Goal: Task Accomplishment & Management: Complete application form

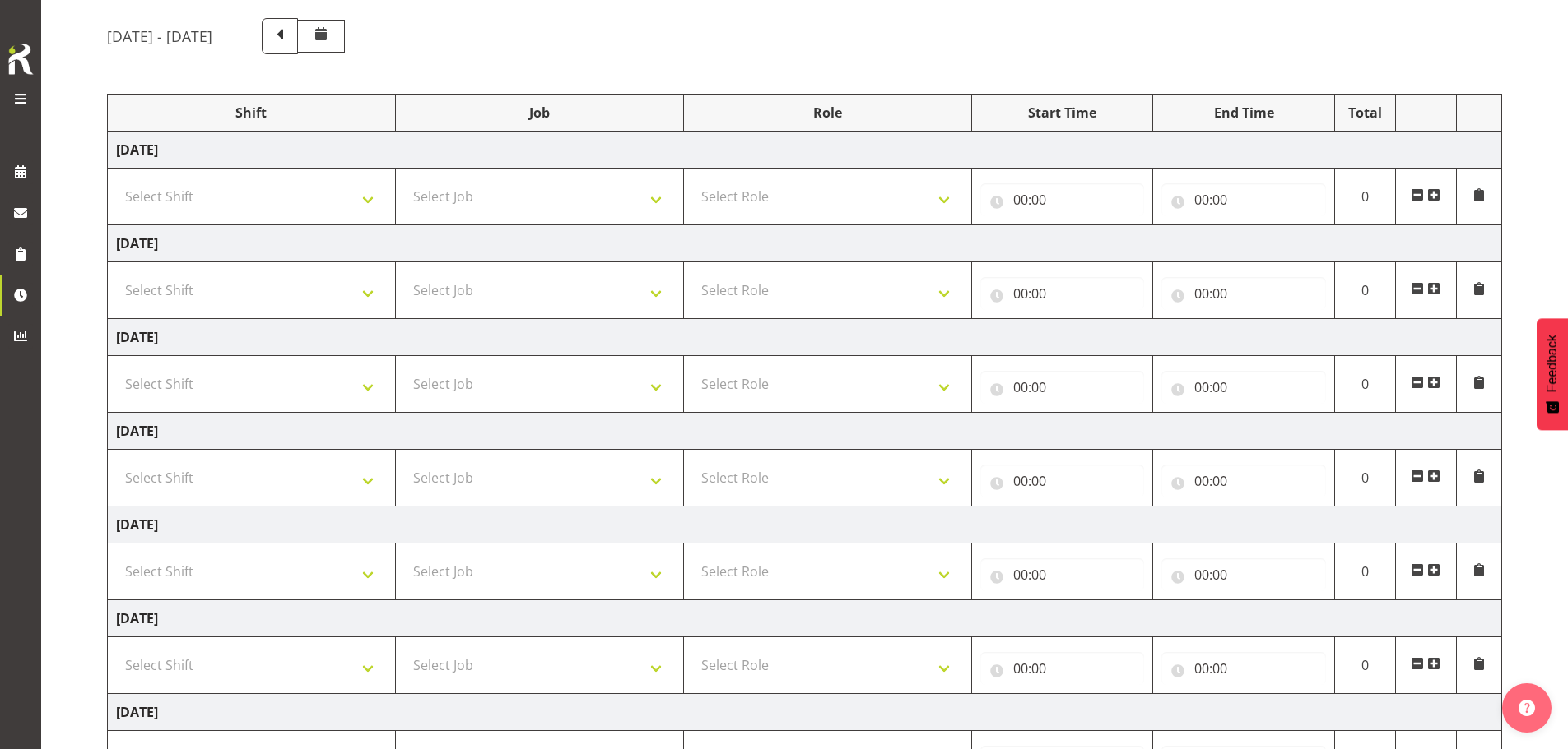
scroll to position [125, 0]
click at [28, 90] on span at bounding box center [21, 98] width 20 height 20
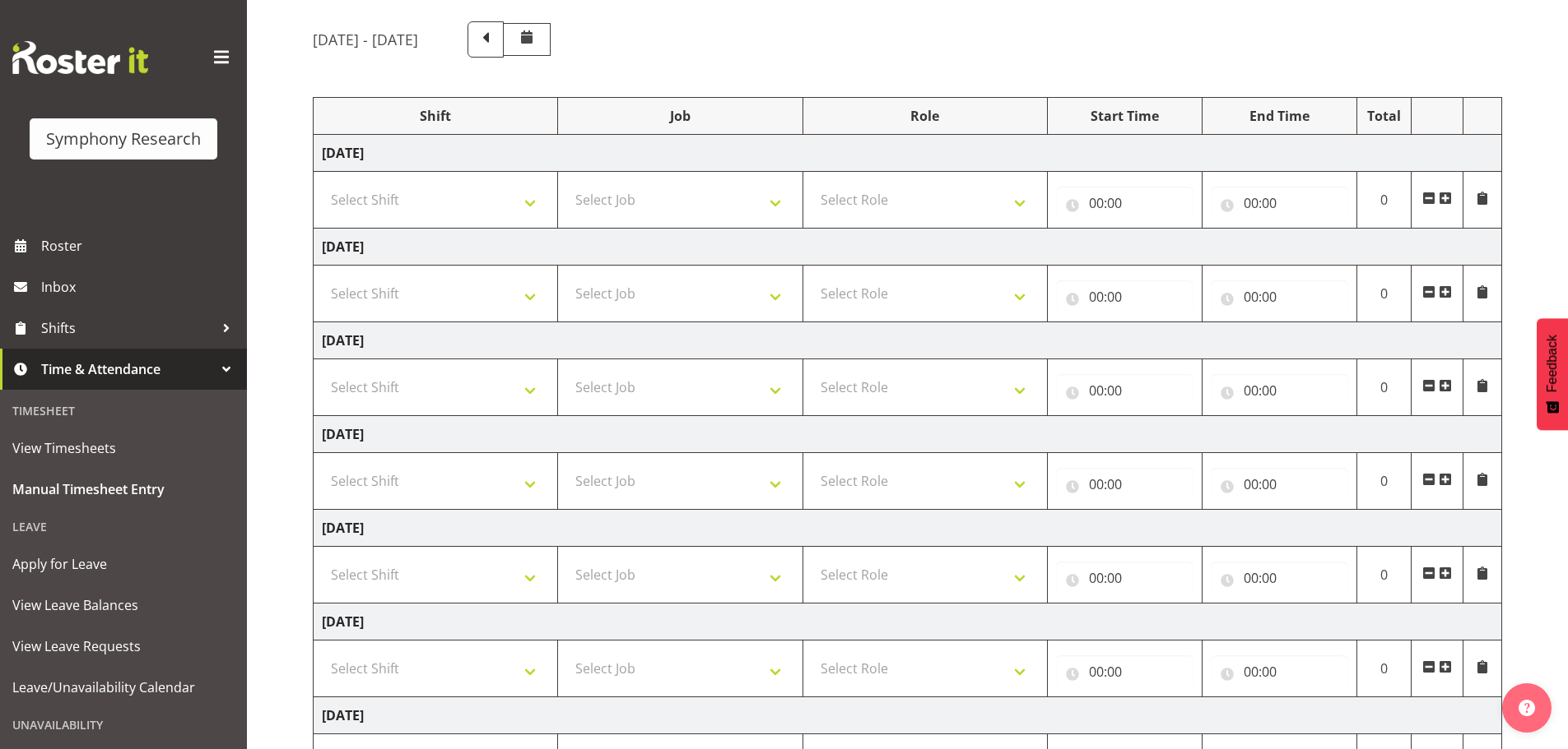
click at [124, 366] on span "Time & Attendance" at bounding box center [127, 369] width 173 height 25
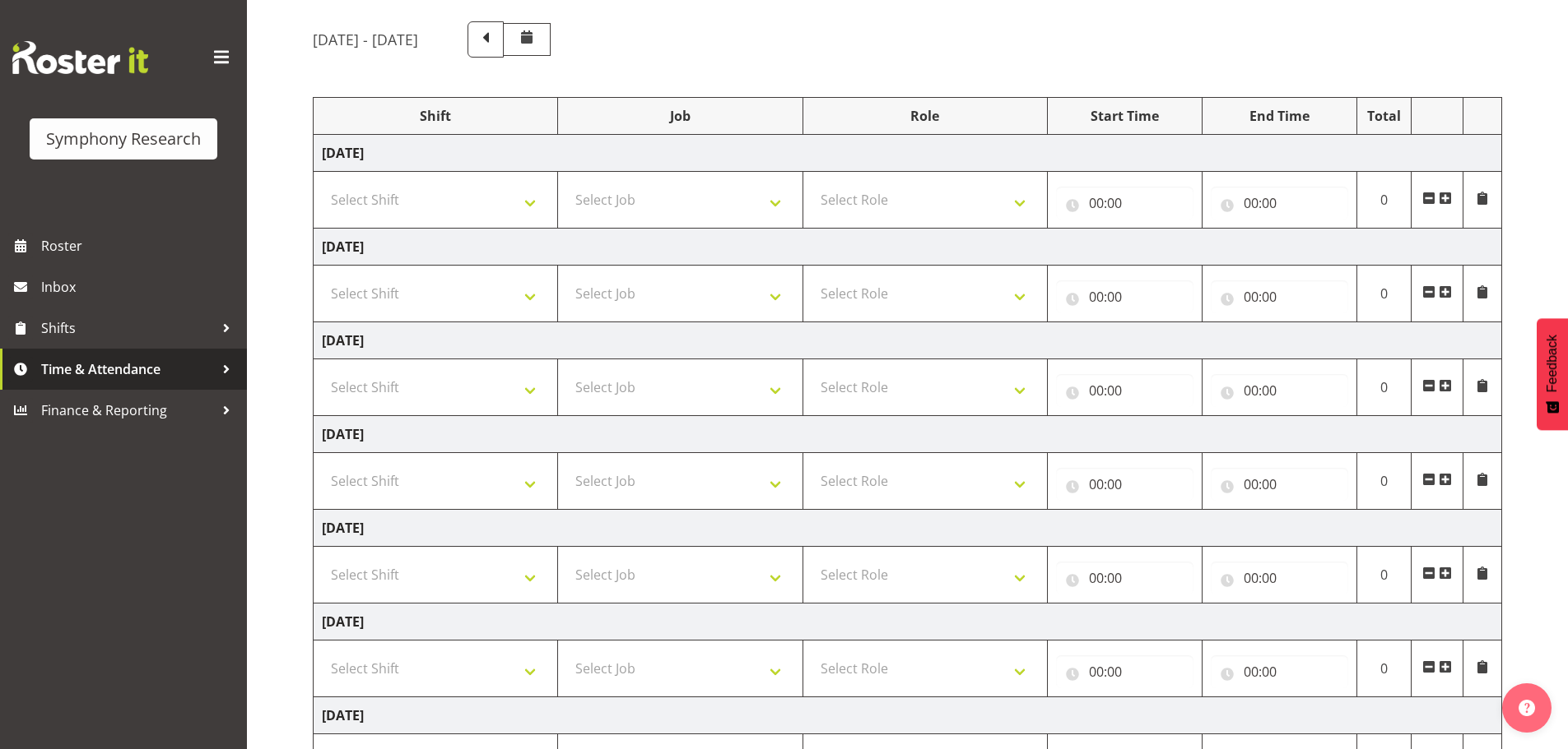
click at [113, 369] on span "Time & Attendance" at bounding box center [127, 369] width 173 height 25
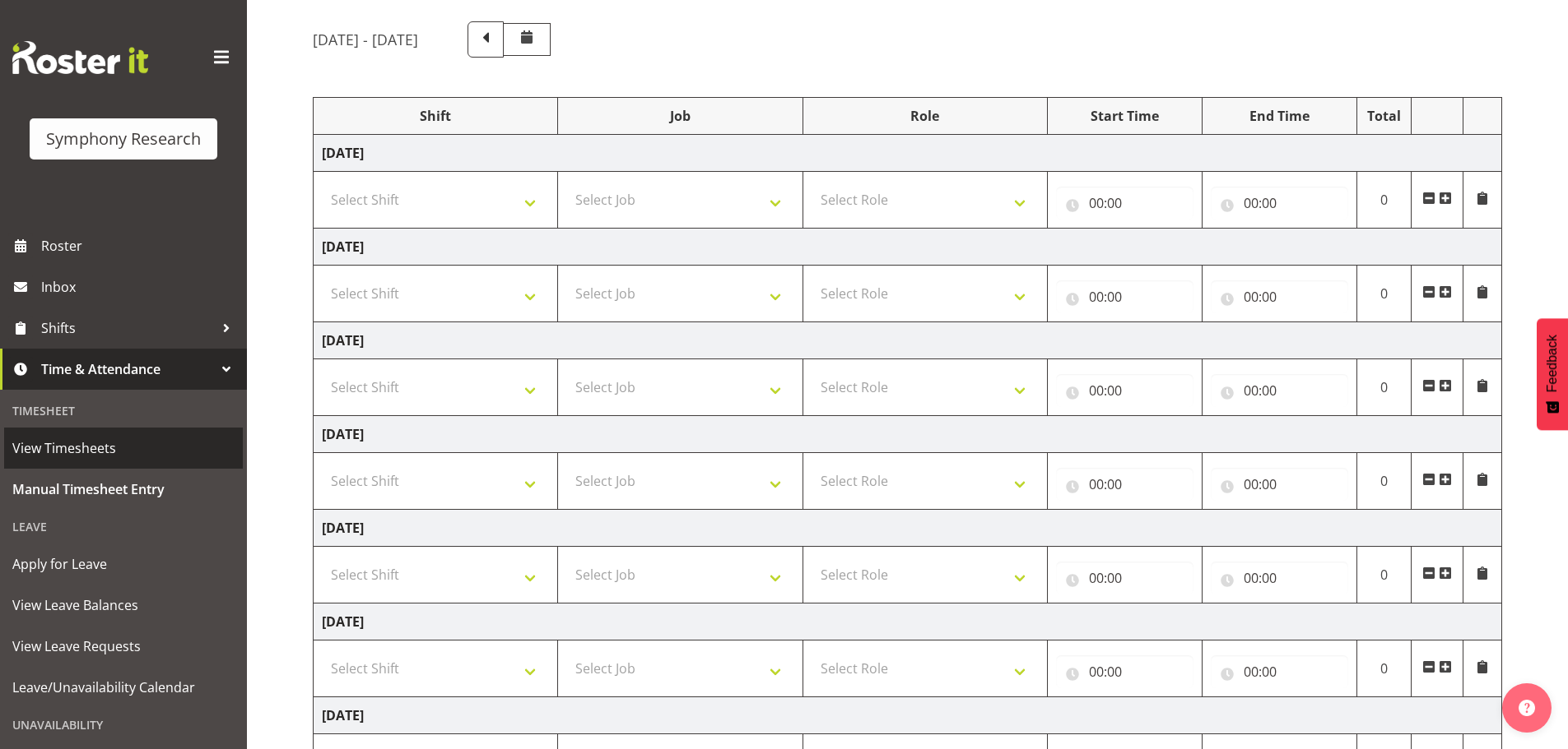
click at [85, 447] on span "View Timesheets" at bounding box center [122, 448] width 222 height 25
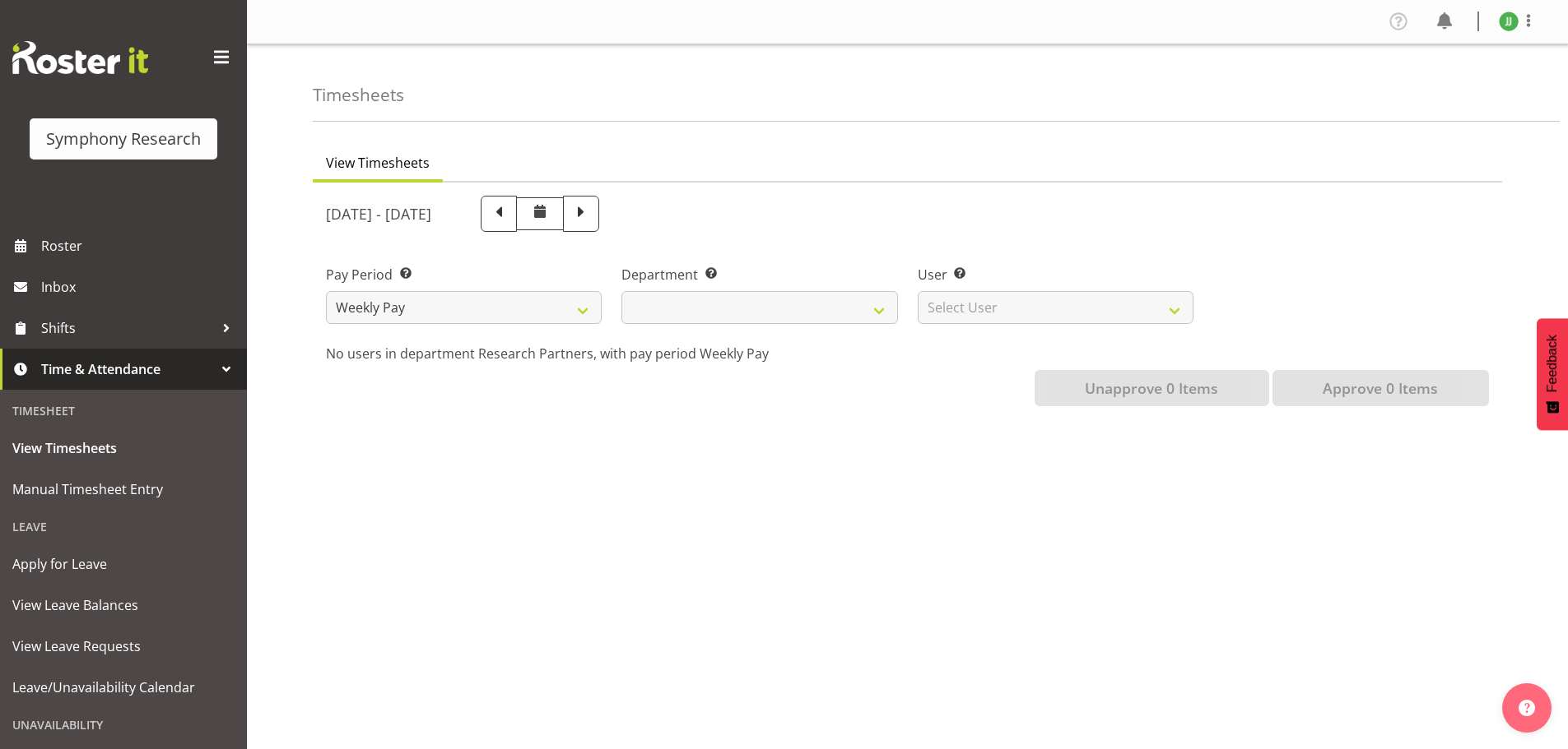
select select
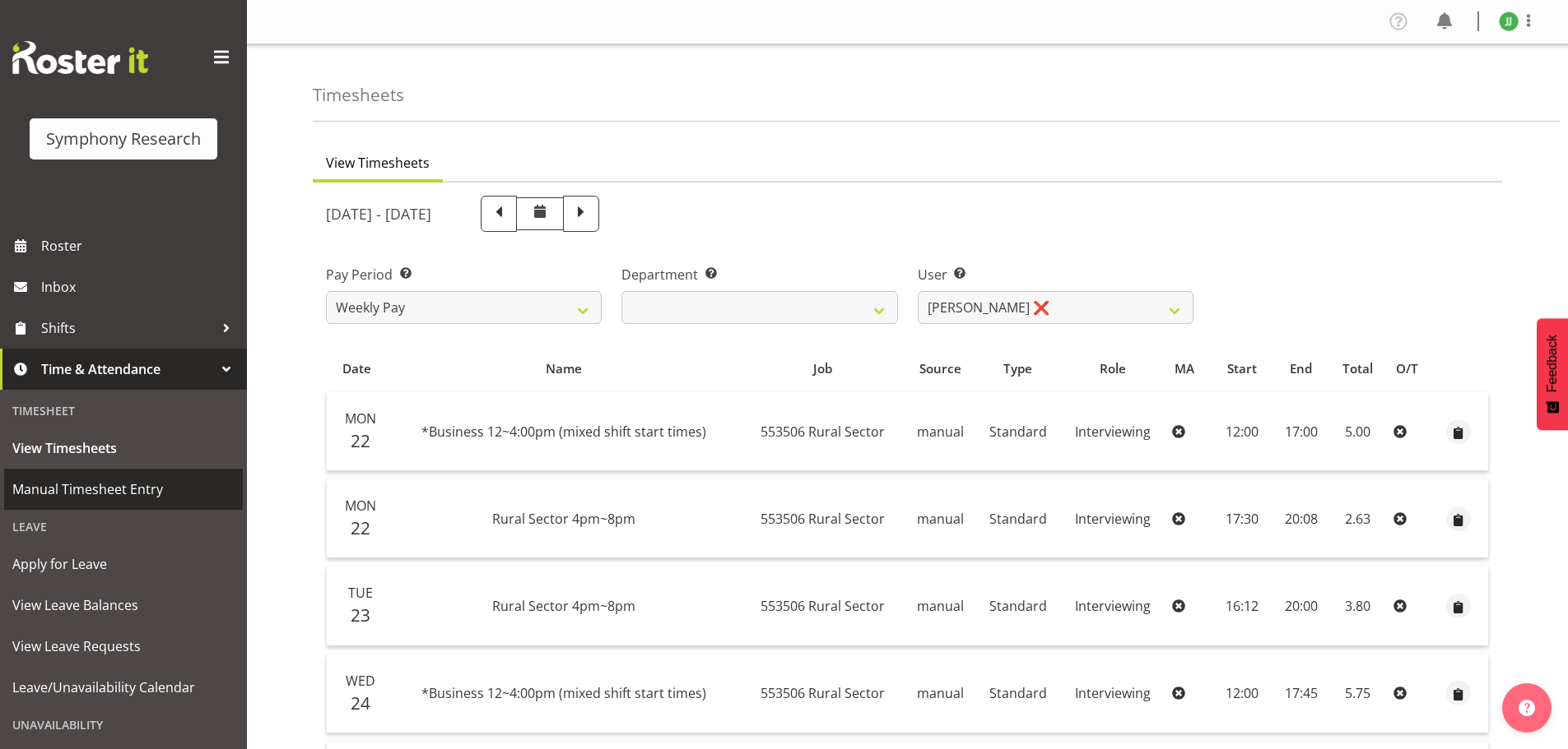
click at [105, 493] on span "Manual Timesheet Entry" at bounding box center [122, 489] width 222 height 25
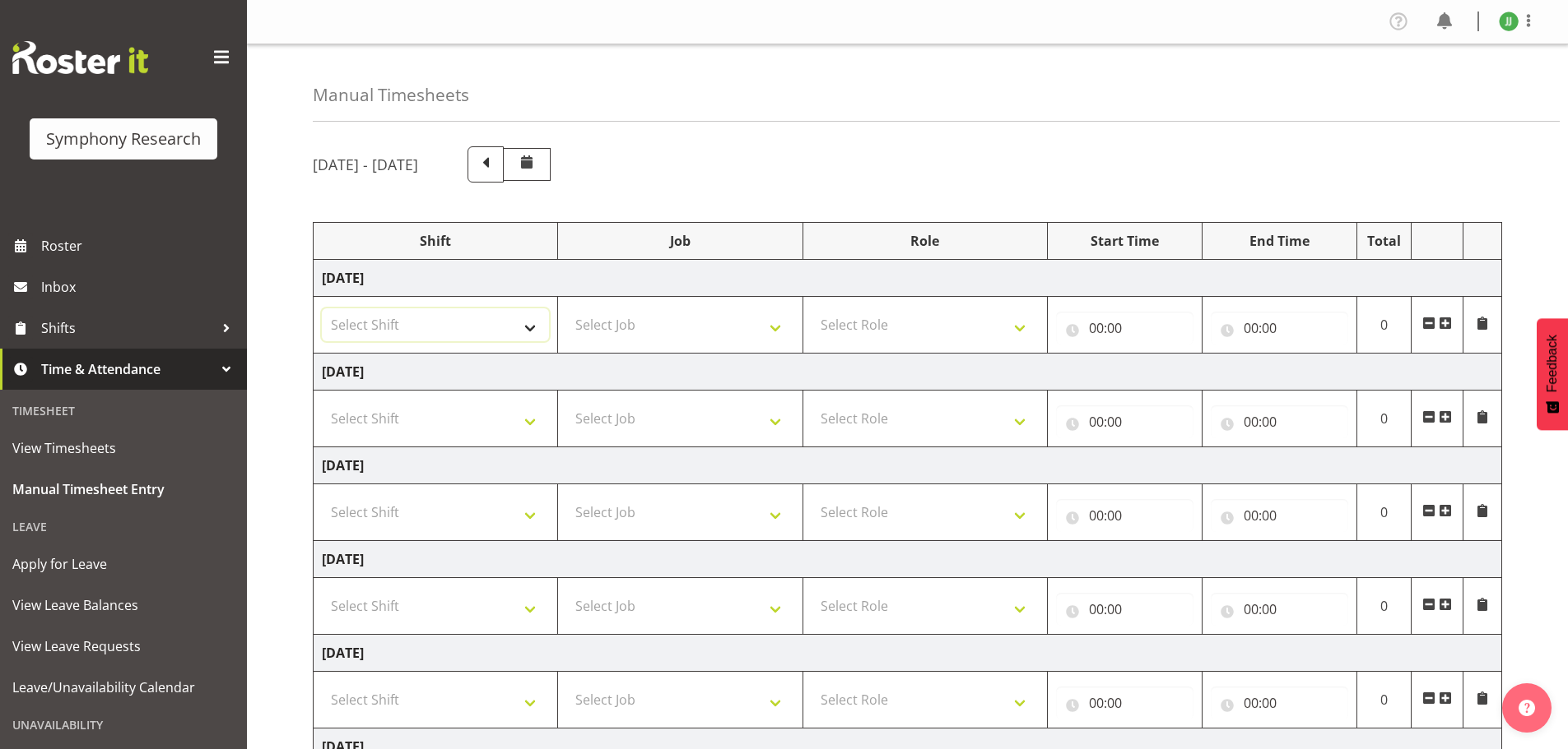
click at [464, 312] on select "Select Shift !!Weekend Residential (Roster IT Shift Label) *Business 9/10am ~ 4…" at bounding box center [435, 324] width 227 height 33
click at [434, 339] on select "Select Shift !!Weekend Residential (Roster IT Shift Label) *Business 9/10am ~ 4…" at bounding box center [435, 324] width 227 height 33
click at [505, 292] on td "Monday 29th September 2025" at bounding box center [907, 278] width 1188 height 37
click at [503, 306] on td "Select Shift !!Weekend Residential (Roster IT Shift Label) *Business 9/10am ~ 4…" at bounding box center [436, 325] width 245 height 57
click at [517, 309] on select "Select Shift !!Weekend Residential (Roster IT Shift Label) *Business 9/10am ~ 4…" at bounding box center [435, 324] width 227 height 33
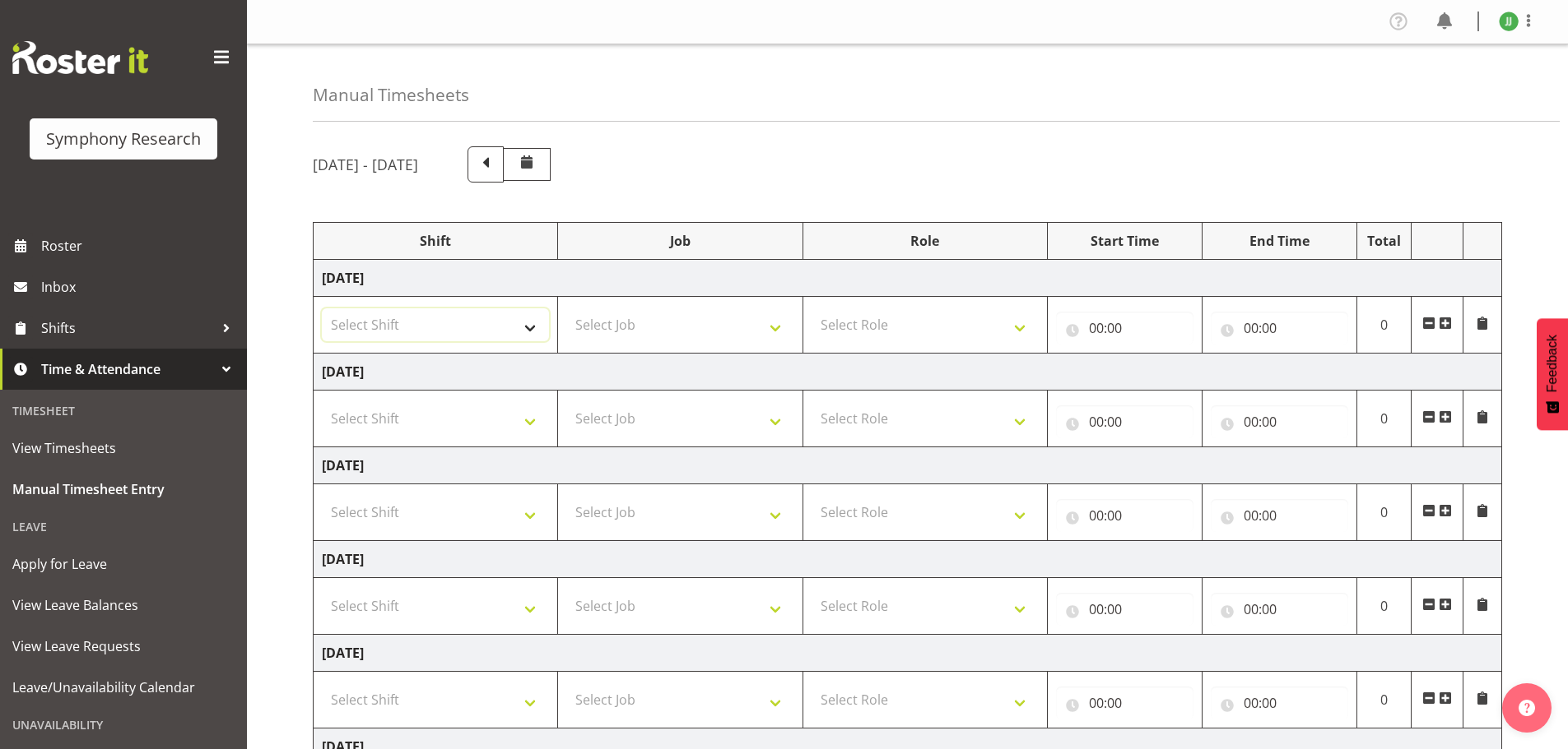
click at [497, 334] on select "Select Shift !!Weekend Residential (Roster IT Shift Label) *Business 9/10am ~ 4…" at bounding box center [435, 324] width 227 height 33
select select "81741"
click at [321, 308] on select "Select Shift !!Weekend Residential (Roster IT Shift Label) *Business 9/10am ~ 4…" at bounding box center [435, 324] width 227 height 33
drag, startPoint x: 718, startPoint y: 316, endPoint x: 727, endPoint y: 321, distance: 10.3
click at [718, 316] on select "Select Job 550060 IF Admin 553492 World Poll Aus Wave 2 Main 2025 553493 World …" at bounding box center [680, 324] width 227 height 33
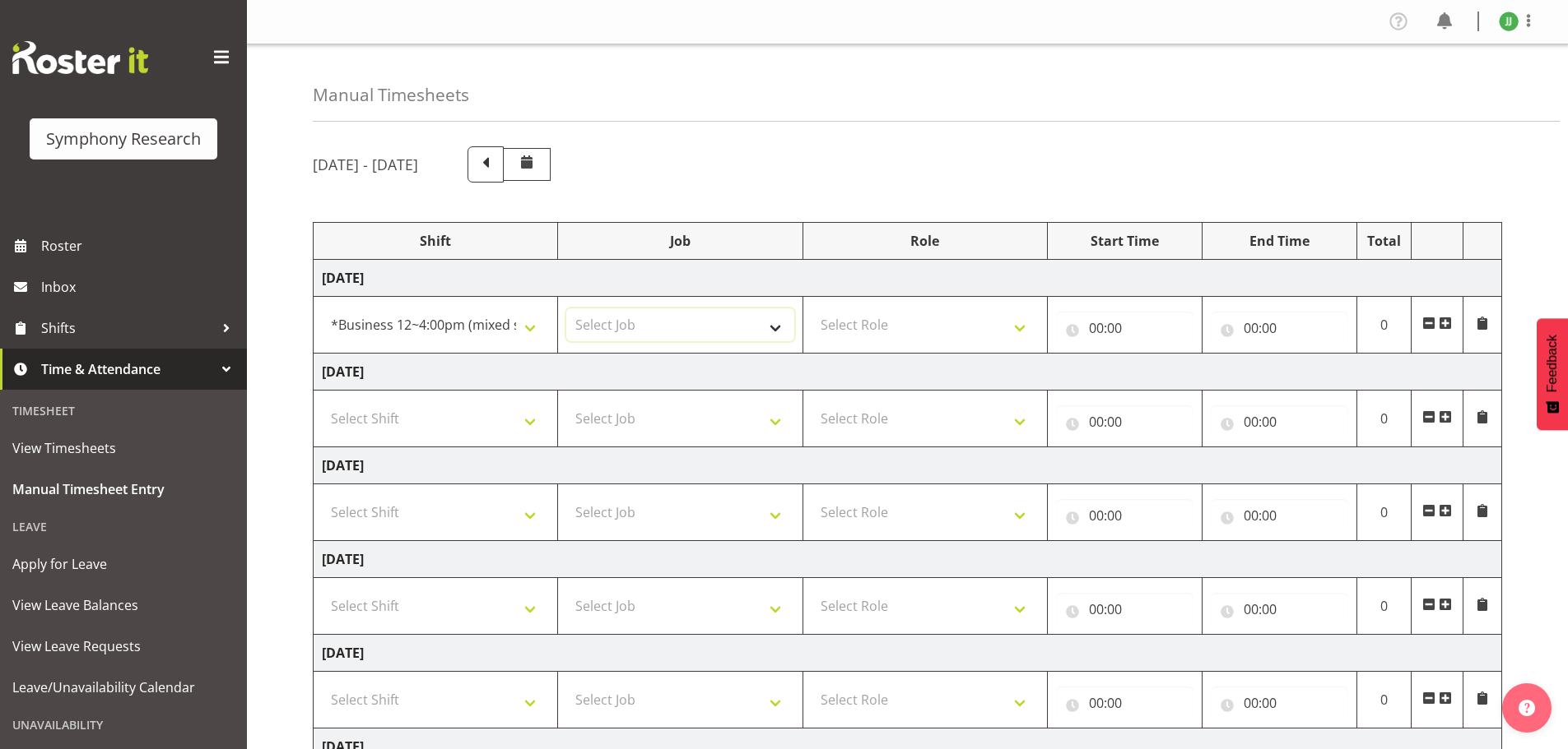
click at [697, 330] on select "Select Job 550060 IF Admin 553492 World Poll Aus Wave 2 Main 2025 553493 World …" at bounding box center [680, 324] width 227 height 33
select select "10587"
click at [566, 308] on select "Select Job 550060 IF Admin 553492 World Poll Aus Wave 2 Main 2025 553493 World …" at bounding box center [680, 324] width 227 height 33
click at [952, 335] on select "Select Role Briefing Interviewing" at bounding box center [924, 324] width 227 height 33
click at [811, 308] on select "Select Role Briefing Interviewing" at bounding box center [924, 324] width 227 height 33
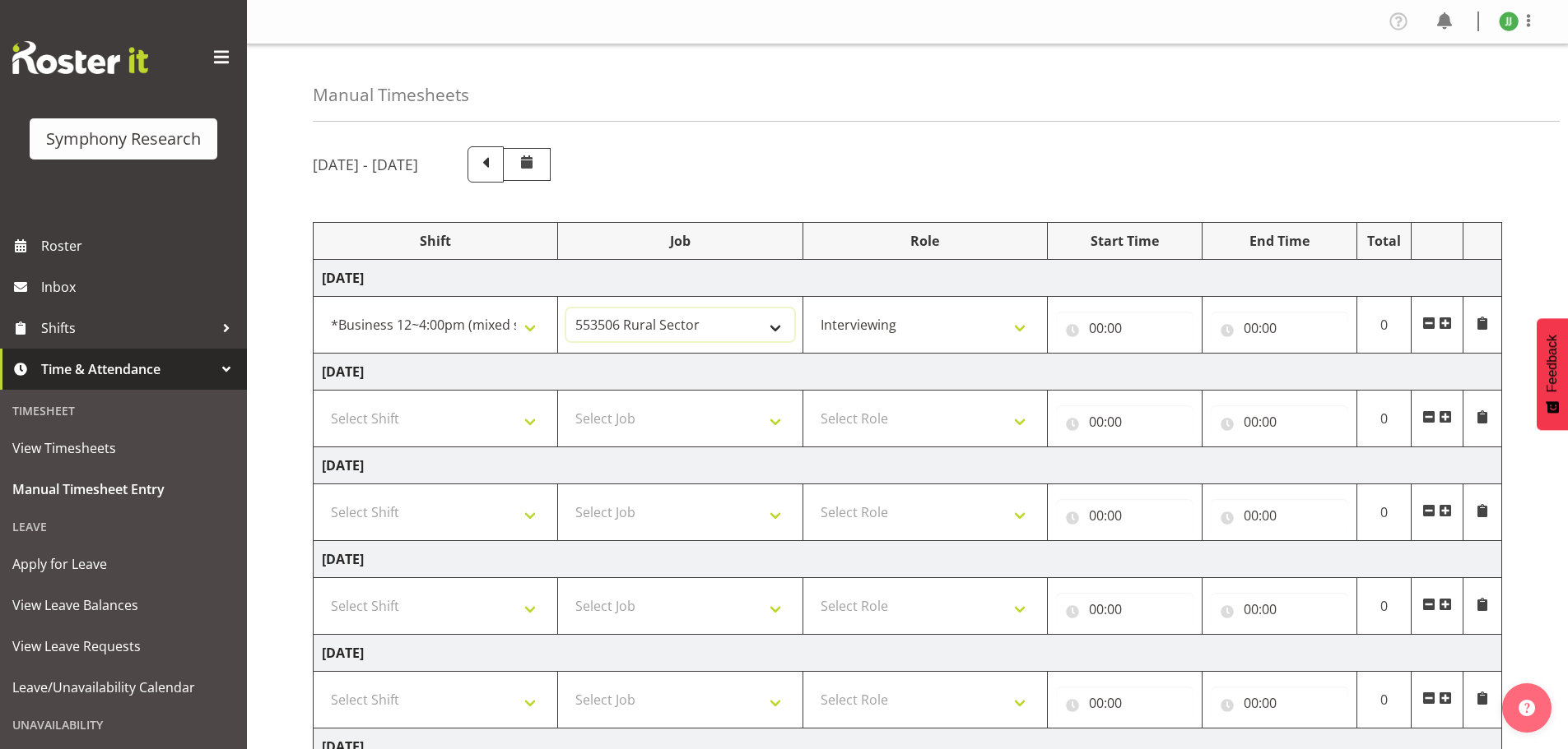
click at [730, 338] on select "550060 IF Admin 553492 World Poll Aus Wave 2 Main 2025 553493 World Poll NZ Wav…" at bounding box center [680, 324] width 227 height 33
click at [959, 325] on select "Briefing Interviewing" at bounding box center [924, 324] width 227 height 33
select select "297"
click at [811, 308] on select "Briefing Interviewing" at bounding box center [924, 324] width 227 height 33
click at [1447, 325] on span at bounding box center [1445, 322] width 13 height 13
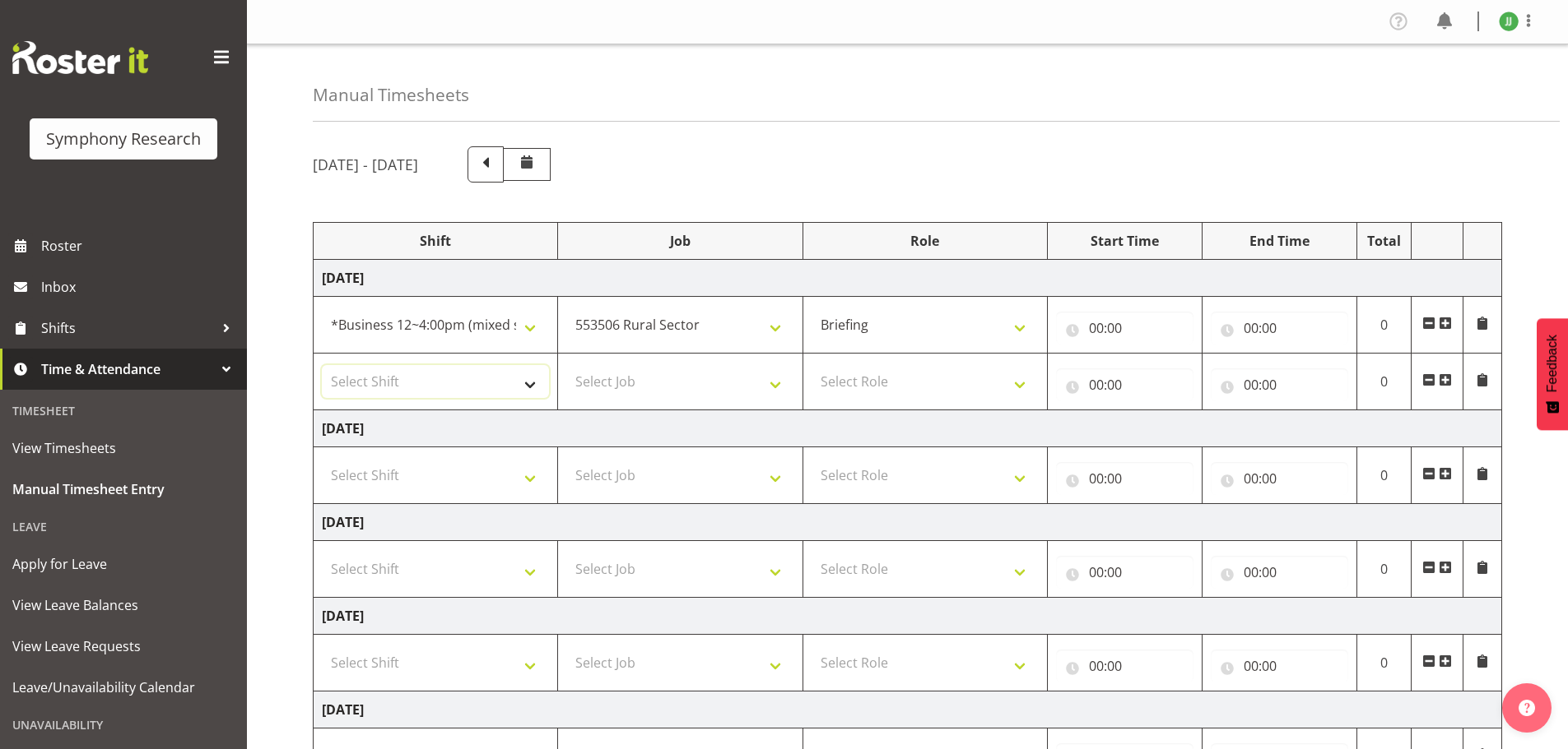
click at [493, 393] on select "Select Shift !!Weekend Residential (Roster IT Shift Label) *Business 9/10am ~ 4…" at bounding box center [435, 381] width 227 height 33
select select "81298"
click at [321, 365] on select "Select Shift !!Weekend Residential (Roster IT Shift Label) *Business 9/10am ~ 4…" at bounding box center [435, 381] width 227 height 33
click at [652, 367] on select "Select Job 550060 IF Admin 553492 World Poll Aus Wave 2 Main 2025 553493 World …" at bounding box center [680, 381] width 227 height 33
select select "10587"
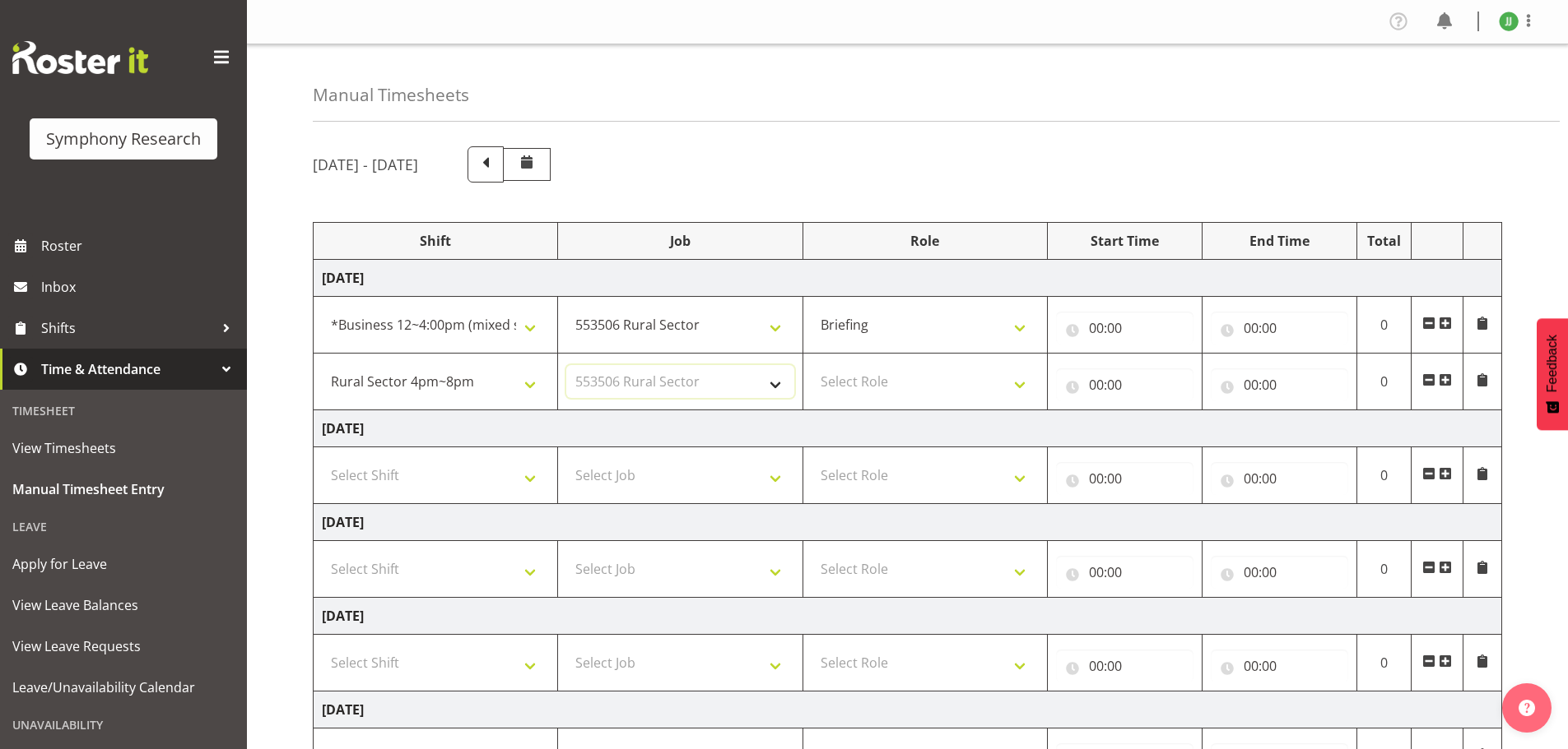
click at [566, 365] on select "Select Job 550060 IF Admin 553492 World Poll Aus Wave 2 Main 2025 553493 World …" at bounding box center [680, 381] width 227 height 33
click at [943, 383] on select "Select Role Briefing Interviewing" at bounding box center [924, 381] width 227 height 33
select select "47"
click at [811, 365] on select "Select Role Briefing Interviewing" at bounding box center [924, 381] width 227 height 33
click at [1097, 392] on input "00:00" at bounding box center [1124, 385] width 137 height 33
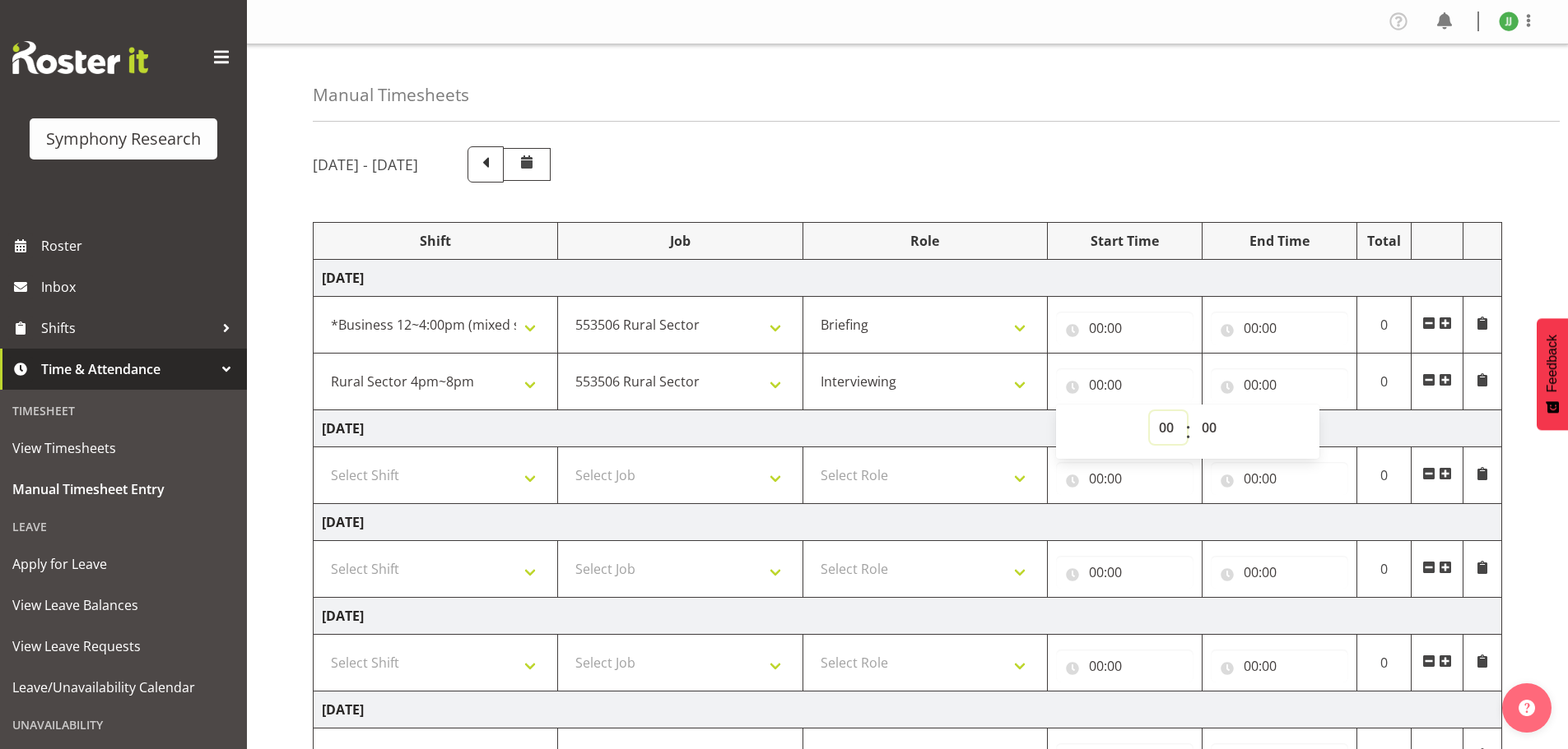
click at [1161, 435] on select "00 01 02 03 04 05 06 07 08 09 10 11 12 13 14 15 16 17 18 19 20 21 22 23" at bounding box center [1167, 428] width 37 height 33
select select "17"
click at [1149, 412] on select "00 01 02 03 04 05 06 07 08 09 10 11 12 13 14 15 16 17 18 19 20 21 22 23" at bounding box center [1167, 428] width 37 height 33
type input "17:00"
click at [1167, 425] on select "00 01 02 03 04 05 06 07 08 09 10 11 12 13 14 15 16 17 18 19 20 21 22 23" at bounding box center [1167, 428] width 37 height 33
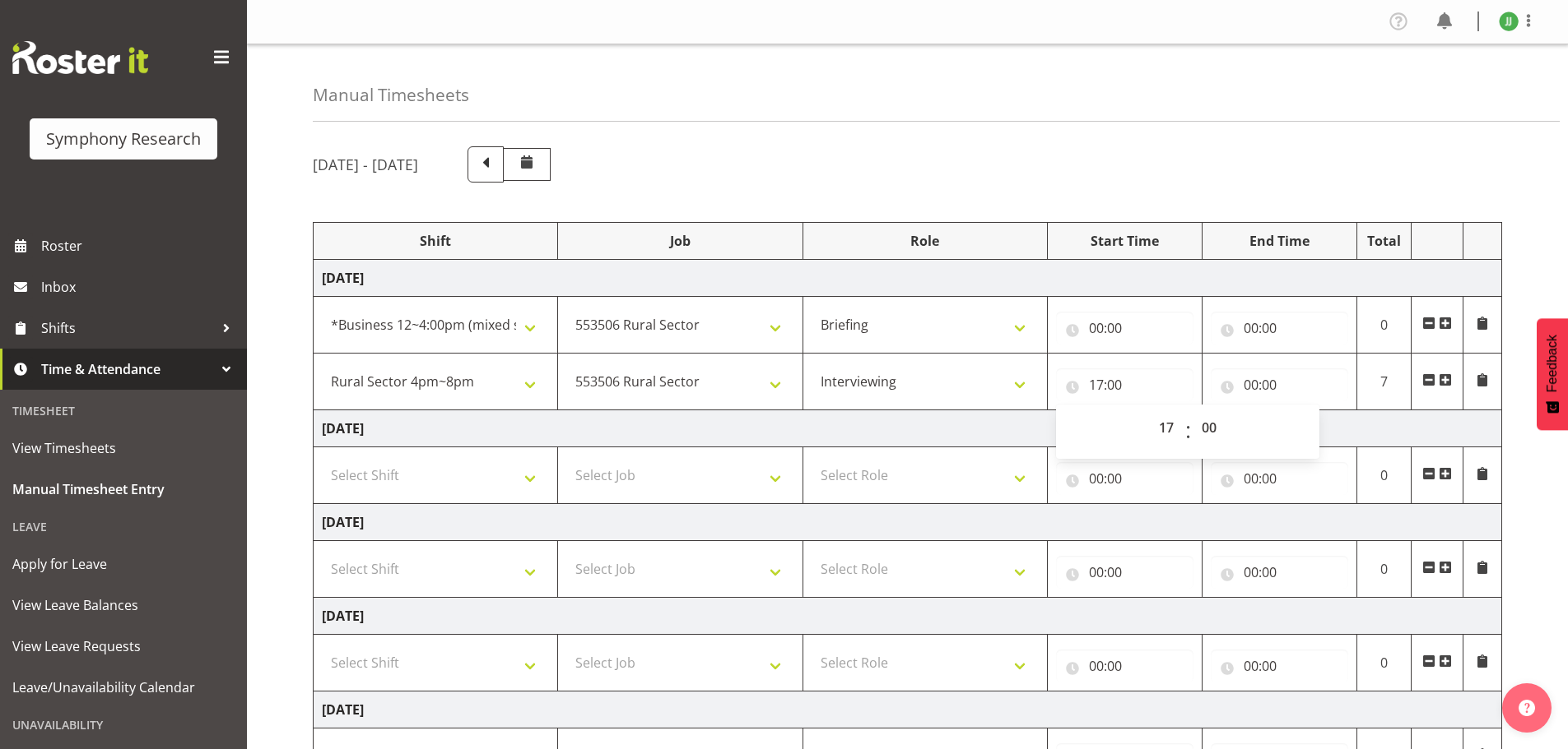
click at [1396, 435] on td "Tuesday 30th September 2025" at bounding box center [907, 429] width 1188 height 37
click at [1116, 388] on input "17:00" at bounding box center [1124, 385] width 137 height 33
click at [1215, 429] on select "00 01 02 03 04 05 06 07 08 09 10 11 12 13 14 15 16 17 18 19 20 21 22 23 24 25 2…" at bounding box center [1210, 428] width 37 height 33
select select "30"
click at [1192, 412] on select "00 01 02 03 04 05 06 07 08 09 10 11 12 13 14 15 16 17 18 19 20 21 22 23 24 25 2…" at bounding box center [1210, 428] width 37 height 33
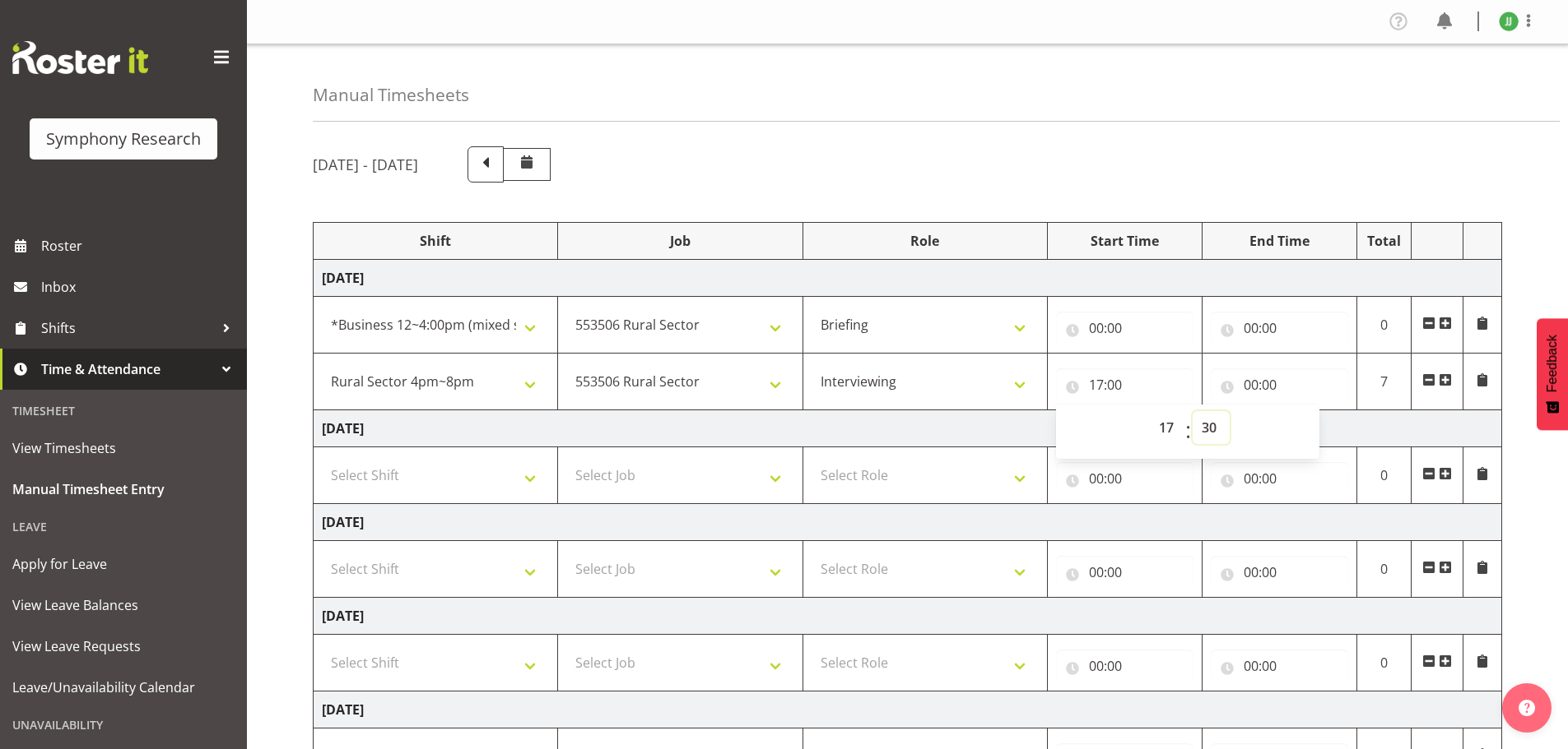
type input "17:30"
click at [821, 427] on td "Tuesday 30th September 2025" at bounding box center [907, 429] width 1188 height 37
click at [1447, 324] on span at bounding box center [1445, 322] width 13 height 13
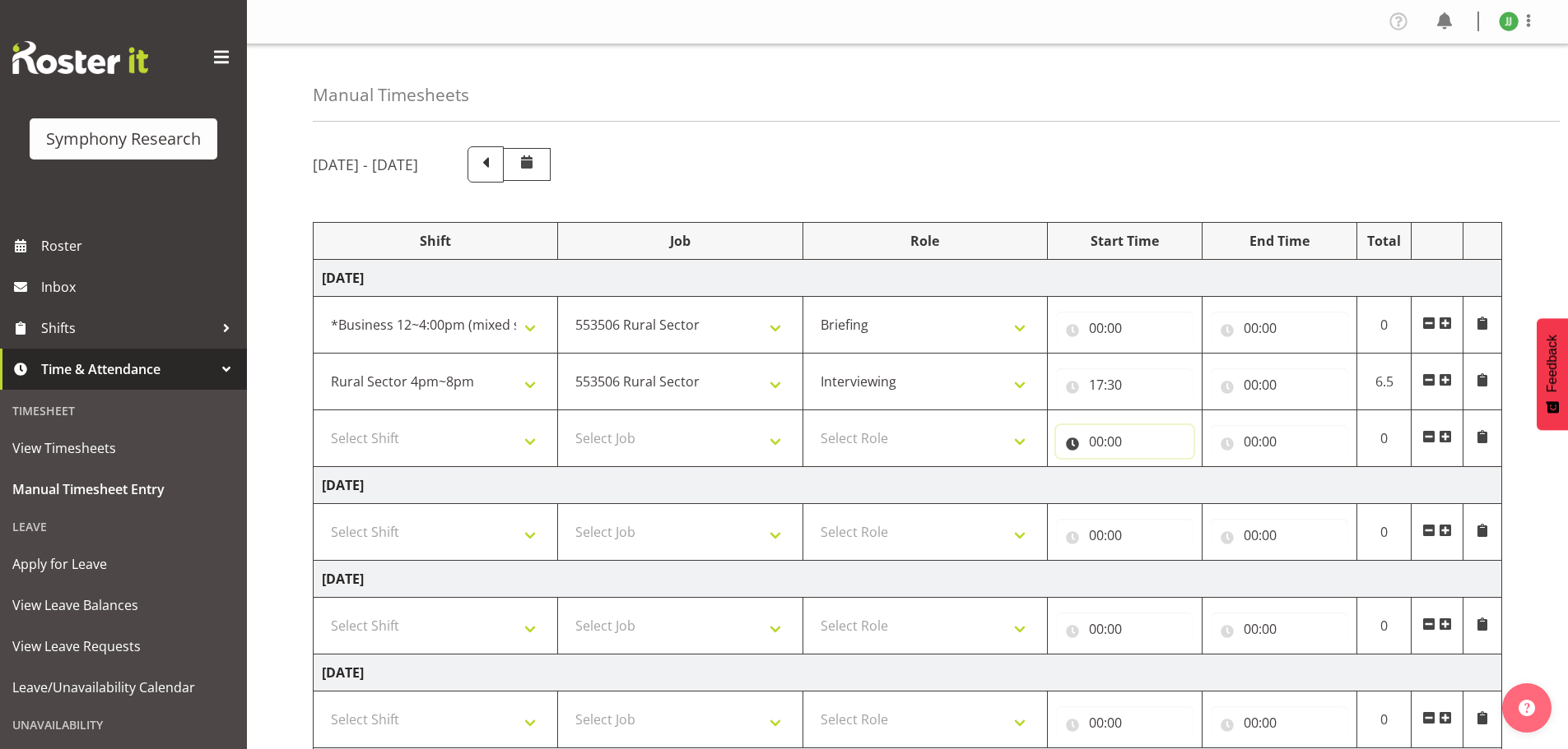
click at [1096, 437] on input "00:00" at bounding box center [1124, 442] width 137 height 33
click at [1164, 482] on select "00 01 02 03 04 05 06 07 08 09 10 11 12 13 14 15 16 17 18 19 20 21 22 23" at bounding box center [1167, 484] width 37 height 33
select select "17"
click at [1149, 468] on select "00 01 02 03 04 05 06 07 08 09 10 11 12 13 14 15 16 17 18 19 20 21 22 23" at bounding box center [1167, 484] width 37 height 33
type input "17:00"
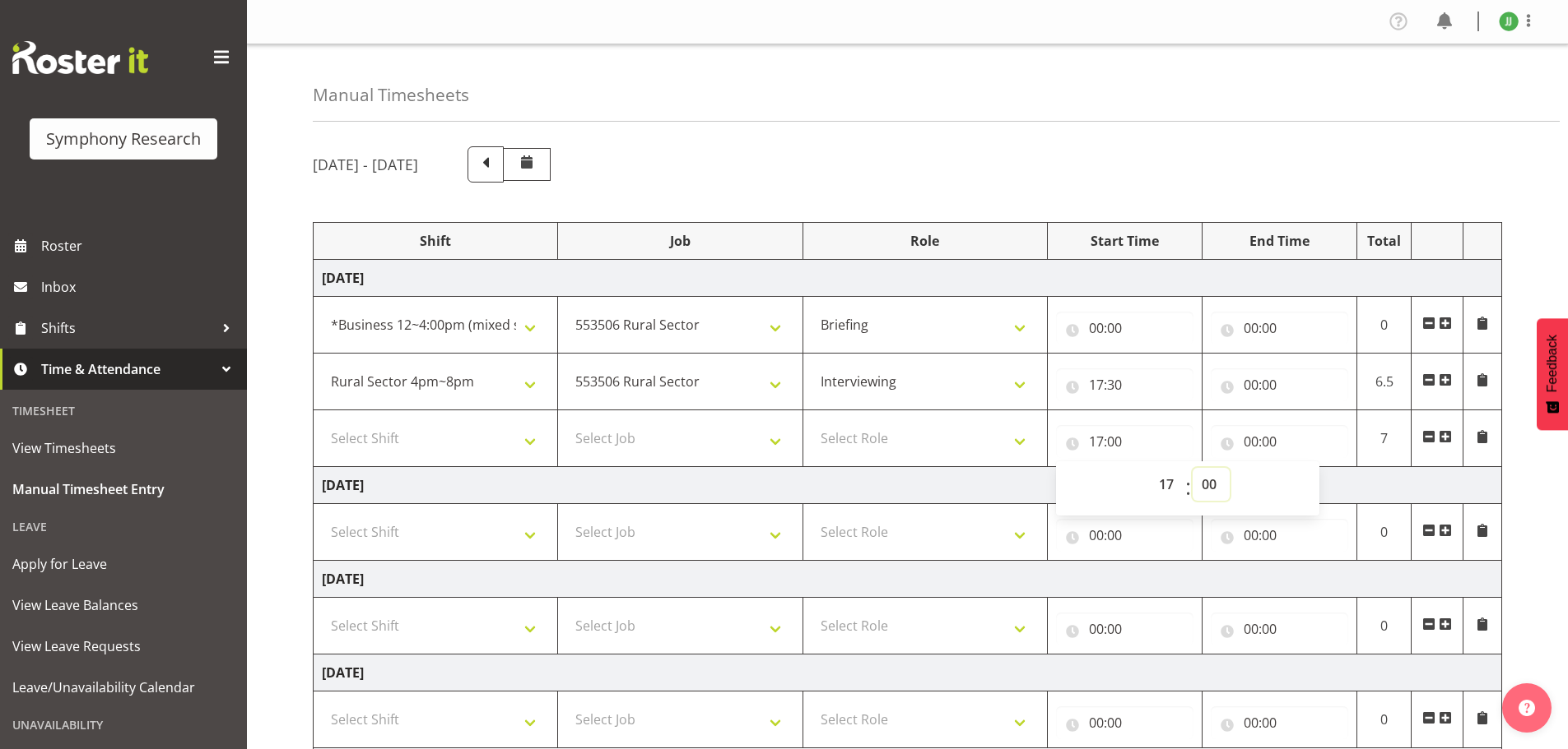
click at [1210, 475] on select "00 01 02 03 04 05 06 07 08 09 10 11 12 13 14 15 16 17 18 19 20 21 22 23 24 25 2…" at bounding box center [1210, 484] width 37 height 33
select select "30"
click at [1192, 468] on select "00 01 02 03 04 05 06 07 08 09 10 11 12 13 14 15 16 17 18 19 20 21 22 23 24 25 2…" at bounding box center [1210, 484] width 37 height 33
type input "17:30"
click at [1254, 436] on input "00:00" at bounding box center [1279, 442] width 137 height 33
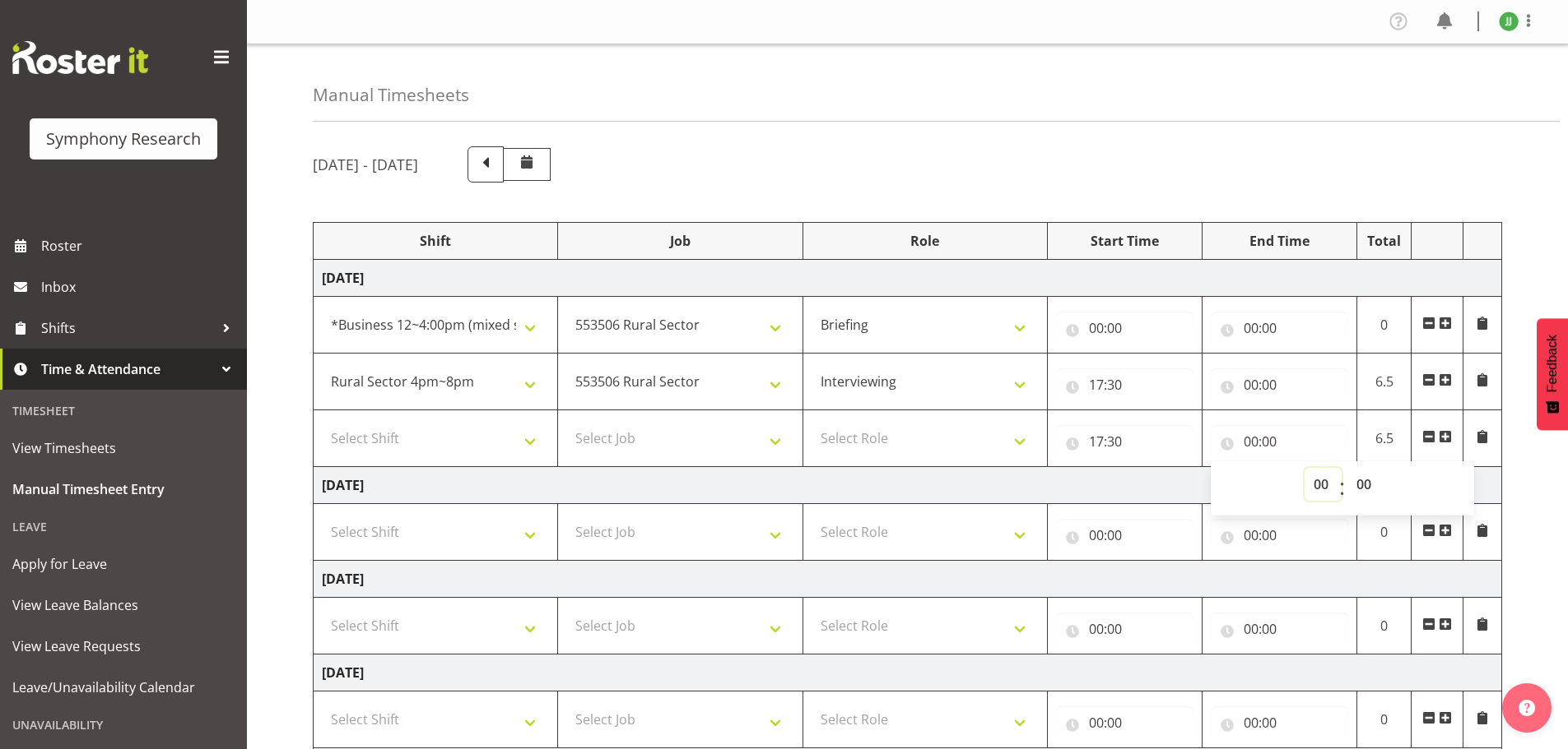
click at [1322, 495] on select "00 01 02 03 04 05 06 07 08 09 10 11 12 13 14 15 16 17 18 19 20 21 22 23" at bounding box center [1322, 484] width 37 height 33
select select "20"
click at [1304, 468] on select "00 01 02 03 04 05 06 07 08 09 10 11 12 13 14 15 16 17 18 19 20 21 22 23" at bounding box center [1322, 484] width 37 height 33
type input "20:00"
click at [1363, 486] on select "00 01 02 03 04 05 06 07 08 09 10 11 12 13 14 15 16 17 18 19 20 21 22 23 24 25 2…" at bounding box center [1365, 484] width 37 height 33
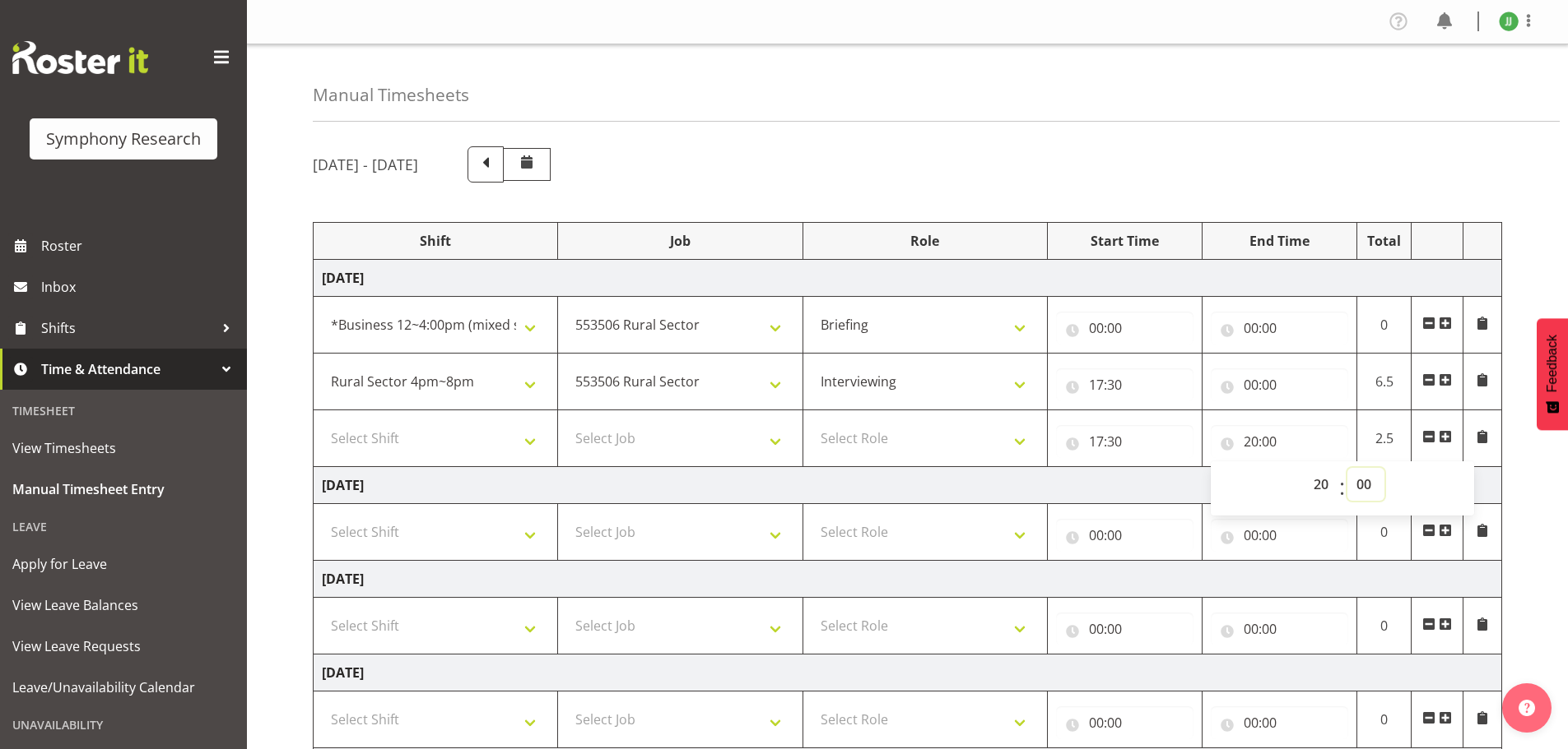
select select "5"
click at [1347, 468] on select "00 01 02 03 04 05 06 07 08 09 10 11 12 13 14 15 16 17 18 19 20 21 22 23 24 25 2…" at bounding box center [1365, 484] width 37 height 33
type input "20:05"
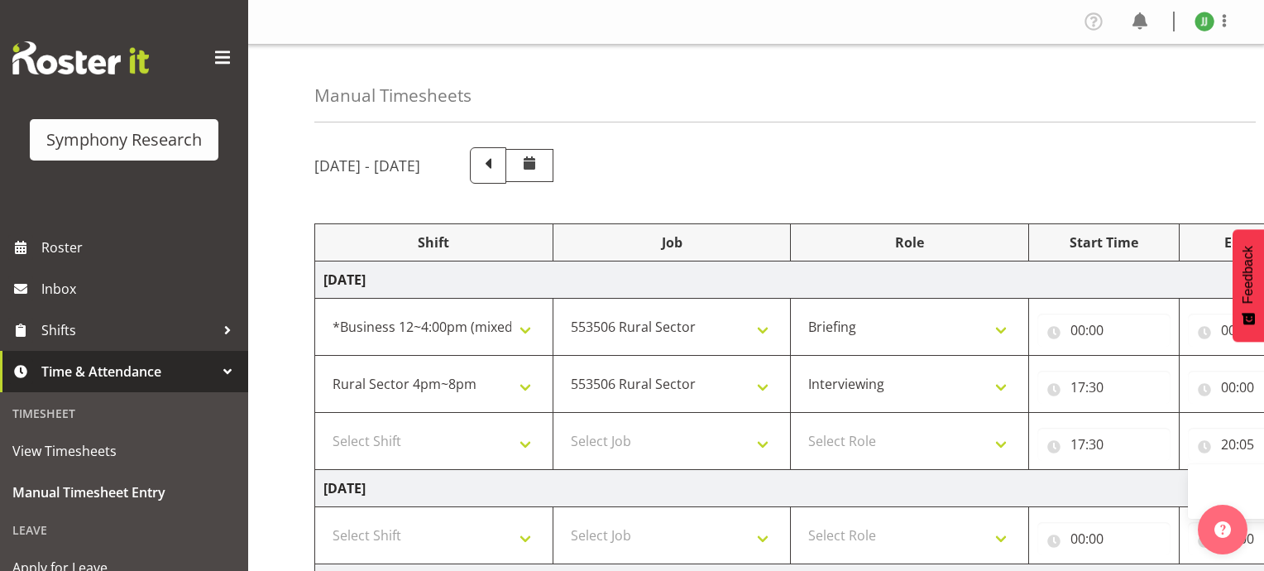
click at [909, 118] on div "Manual Timesheets" at bounding box center [784, 84] width 941 height 78
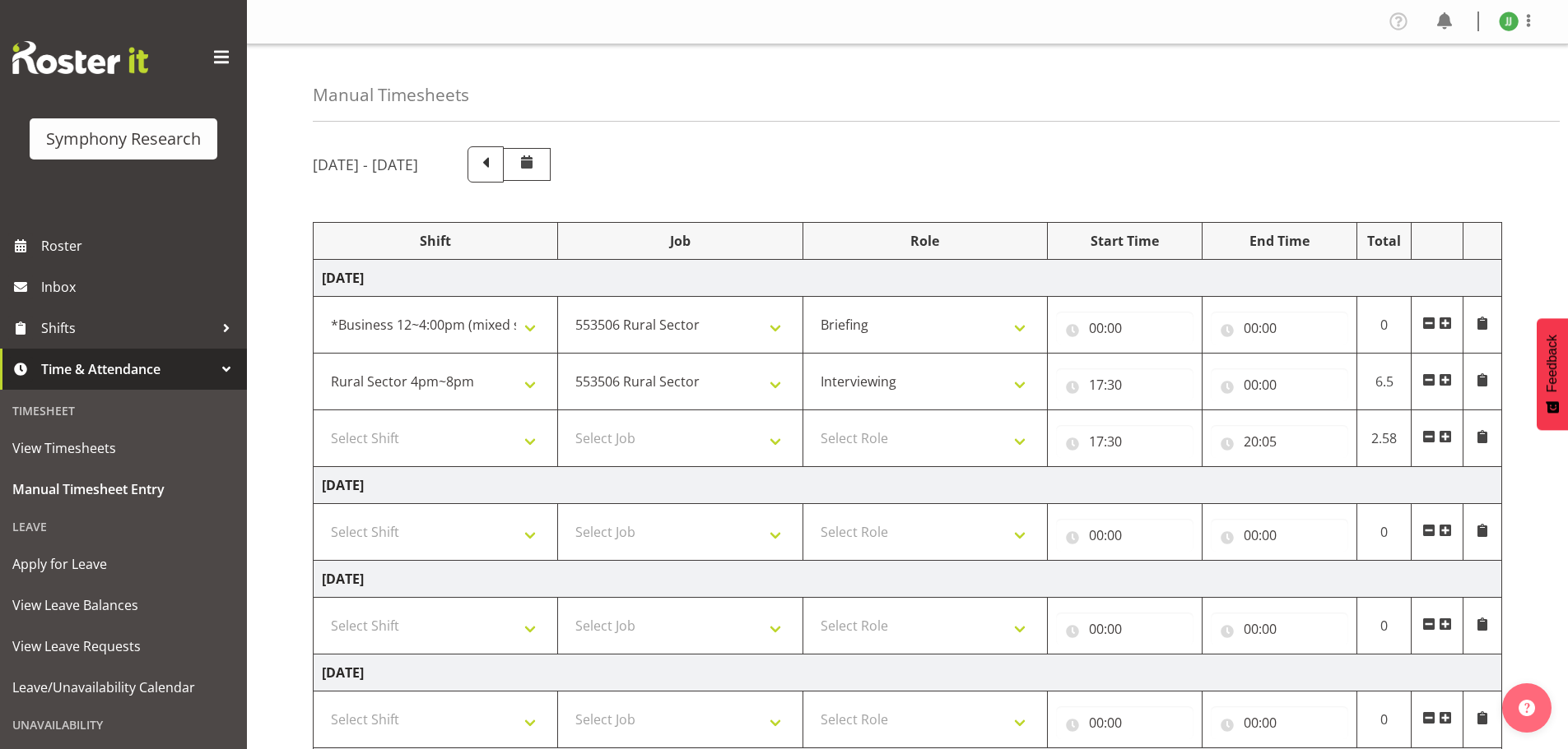
click at [875, 157] on div "September 29th - October 5th 2025" at bounding box center [906, 164] width 1189 height 36
click at [350, 93] on h4 "Manual Timesheets" at bounding box center [390, 94] width 156 height 19
drag, startPoint x: 397, startPoint y: 93, endPoint x: 417, endPoint y: 93, distance: 20.0
click at [398, 93] on h4 "Manual Timesheets" at bounding box center [390, 94] width 156 height 19
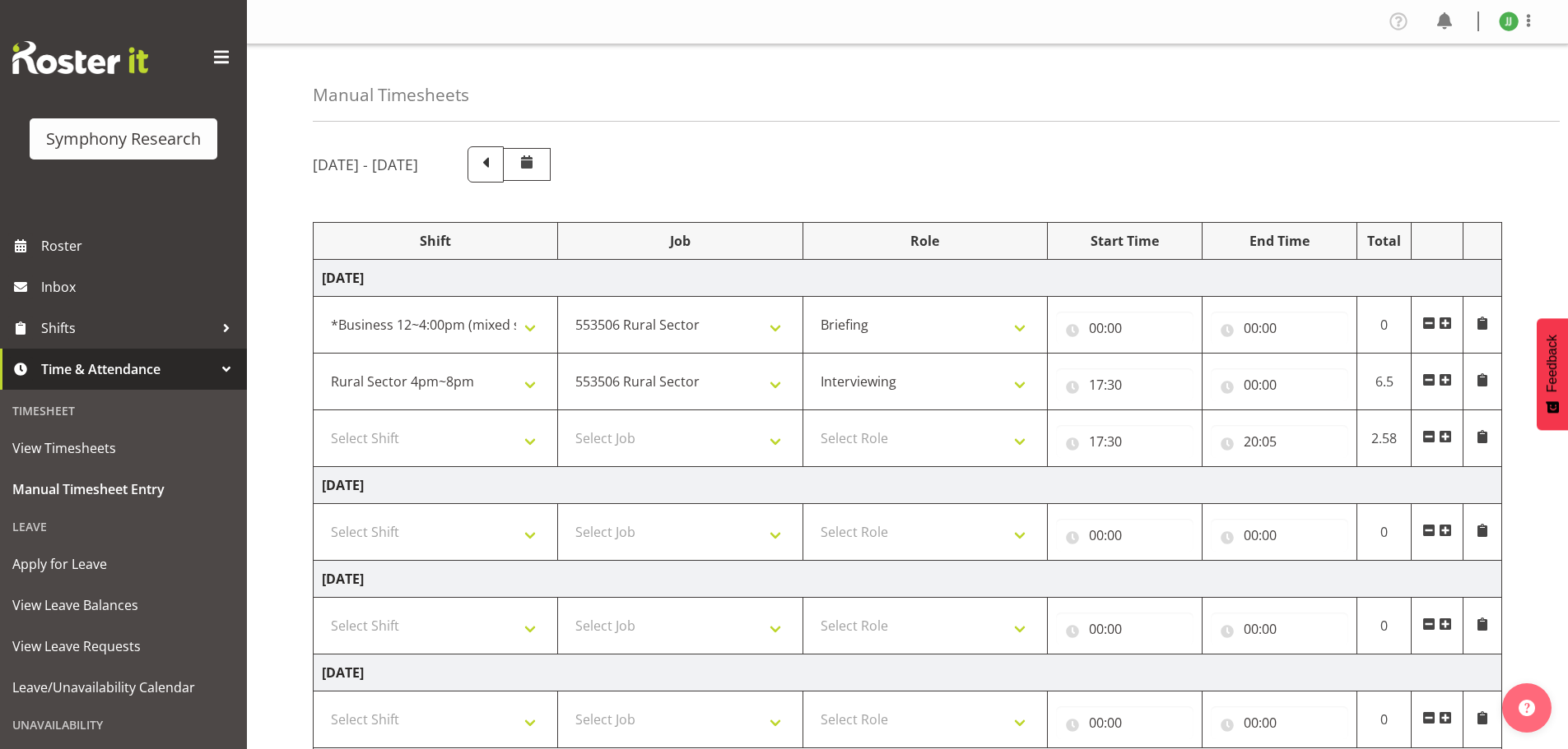
click at [421, 93] on h4 "Manual Timesheets" at bounding box center [390, 94] width 156 height 19
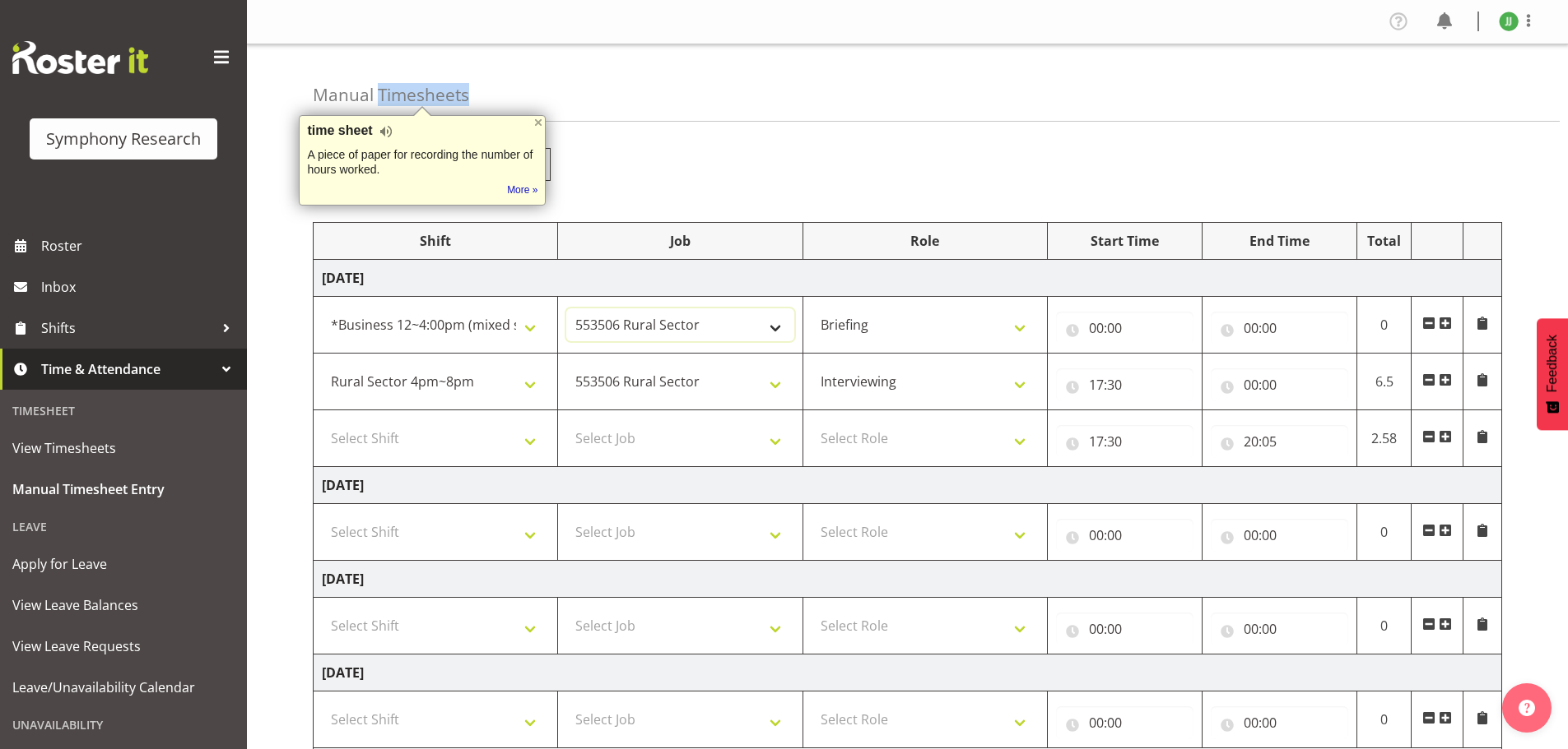
drag, startPoint x: 653, startPoint y: 323, endPoint x: 650, endPoint y: 336, distance: 13.3
click at [653, 323] on select "550060 IF Admin 553492 World Poll Aus Wave 2 Main 2025 553493 World Poll NZ Wav…" at bounding box center [680, 324] width 227 height 33
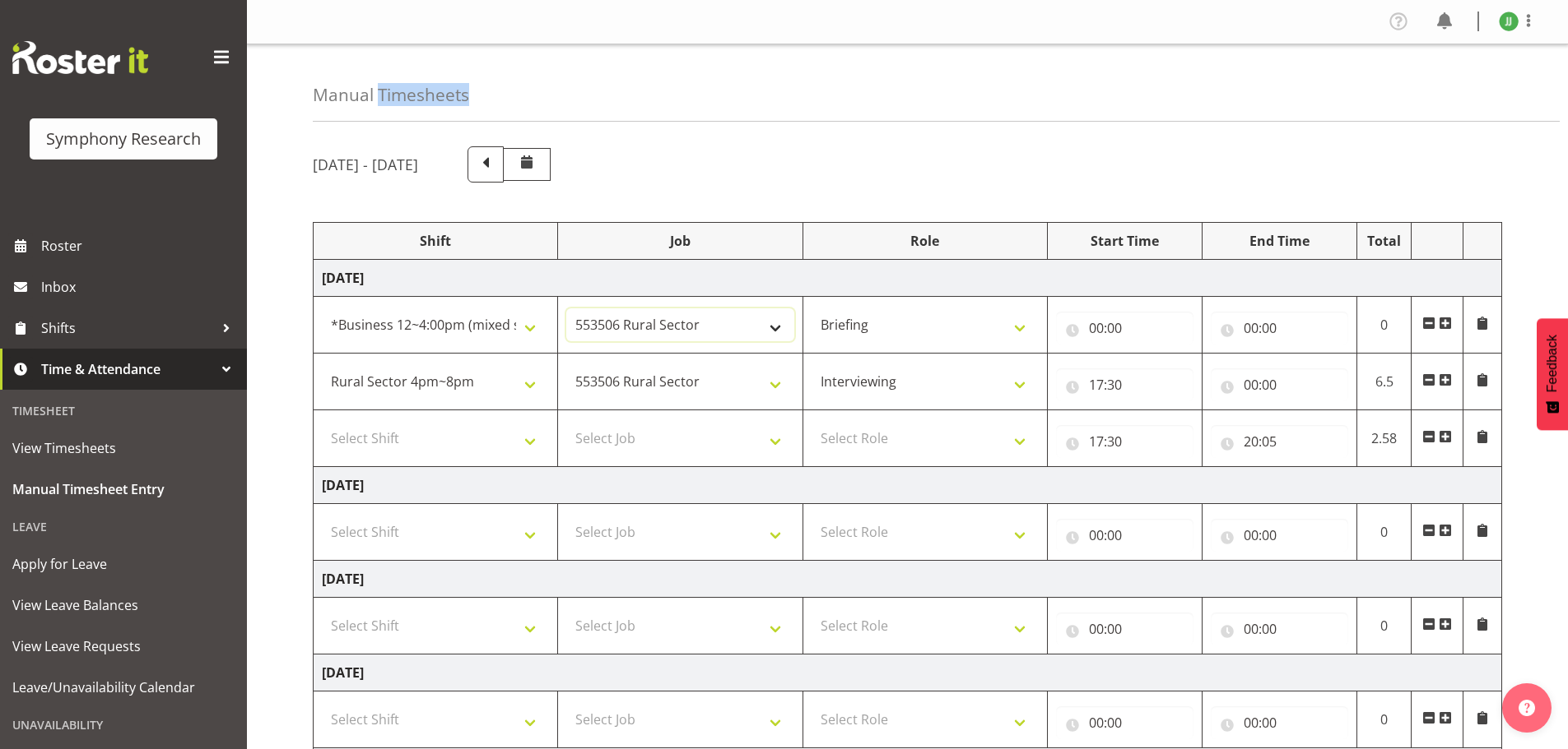
select select "10575"
click at [566, 308] on select "550060 IF Admin 553492 World Poll Aus Wave 2 Main 2025 553493 World Poll NZ Wav…" at bounding box center [680, 324] width 227 height 33
click at [1096, 328] on input "00:00" at bounding box center [1124, 327] width 137 height 33
click at [1048, 407] on td "17:30 00 01 02 03 04 05 06 07 08 09 10 11 12 13 14 15 16 17 18 19 20 21 22 23 :…" at bounding box center [1124, 382] width 154 height 57
click at [1096, 389] on input "17:30" at bounding box center [1124, 385] width 137 height 33
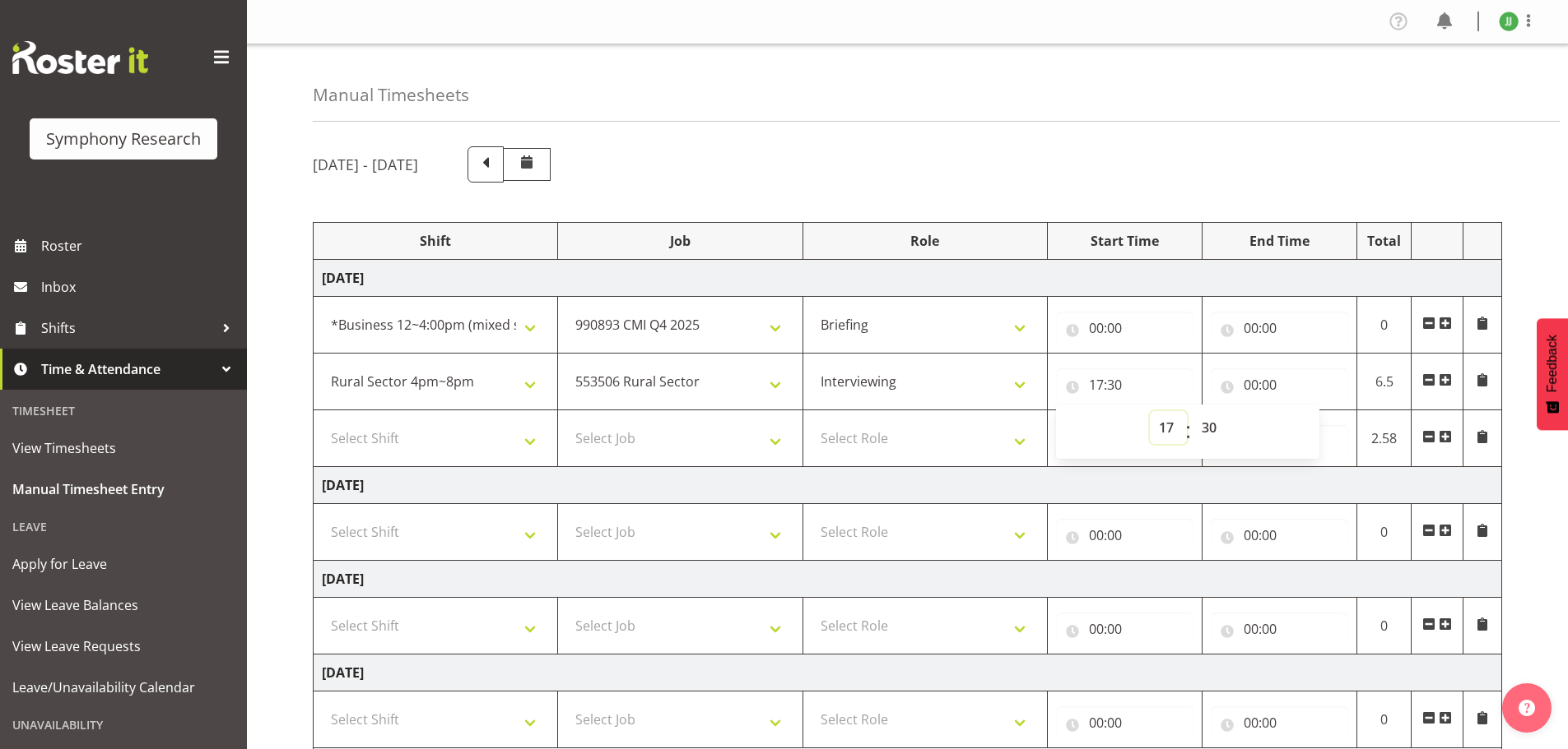
click at [1174, 427] on select "00 01 02 03 04 05 06 07 08 09 10 11 12 13 14 15 16 17 18 19 20 21 22 23" at bounding box center [1167, 428] width 37 height 33
select select "16"
click at [1149, 412] on select "00 01 02 03 04 05 06 07 08 09 10 11 12 13 14 15 16 17 18 19 20 21 22 23" at bounding box center [1167, 428] width 37 height 33
type input "16:30"
click at [1208, 431] on select "00 01 02 03 04 05 06 07 08 09 10 11 12 13 14 15 16 17 18 19 20 21 22 23 24 25 2…" at bounding box center [1210, 428] width 37 height 33
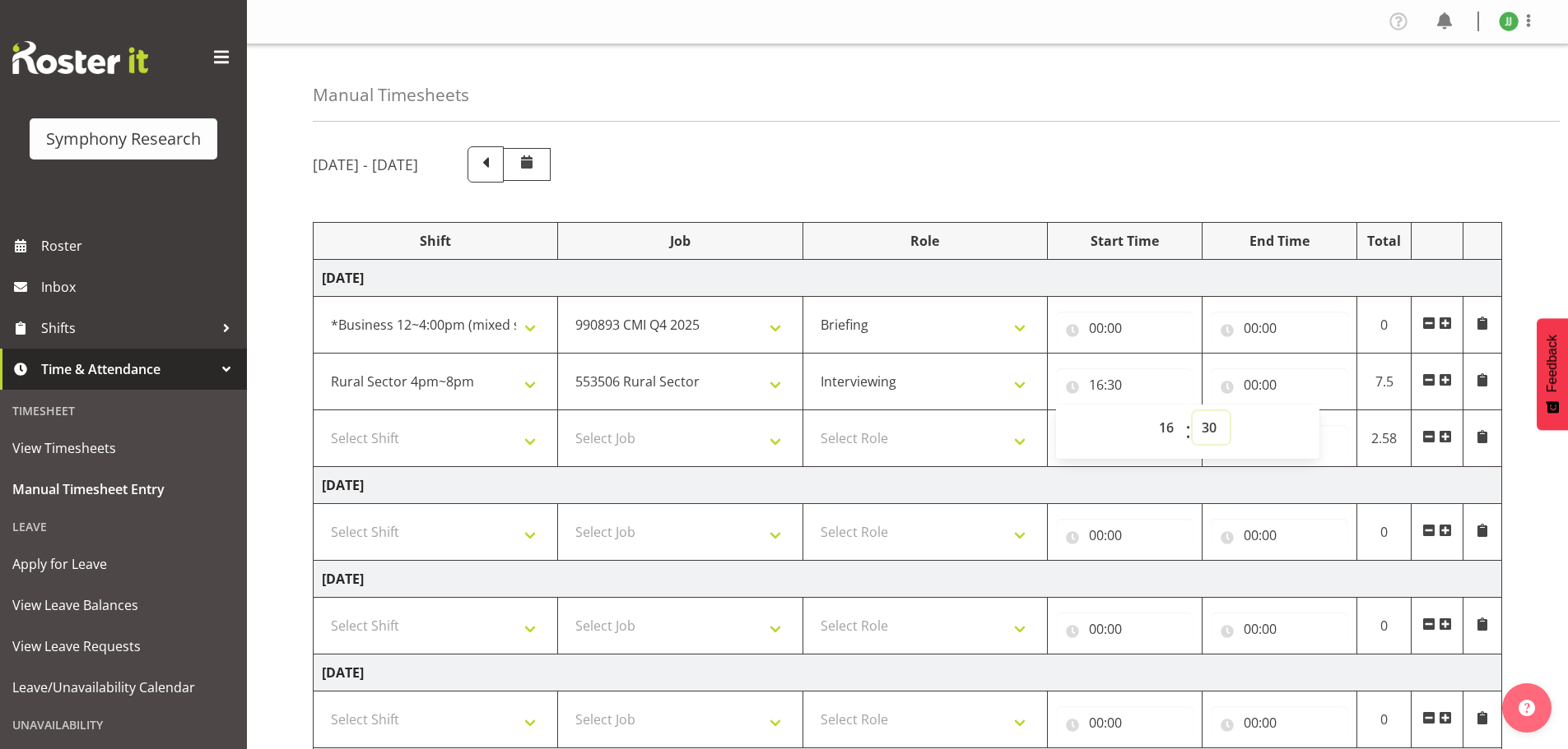
select select "41"
click at [1192, 412] on select "00 01 02 03 04 05 06 07 08 09 10 11 12 13 14 15 16 17 18 19 20 21 22 23 24 25 2…" at bounding box center [1210, 428] width 37 height 33
type input "16:41"
click at [1251, 383] on input "00:00" at bounding box center [1279, 385] width 137 height 33
click at [1317, 426] on select "00 01 02 03 04 05 06 07 08 09 10 11 12 13 14 15 16 17 18 19 20 21 22 23" at bounding box center [1322, 428] width 37 height 33
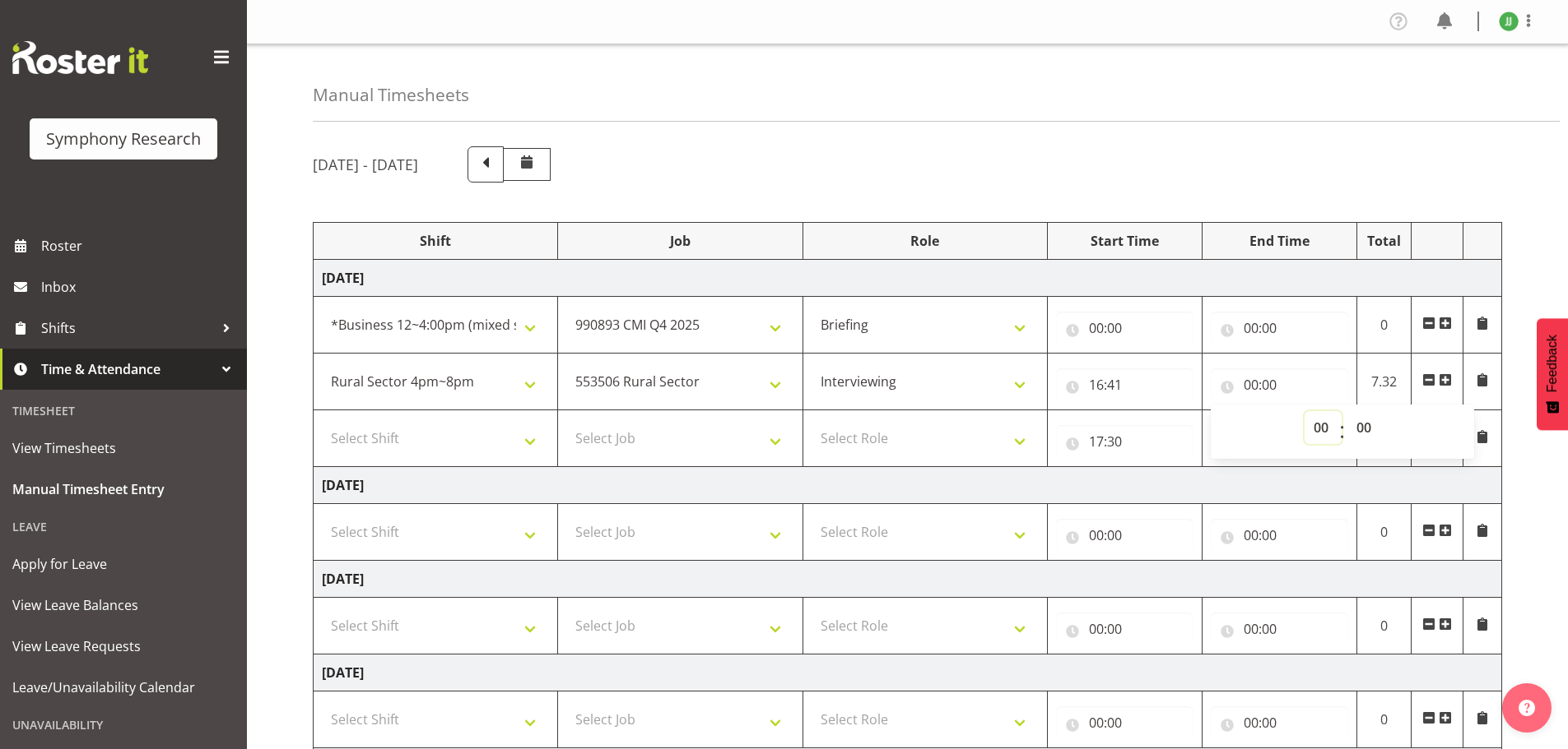
select select "17"
click at [1304, 412] on select "00 01 02 03 04 05 06 07 08 09 10 11 12 13 14 15 16 17 18 19 20 21 22 23" at bounding box center [1322, 428] width 37 height 33
type input "17:00"
click at [1385, 291] on td "Monday 29th September 2025" at bounding box center [907, 278] width 1188 height 37
click at [1254, 327] on input "00:00" at bounding box center [1279, 327] width 137 height 33
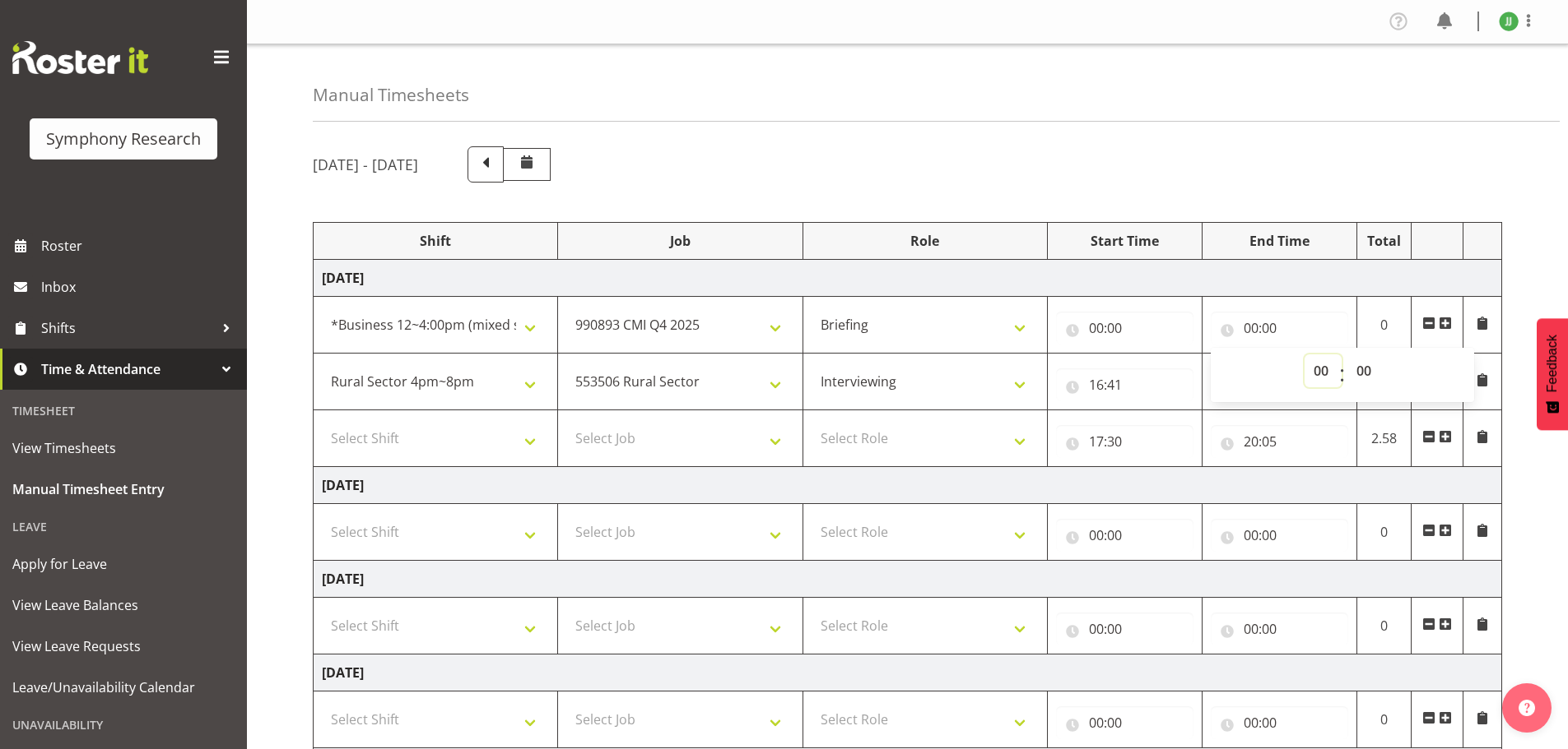
click at [1321, 370] on select "00 01 02 03 04 05 06 07 08 09 10 11 12 13 14 15 16 17 18 19 20 21 22 23" at bounding box center [1322, 370] width 37 height 33
select select "13"
click at [1304, 354] on select "00 01 02 03 04 05 06 07 08 09 10 11 12 13 14 15 16 17 18 19 20 21 22 23" at bounding box center [1322, 370] width 37 height 33
type input "13:00"
click at [1364, 370] on select "00 01 02 03 04 05 06 07 08 09 10 11 12 13 14 15 16 17 18 19 20 21 22 23 24 25 2…" at bounding box center [1365, 370] width 37 height 33
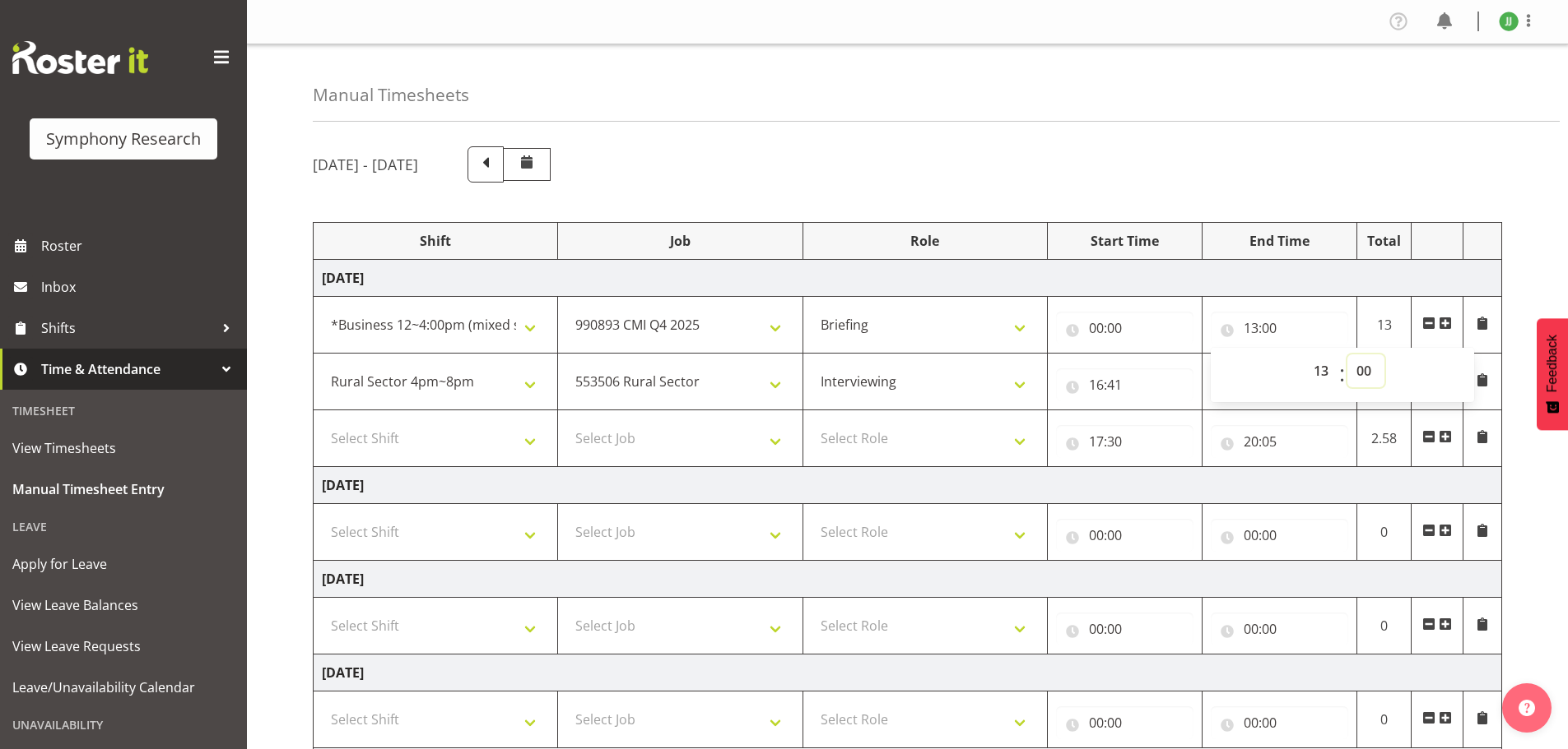
select select "16"
click at [1347, 354] on select "00 01 02 03 04 05 06 07 08 09 10 11 12 13 14 15 16 17 18 19 20 21 22 23 24 25 2…" at bounding box center [1365, 370] width 37 height 33
type input "13:16"
click at [1098, 330] on input "00:00" at bounding box center [1124, 327] width 137 height 33
click at [1168, 373] on select "00 01 02 03 04 05 06 07 08 09 10 11 12 13 14 15 16 17 18 19 20 21 22 23" at bounding box center [1167, 370] width 37 height 33
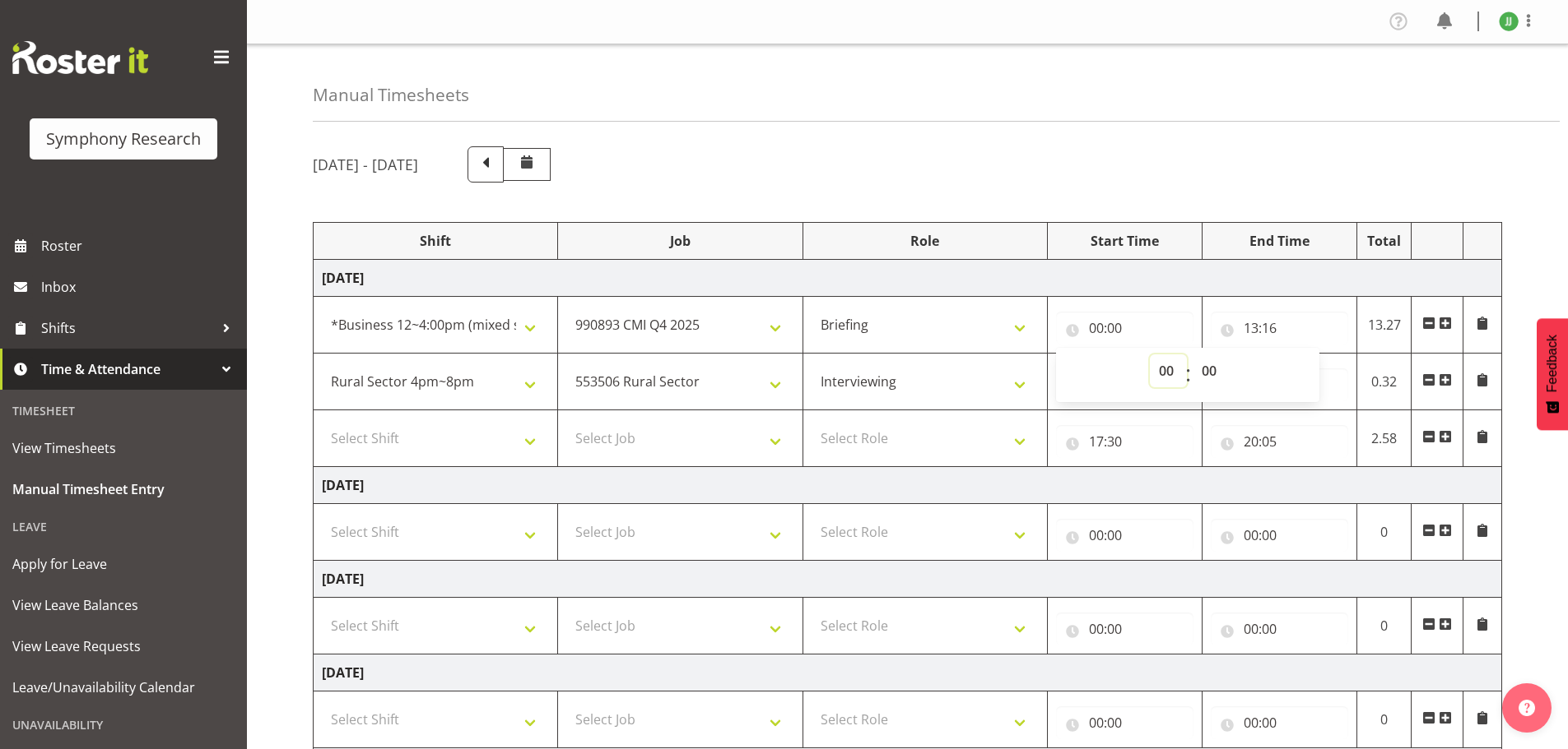
select select "12"
click at [1149, 354] on select "00 01 02 03 04 05 06 07 08 09 10 11 12 13 14 15 16 17 18 19 20 21 22 23" at bounding box center [1167, 370] width 37 height 33
type input "12:00"
click at [1183, 271] on td "Monday 29th September 2025" at bounding box center [907, 278] width 1188 height 37
click at [1445, 324] on span at bounding box center [1445, 322] width 13 height 13
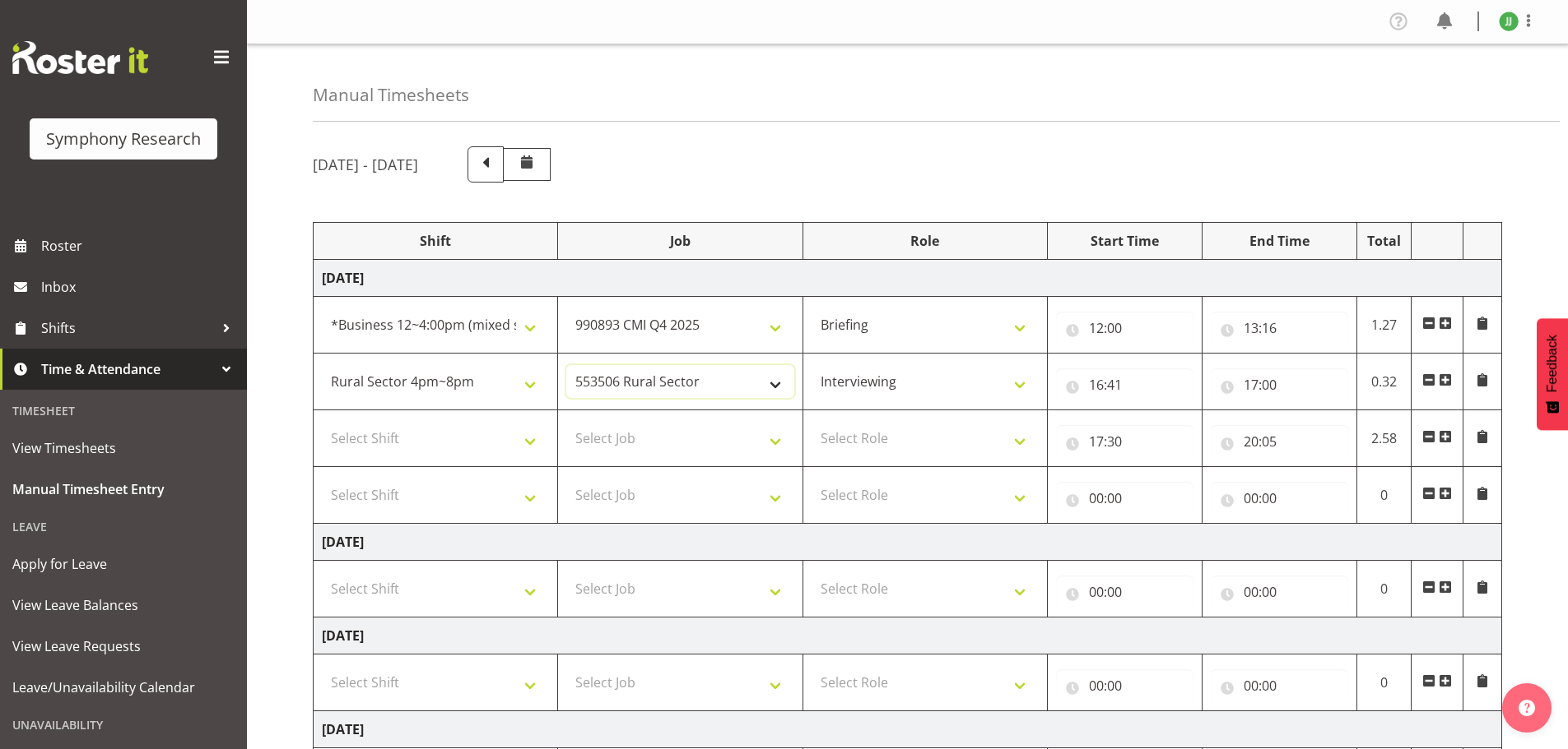
click at [662, 383] on select "550060 IF Admin 553492 World Poll Aus Wave 2 Main 2025 553493 World Poll NZ Wav…" at bounding box center [680, 381] width 227 height 33
click at [497, 387] on select "!!Weekend Residential (Roster IT Shift Label) *Business 9/10am ~ 4:30pm *Busine…" at bounding box center [435, 381] width 227 height 33
select select "81741"
click at [321, 365] on select "!!Weekend Residential (Roster IT Shift Label) *Business 9/10am ~ 4:30pm *Busine…" at bounding box center [435, 381] width 227 height 33
drag, startPoint x: 645, startPoint y: 383, endPoint x: 655, endPoint y: 397, distance: 17.2
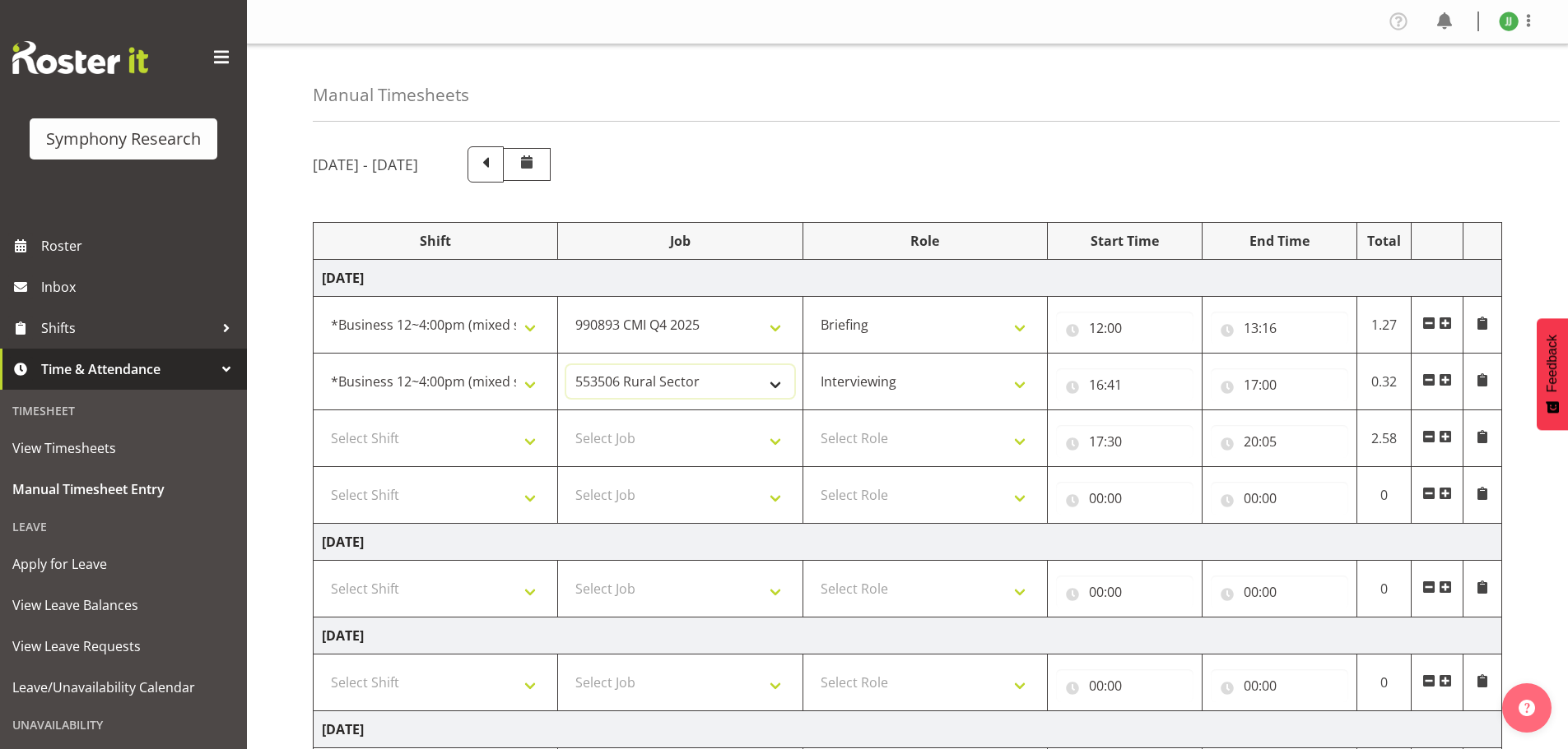
click at [645, 383] on select "550060 IF Admin 553492 World Poll Aus Wave 2 Main 2025 553493 World Poll NZ Wav…" at bounding box center [680, 381] width 227 height 33
select select "10575"
click at [566, 365] on select "550060 IF Admin 553492 World Poll Aus Wave 2 Main 2025 553493 World Poll NZ Wav…" at bounding box center [680, 381] width 227 height 33
click at [895, 388] on select "Briefing Interviewing" at bounding box center [924, 381] width 227 height 33
click at [1101, 387] on input "16:41" at bounding box center [1124, 385] width 137 height 33
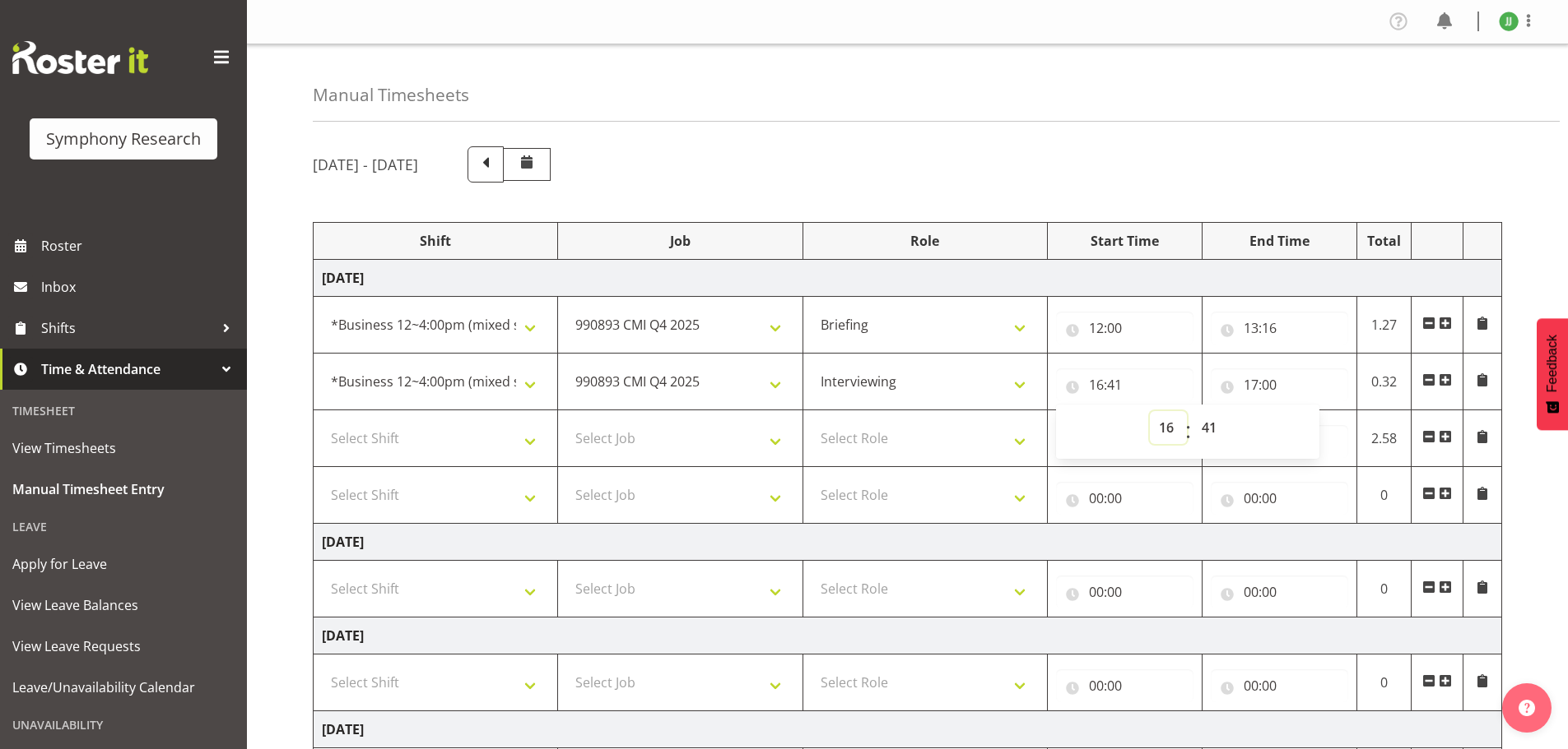
click at [1168, 426] on select "00 01 02 03 04 05 06 07 08 09 10 11 12 13 14 15 16 17 18 19 20 21 22 23" at bounding box center [1167, 428] width 37 height 33
select select "13"
click at [1149, 412] on select "00 01 02 03 04 05 06 07 08 09 10 11 12 13 14 15 16 17 18 19 20 21 22 23" at bounding box center [1167, 428] width 37 height 33
type input "13:41"
click at [1217, 426] on select "00 01 02 03 04 05 06 07 08 09 10 11 12 13 14 15 16 17 18 19 20 21 22 23 24 25 2…" at bounding box center [1210, 428] width 37 height 33
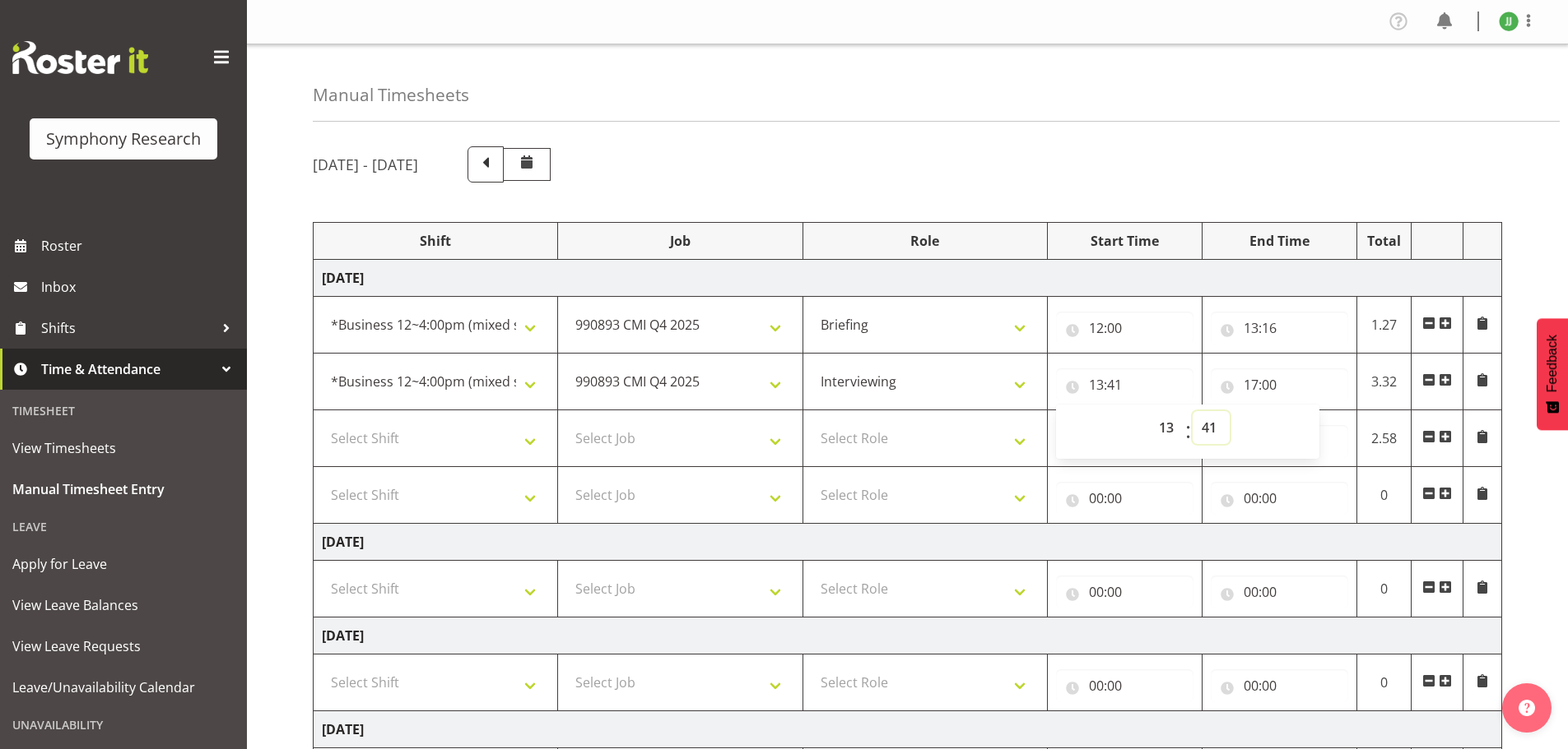
click at [1209, 424] on select "00 01 02 03 04 05 06 07 08 09 10 11 12 13 14 15 16 17 18 19 20 21 22 23 24 25 2…" at bounding box center [1210, 428] width 37 height 33
select select "16"
click at [1192, 412] on select "00 01 02 03 04 05 06 07 08 09 10 11 12 13 14 15 16 17 18 19 20 21 22 23 24 25 2…" at bounding box center [1210, 428] width 37 height 33
type input "13:16"
click at [1246, 275] on td "Monday 29th September 2025" at bounding box center [907, 278] width 1188 height 37
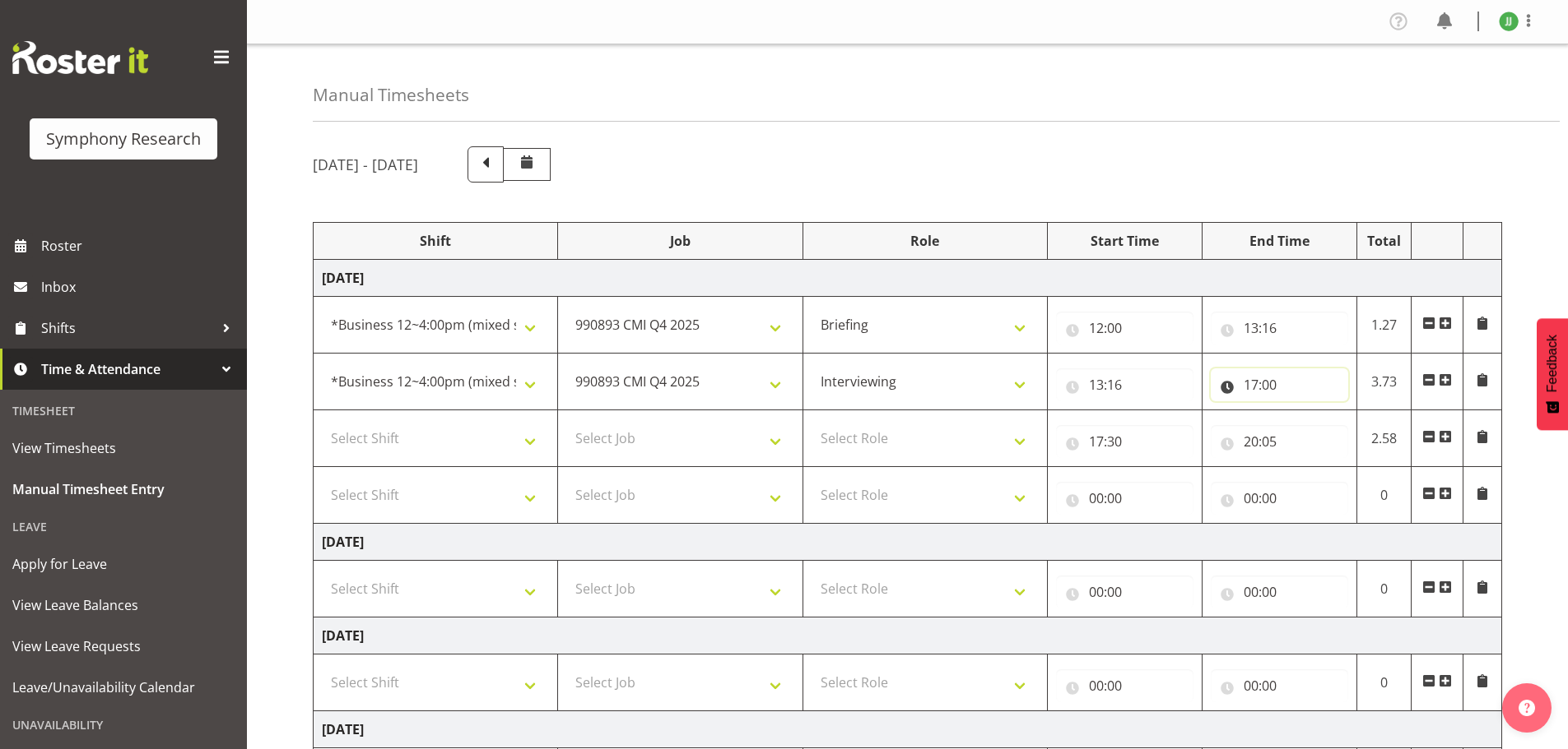
click at [1248, 387] on input "17:00" at bounding box center [1279, 385] width 137 height 33
click at [1252, 387] on input "17:00" at bounding box center [1279, 385] width 137 height 33
click at [1205, 287] on td "Monday 29th September 2025" at bounding box center [907, 278] width 1188 height 37
click at [1251, 382] on input "17:00" at bounding box center [1279, 385] width 137 height 33
click at [1321, 426] on select "00 01 02 03 04 05 06 07 08 09 10 11 12 13 14 15 16 17 18 19 20 21 22 23" at bounding box center [1322, 428] width 37 height 33
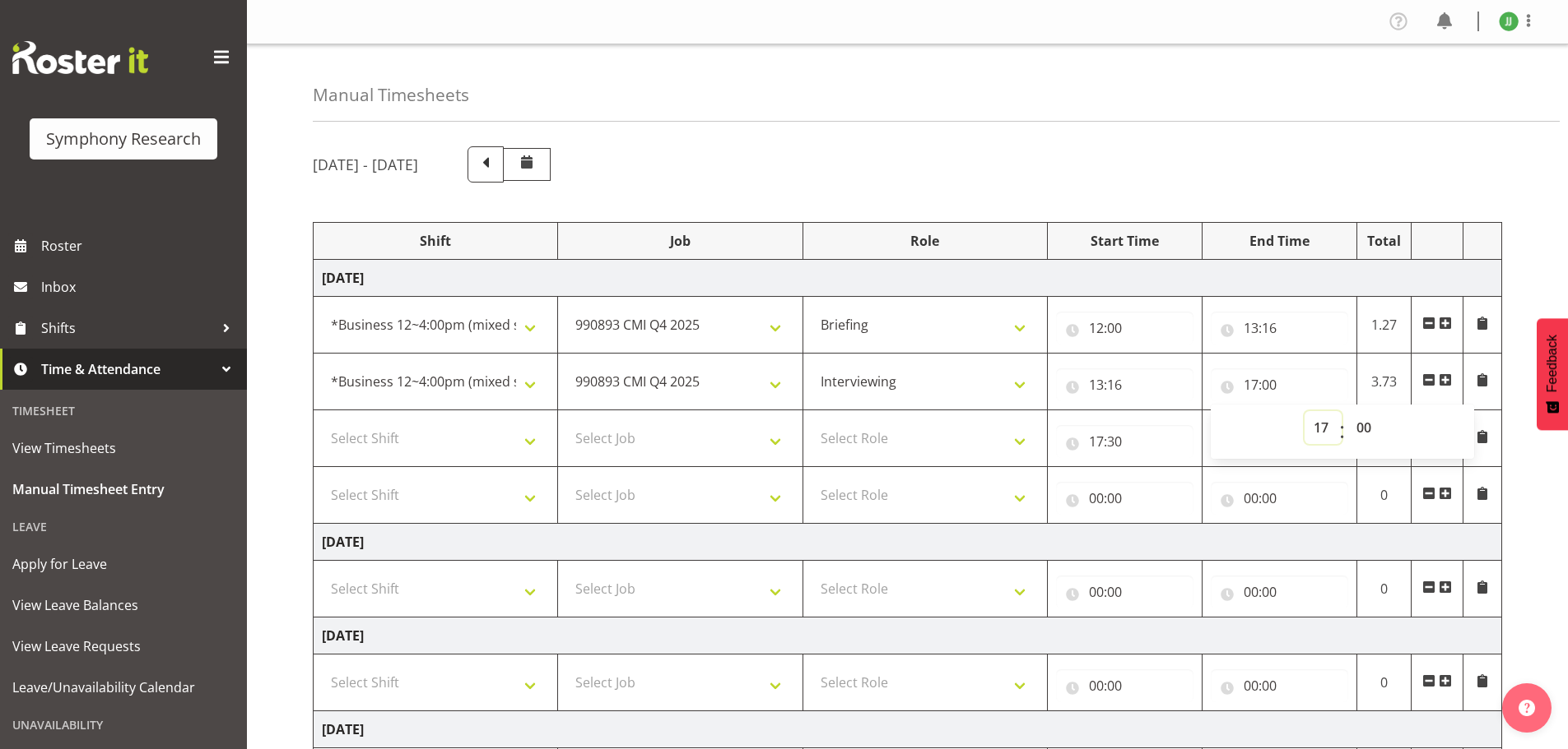
select select "16"
click at [1304, 412] on select "00 01 02 03 04 05 06 07 08 09 10 11 12 13 14 15 16 17 18 19 20 21 22 23" at bounding box center [1322, 428] width 37 height 33
type input "16:00"
click at [1320, 426] on select "00 01 02 03 04 05 06 07 08 09 10 11 12 13 14 15 16 17 18 19 20 21 22 23" at bounding box center [1322, 428] width 37 height 33
click at [1304, 412] on select "00 01 02 03 04 05 06 07 08 09 10 11 12 13 14 15 16 17 18 19 20 21 22 23" at bounding box center [1322, 428] width 37 height 33
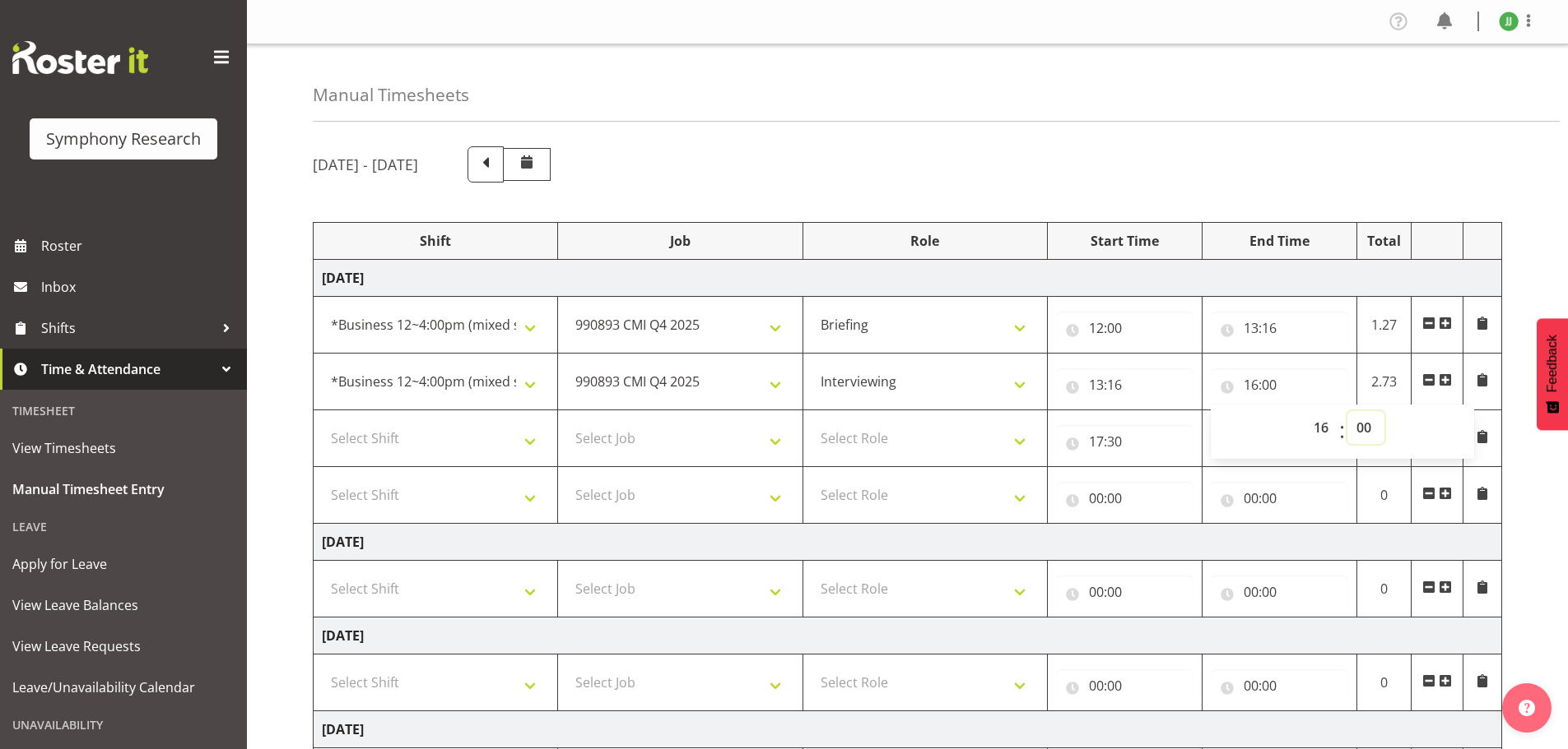
click at [1364, 426] on select "00 01 02 03 04 05 06 07 08 09 10 11 12 13 14 15 16 17 18 19 20 21 22 23 24 25 2…" at bounding box center [1365, 428] width 37 height 33
select select "16"
click at [1347, 412] on select "00 01 02 03 04 05 06 07 08 09 10 11 12 13 14 15 16 17 18 19 20 21 22 23 24 25 2…" at bounding box center [1365, 428] width 37 height 33
type input "16:16"
click at [488, 451] on select "Select Shift !!Weekend Residential (Roster IT Shift Label) *Business 9/10am ~ 4…" at bounding box center [435, 438] width 227 height 33
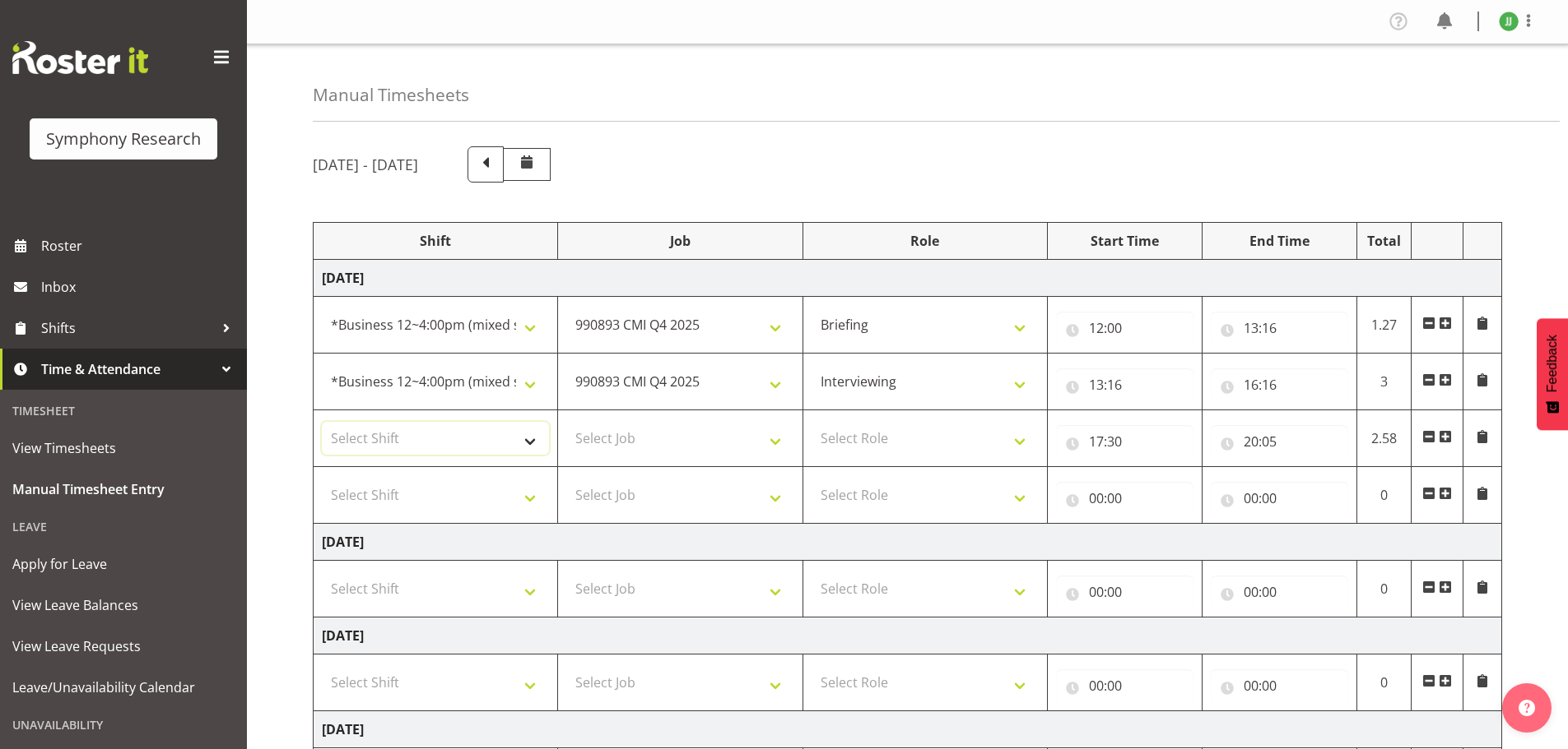
select select "81741"
click at [321, 422] on select "Select Shift !!Weekend Residential (Roster IT Shift Label) *Business 9/10am ~ 4…" at bounding box center [435, 438] width 227 height 33
click at [677, 437] on select "Select Job 550060 IF Admin 553492 World Poll Aus Wave 2 Main 2025 553493 World …" at bounding box center [680, 438] width 227 height 33
select select "10575"
click at [566, 422] on select "Select Job 550060 IF Admin 553492 World Poll Aus Wave 2 Main 2025 553493 World …" at bounding box center [680, 438] width 227 height 33
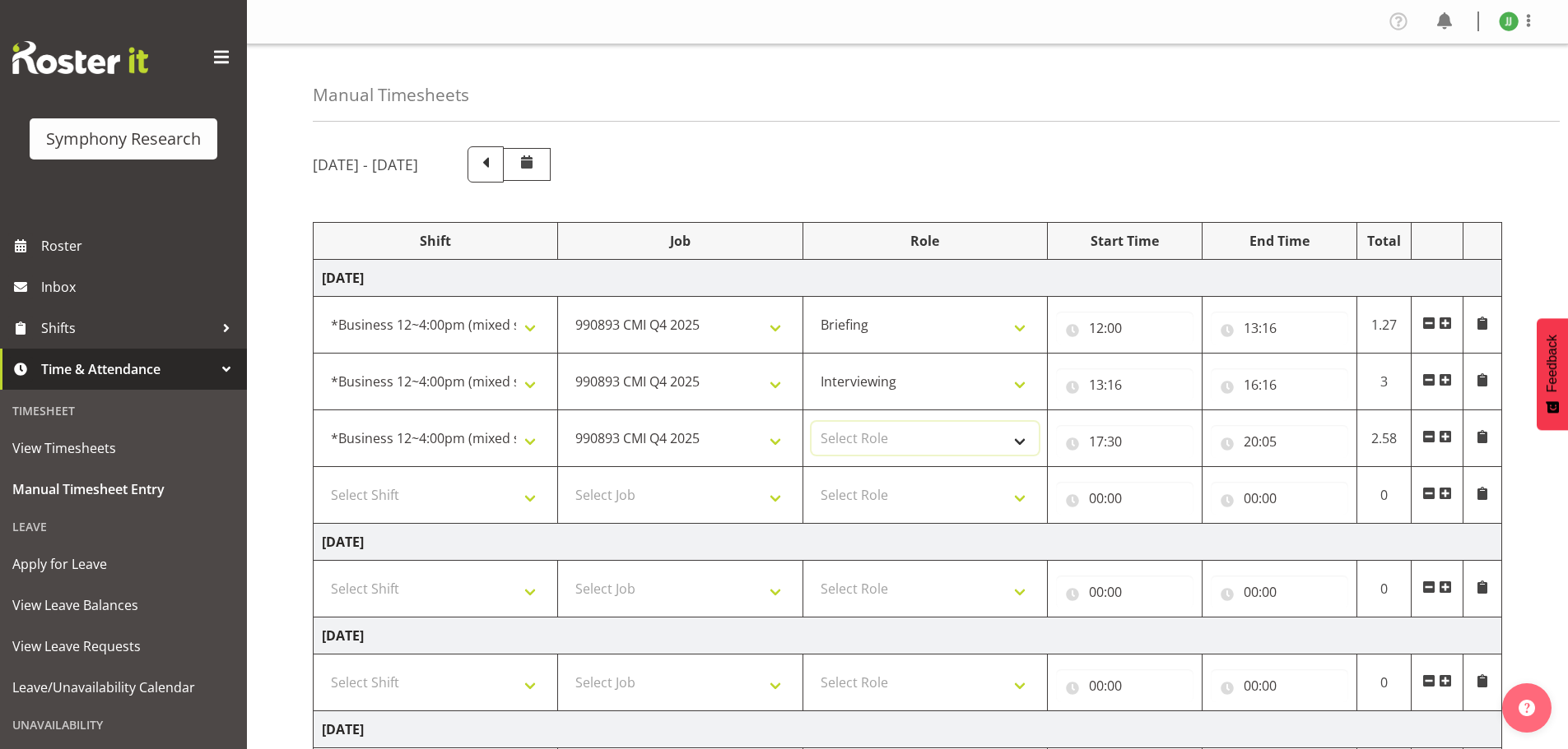
click at [920, 436] on select "Select Role Briefing Interviewing" at bounding box center [924, 438] width 227 height 33
select select "47"
click at [811, 422] on select "Select Role Briefing Interviewing" at bounding box center [924, 438] width 227 height 33
click at [1137, 272] on td "Monday 29th September 2025" at bounding box center [907, 278] width 1188 height 37
click at [692, 438] on select "550060 IF Admin 553492 World Poll Aus Wave 2 Main 2025 553493 World Poll NZ Wav…" at bounding box center [680, 438] width 227 height 33
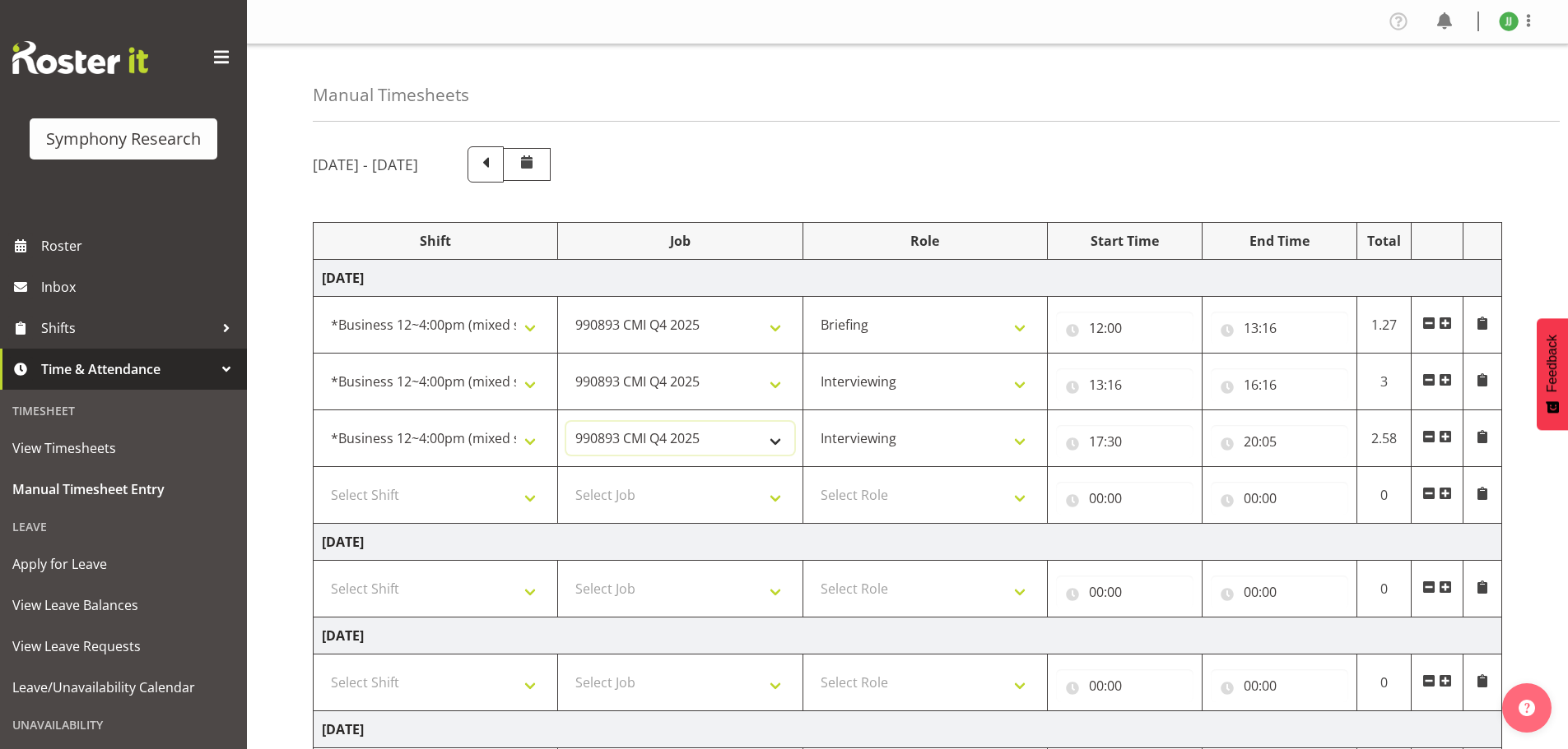
select select "10587"
click at [566, 422] on select "550060 IF Admin 553492 World Poll Aus Wave 2 Main 2025 553493 World Poll NZ Wav…" at bounding box center [680, 438] width 227 height 33
click at [957, 447] on select "Briefing Interviewing" at bounding box center [924, 438] width 227 height 33
click at [1045, 279] on td "Monday 29th September 2025" at bounding box center [907, 278] width 1188 height 37
click at [1006, 443] on select "Briefing Interviewing" at bounding box center [924, 438] width 227 height 33
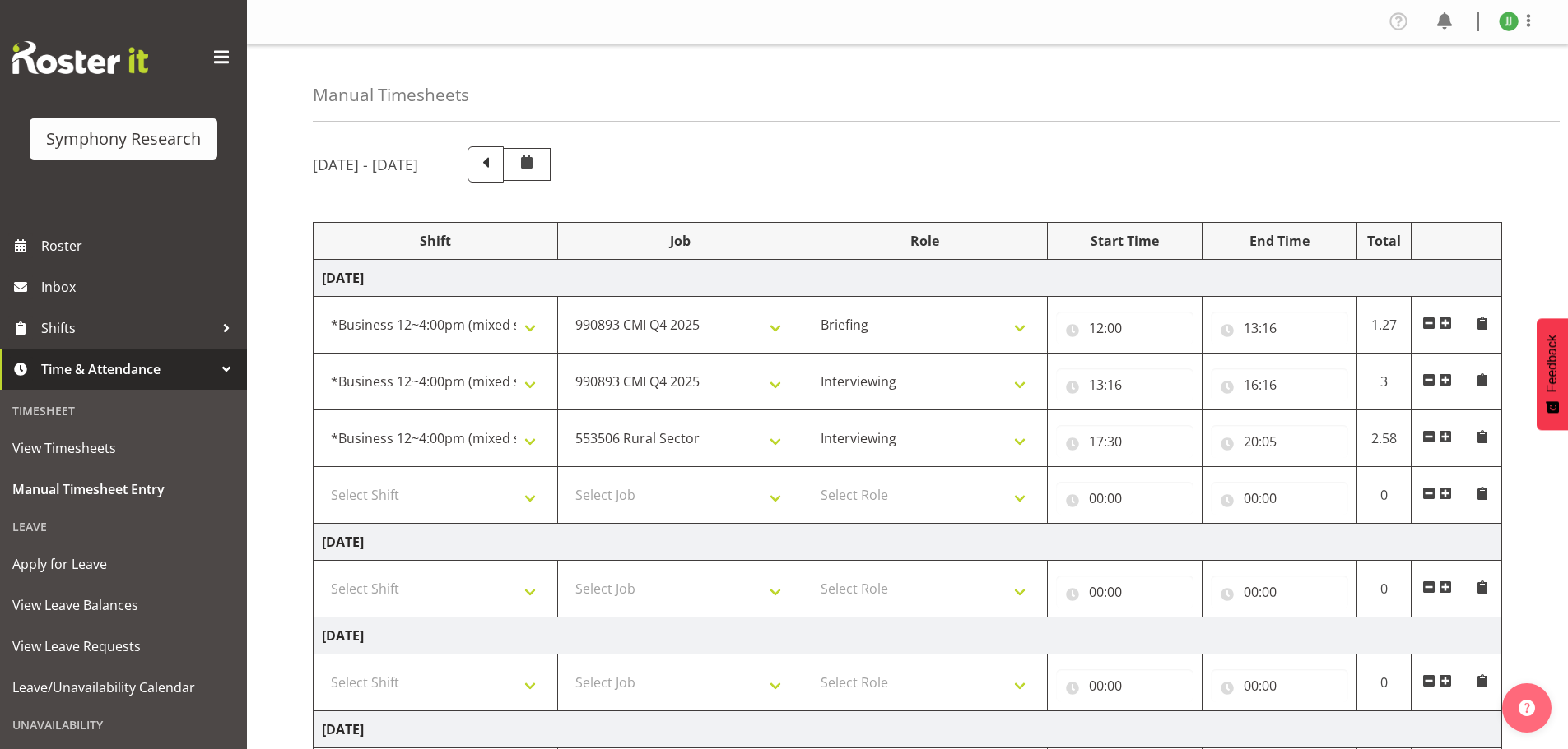
click at [1063, 241] on div "Start Time" at bounding box center [1124, 241] width 137 height 20
click at [1093, 444] on input "17:30" at bounding box center [1124, 442] width 137 height 33
click at [1163, 482] on select "00 01 02 03 04 05 06 07 08 09 10 11 12 13 14 15 16 17 18 19 20 21 22 23" at bounding box center [1167, 484] width 37 height 33
select select "16"
click at [1149, 468] on select "00 01 02 03 04 05 06 07 08 09 10 11 12 13 14 15 16 17 18 19 20 21 22 23" at bounding box center [1167, 484] width 37 height 33
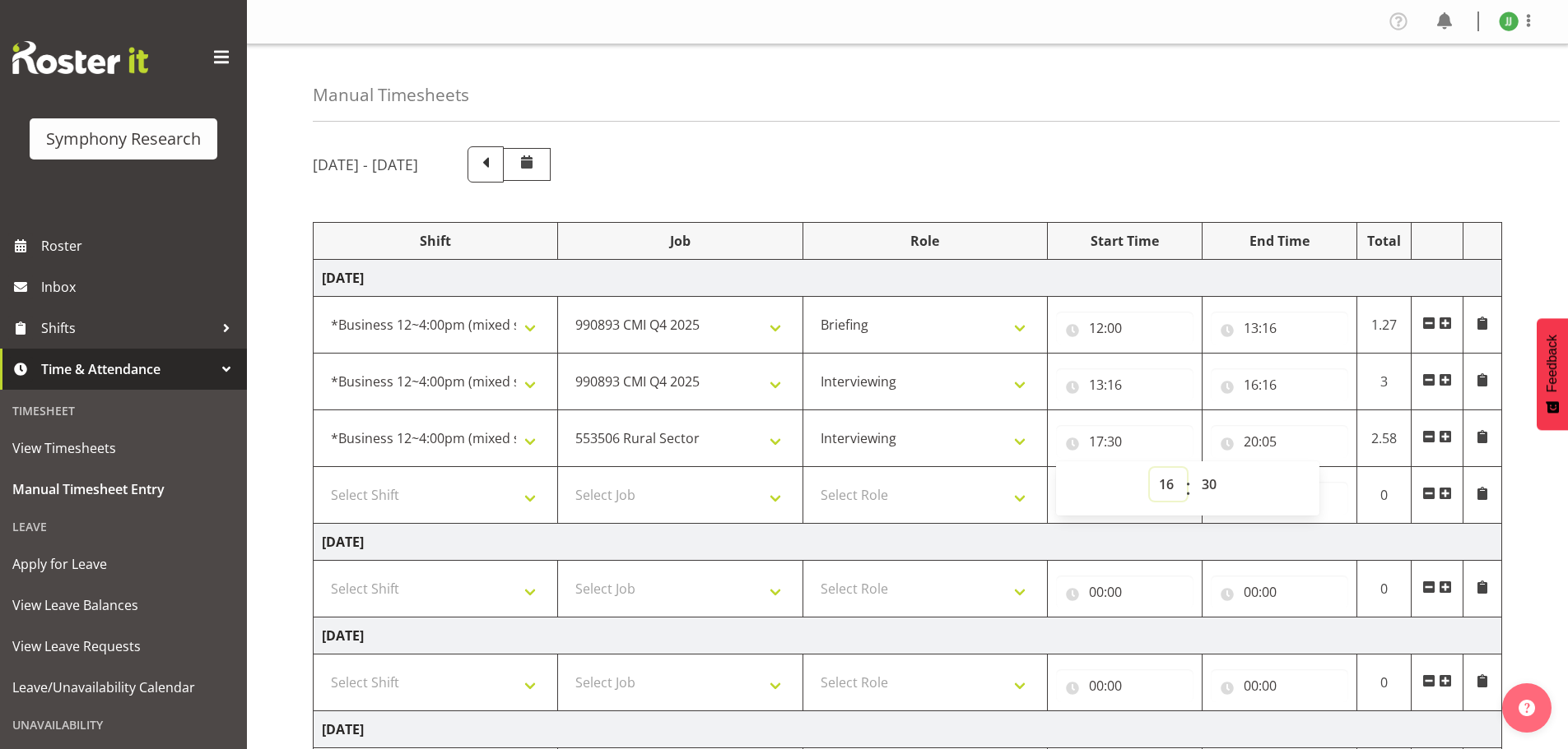
type input "16:30"
click at [1201, 480] on select "00 01 02 03 04 05 06 07 08 09 10 11 12 13 14 15 16 17 18 19 20 21 22 23 24 25 2…" at bounding box center [1210, 484] width 37 height 33
select select "16"
click at [1192, 468] on select "00 01 02 03 04 05 06 07 08 09 10 11 12 13 14 15 16 17 18 19 20 21 22 23 24 25 2…" at bounding box center [1210, 484] width 37 height 33
type input "16:16"
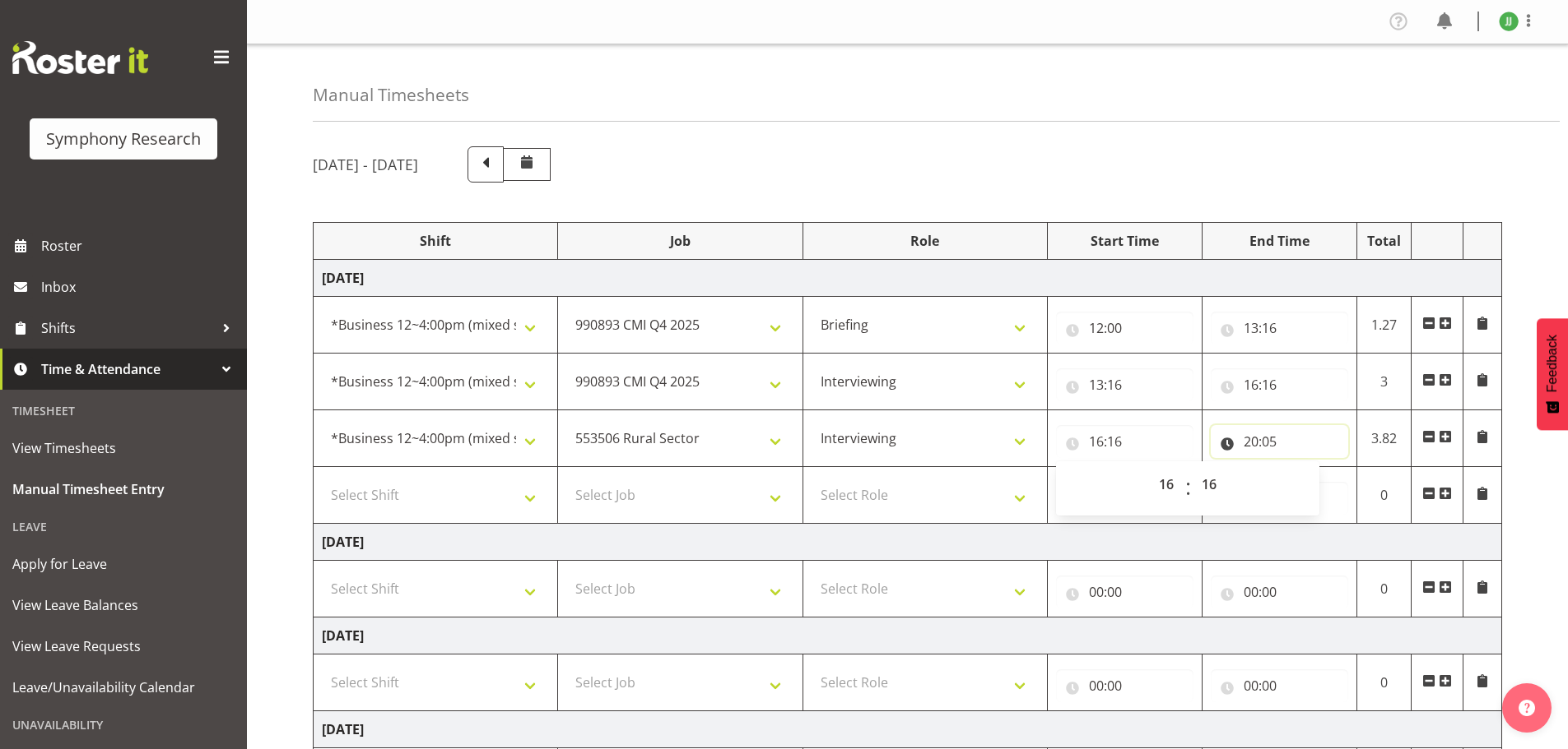
click at [1250, 442] on input "20:05" at bounding box center [1279, 442] width 137 height 33
click at [1319, 484] on select "00 01 02 03 04 05 06 07 08 09 10 11 12 13 14 15 16 17 18 19 20 21 22 23" at bounding box center [1322, 484] width 37 height 33
click at [1193, 170] on div "September 29th - October 5th 2025" at bounding box center [906, 164] width 1189 height 36
click at [1229, 536] on td "Tuesday 30th September 2025" at bounding box center [907, 542] width 1188 height 37
click at [1175, 538] on td "Tuesday 30th September 2025" at bounding box center [907, 542] width 1188 height 37
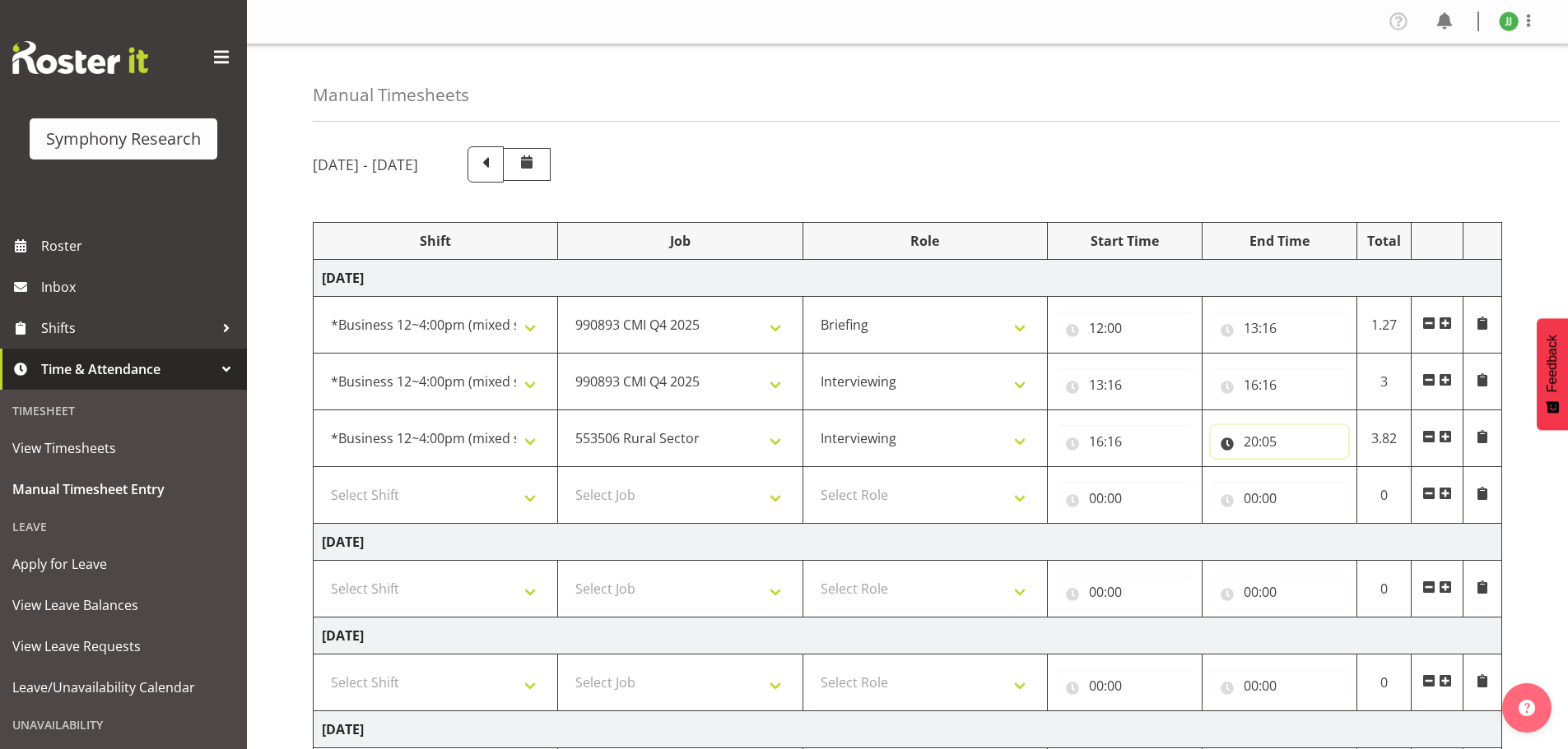
click at [1254, 439] on input "20:05" at bounding box center [1279, 442] width 137 height 33
click at [1317, 485] on select "00 01 02 03 04 05 06 07 08 09 10 11 12 13 14 15 16 17 18 19 20 21 22 23" at bounding box center [1322, 484] width 37 height 33
select select "17"
click at [1304, 468] on select "00 01 02 03 04 05 06 07 08 09 10 11 12 13 14 15 16 17 18 19 20 21 22 23" at bounding box center [1322, 484] width 37 height 33
type input "17:05"
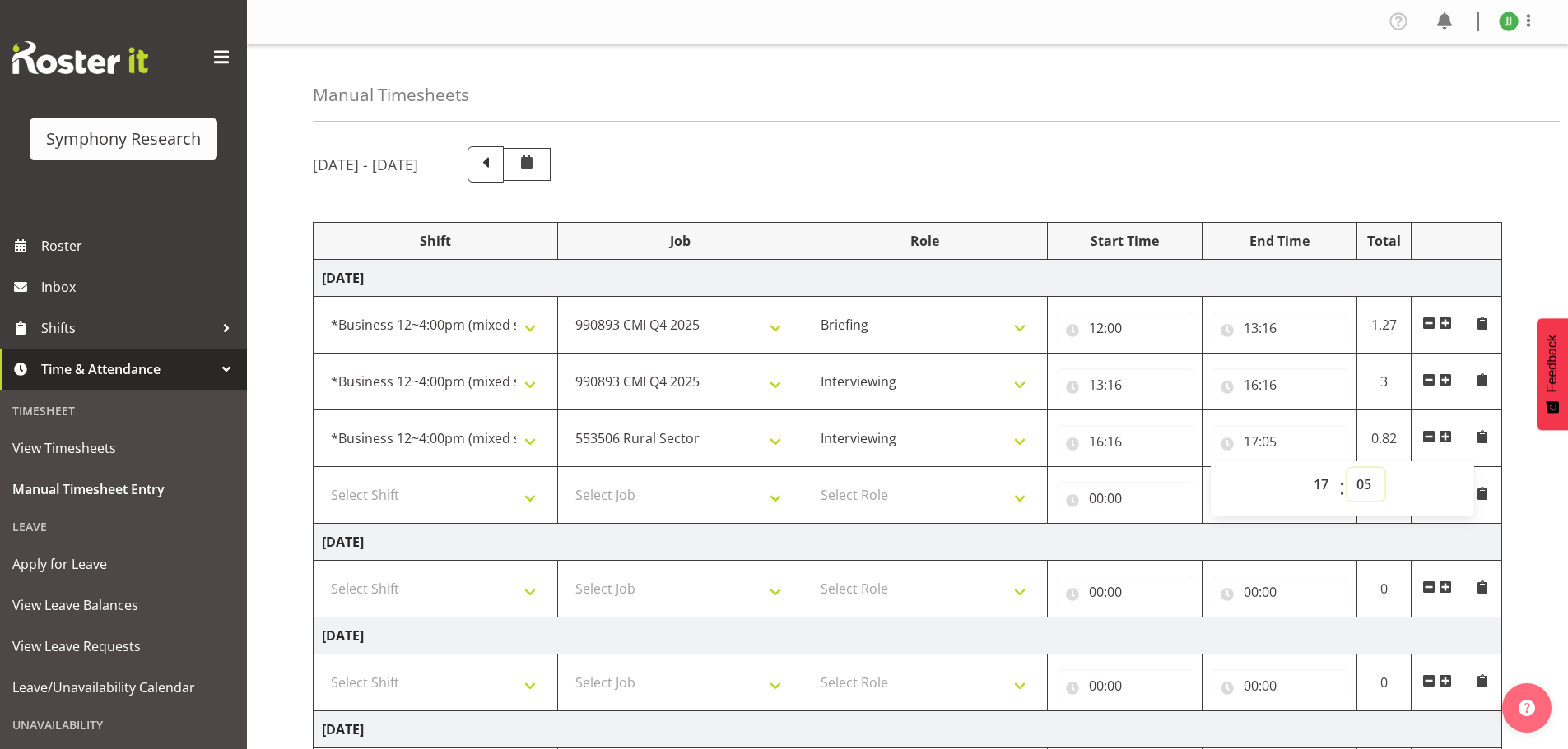
click at [1357, 481] on select "00 01 02 03 04 05 06 07 08 09 10 11 12 13 14 15 16 17 18 19 20 21 22 23 24 25 2…" at bounding box center [1365, 484] width 37 height 33
select select "0"
click at [1347, 468] on select "00 01 02 03 04 05 06 07 08 09 10 11 12 13 14 15 16 17 18 19 20 21 22 23 24 25 2…" at bounding box center [1365, 484] width 37 height 33
type input "17:00"
click at [1374, 277] on td "Monday 29th September 2025" at bounding box center [907, 278] width 1188 height 37
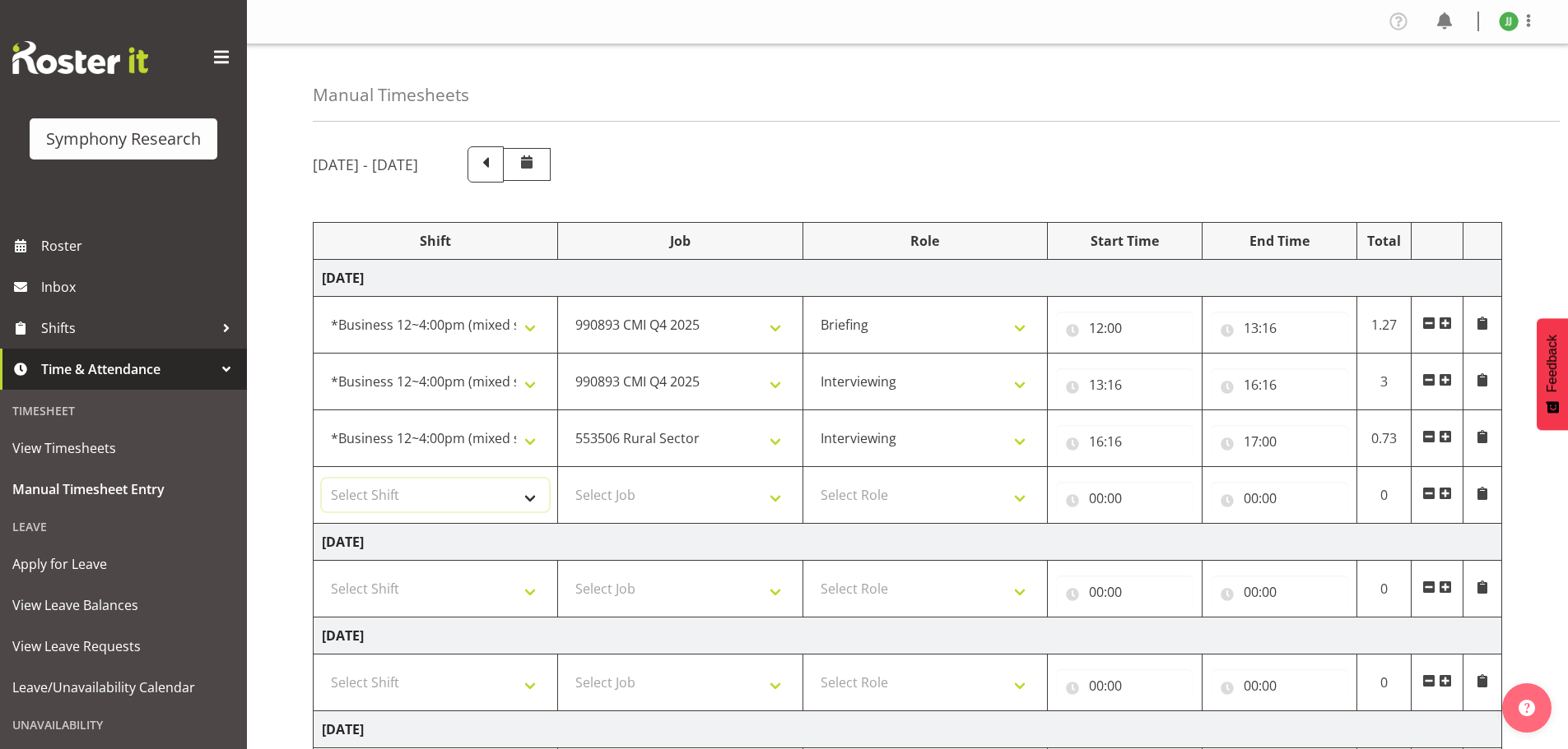
click at [502, 508] on select "Select Shift !!Weekend Residential (Roster IT Shift Label) *Business 9/10am ~ 4…" at bounding box center [435, 494] width 227 height 33
select select "81298"
click at [321, 478] on select "Select Shift !!Weekend Residential (Roster IT Shift Label) *Business 9/10am ~ 4…" at bounding box center [435, 494] width 227 height 33
drag, startPoint x: 702, startPoint y: 487, endPoint x: 713, endPoint y: 487, distance: 11.0
click at [702, 487] on select "Select Job 550060 IF Admin 553492 World Poll Aus Wave 2 Main 2025 553493 World …" at bounding box center [680, 494] width 227 height 33
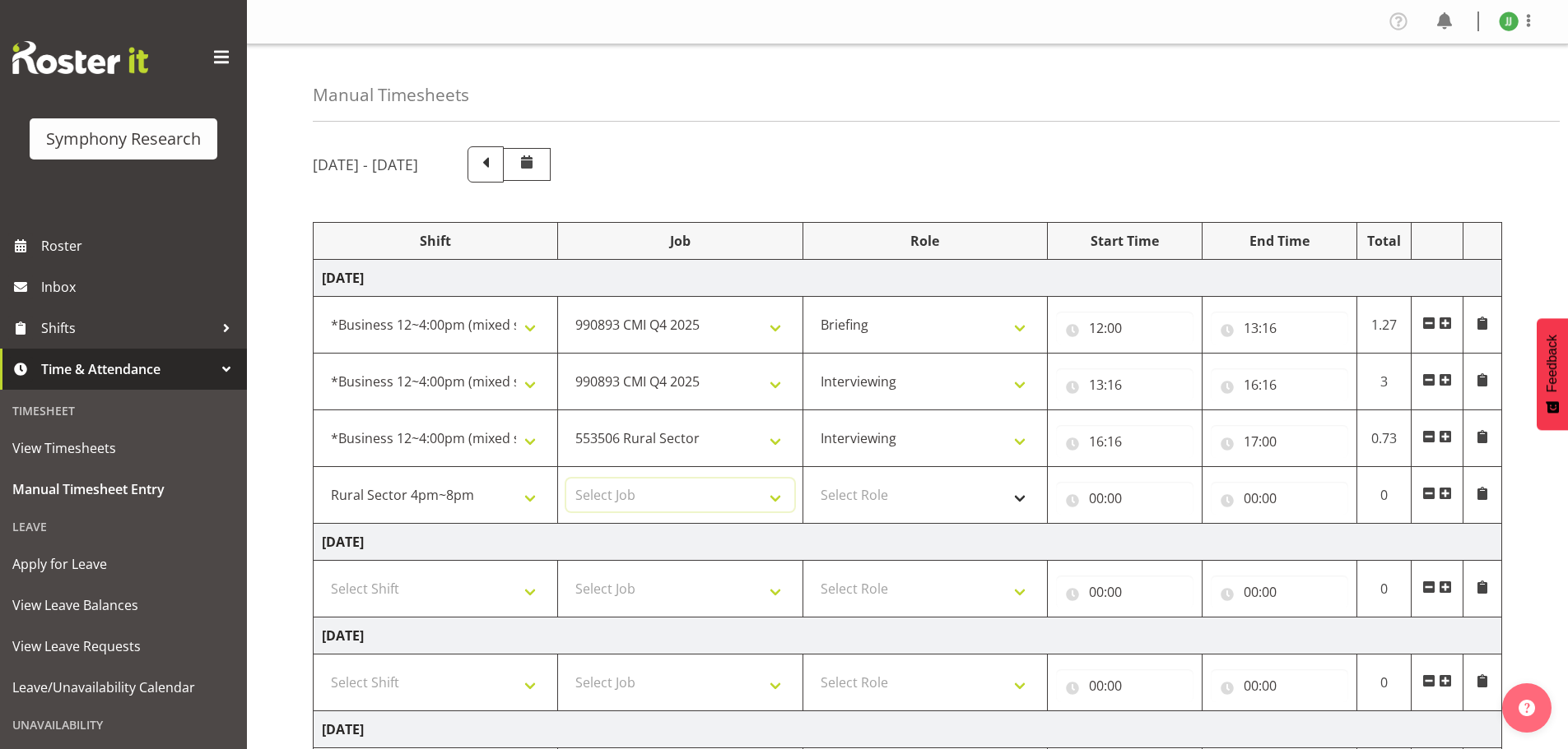
select select "10587"
click at [566, 478] on select "Select Job 550060 IF Admin 553492 World Poll Aus Wave 2 Main 2025 553493 World …" at bounding box center [680, 494] width 227 height 33
click at [900, 501] on select "Select Role Briefing Interviewing" at bounding box center [924, 494] width 227 height 33
select select "47"
click at [811, 478] on select "Select Role Briefing Interviewing" at bounding box center [924, 494] width 227 height 33
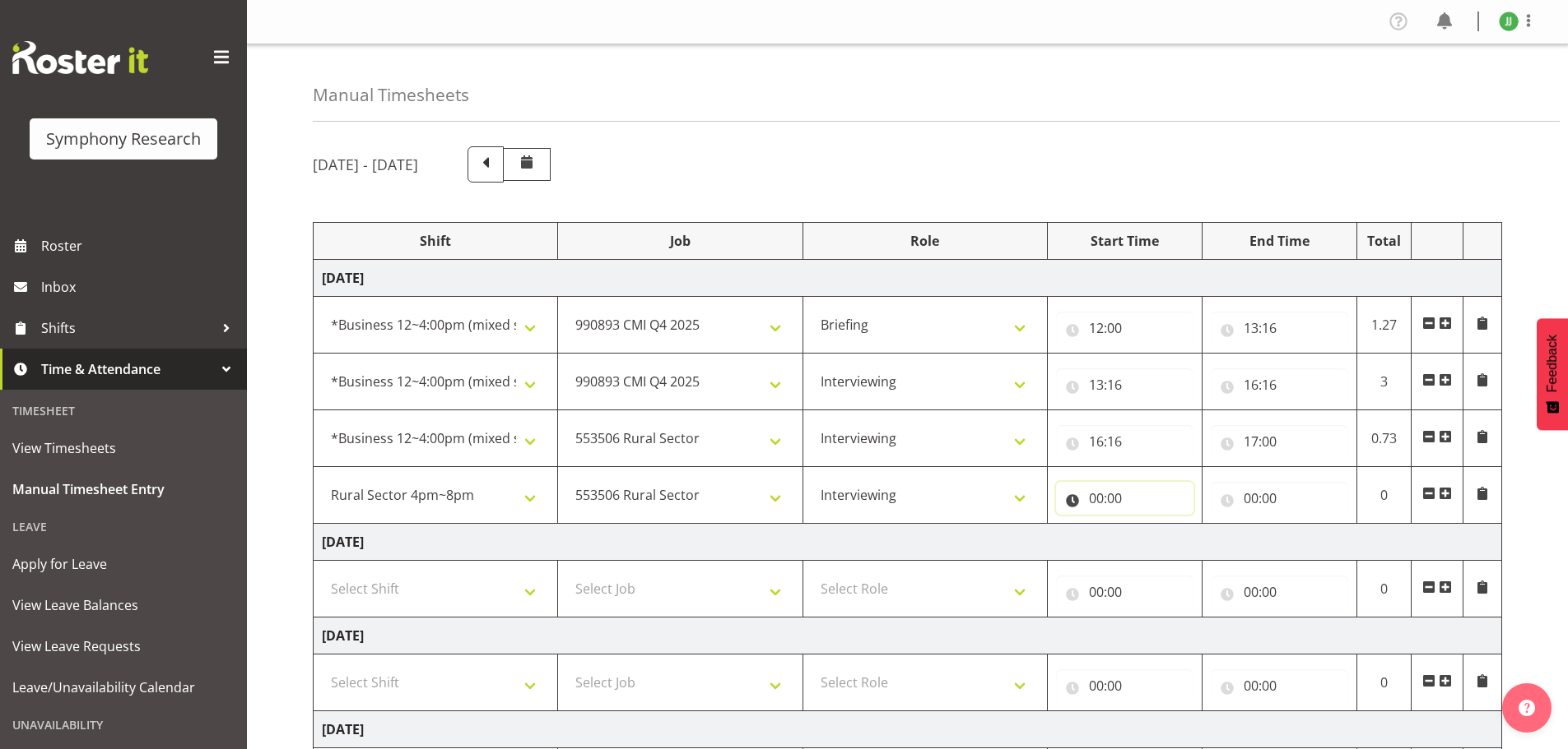
click at [1087, 499] on input "00:00" at bounding box center [1124, 498] width 137 height 33
click at [1169, 541] on select "00 01 02 03 04 05 06 07 08 09 10 11 12 13 14 15 16 17 18 19 20 21 22 23" at bounding box center [1167, 541] width 37 height 33
click at [1211, 548] on select "00 01 02 03 04 05 06 07 08 09 10 11 12 13 14 15 16 17 18 19 20 21 22 23 24 25 2…" at bounding box center [1210, 541] width 37 height 33
select select "30"
click at [1192, 525] on select "00 01 02 03 04 05 06 07 08 09 10 11 12 13 14 15 16 17 18 19 20 21 22 23 24 25 2…" at bounding box center [1210, 541] width 37 height 33
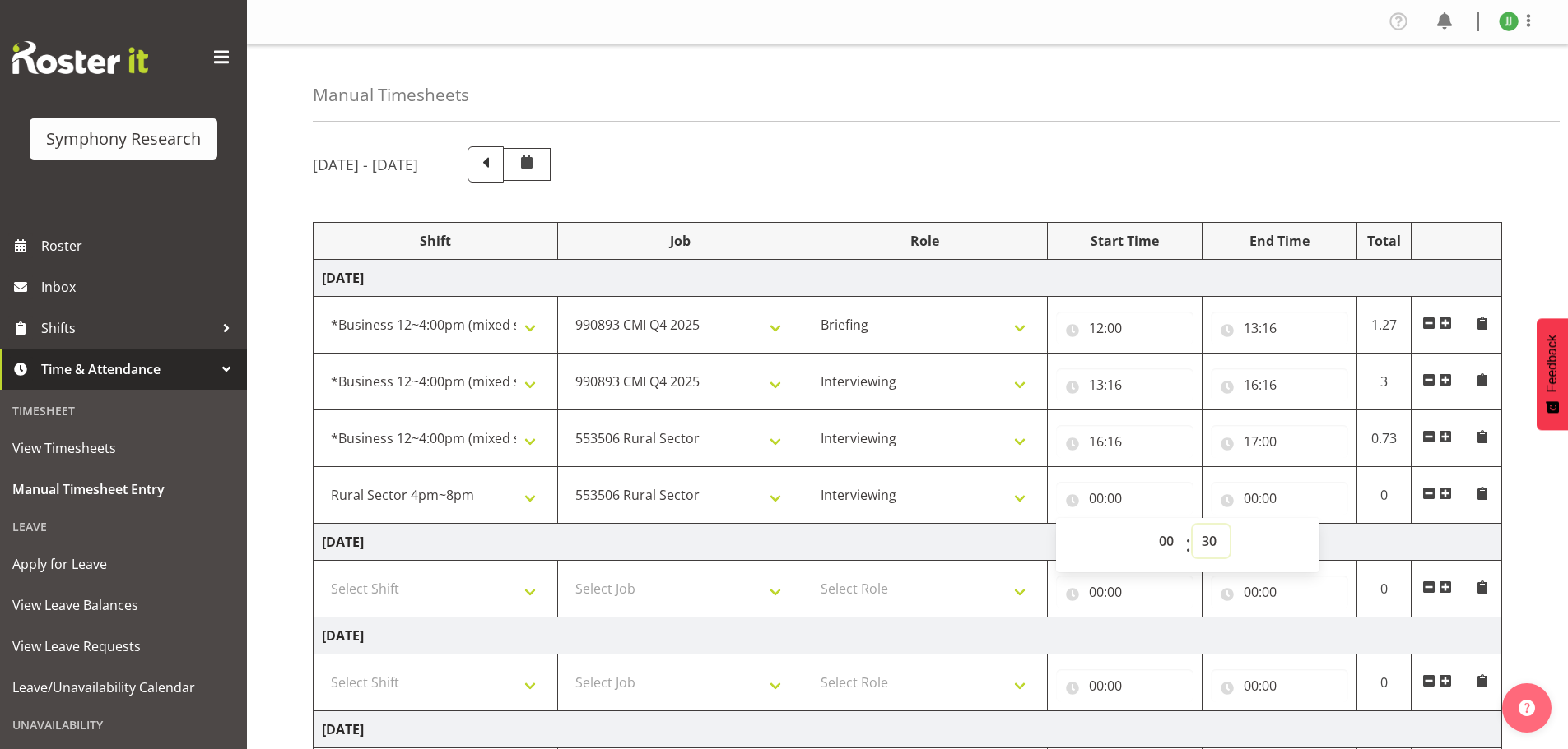
type input "00:30"
click at [1335, 524] on td "Tuesday 30th September 2025" at bounding box center [907, 542] width 1188 height 37
click at [1254, 500] on input "00:00" at bounding box center [1279, 498] width 137 height 33
click at [1096, 497] on input "00:30" at bounding box center [1124, 498] width 137 height 33
click at [1165, 535] on select "00 01 02 03 04 05 06 07 08 09 10 11 12 13 14 15 16 17 18 19 20 21 22 23" at bounding box center [1167, 541] width 37 height 33
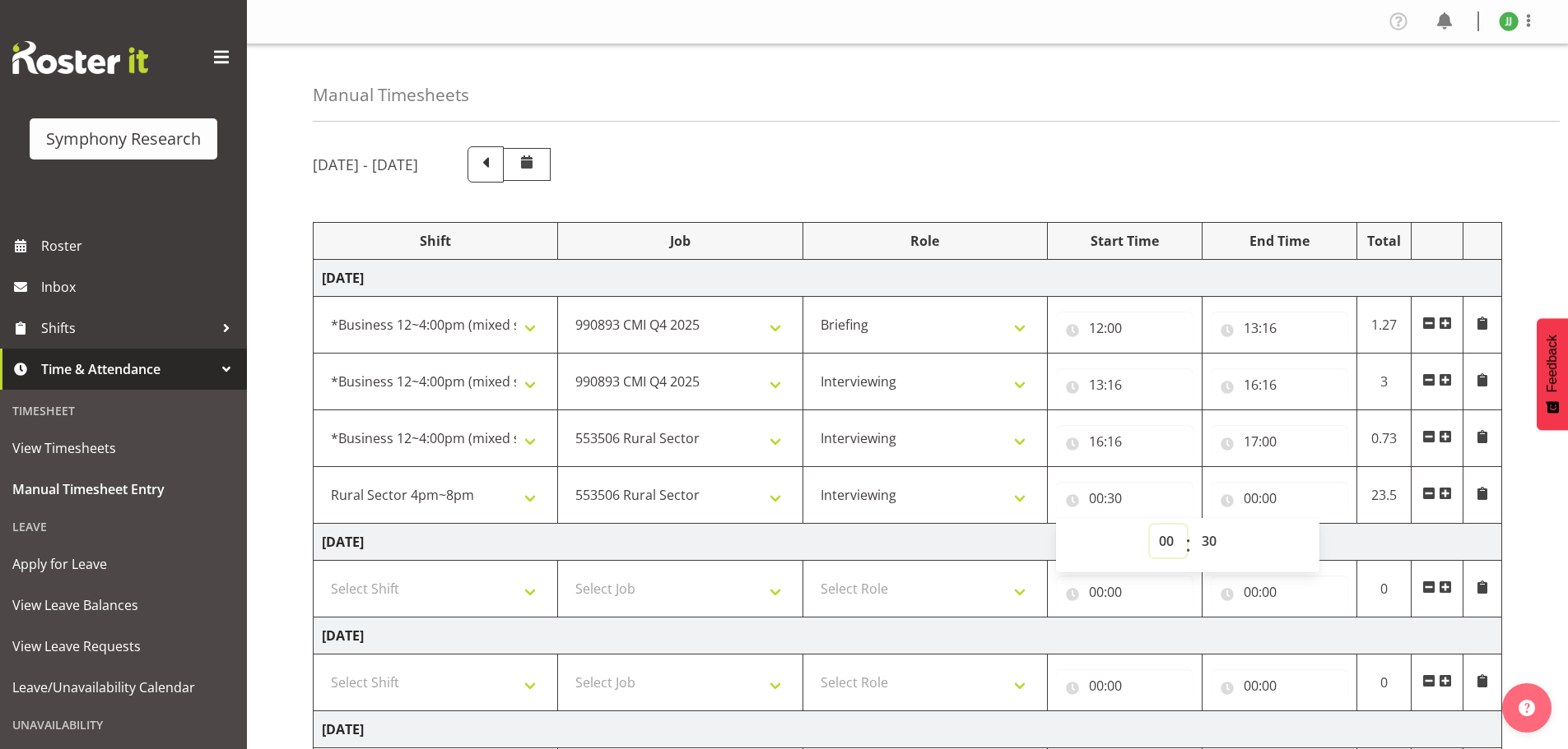
select select "17"
click at [1149, 525] on select "00 01 02 03 04 05 06 07 08 09 10 11 12 13 14 15 16 17 18 19 20 21 22 23" at bounding box center [1167, 541] width 37 height 33
type input "17:30"
click at [1378, 541] on td "Tuesday 30th September 2025" at bounding box center [907, 542] width 1188 height 37
click at [1254, 499] on input "00:00" at bounding box center [1279, 498] width 137 height 33
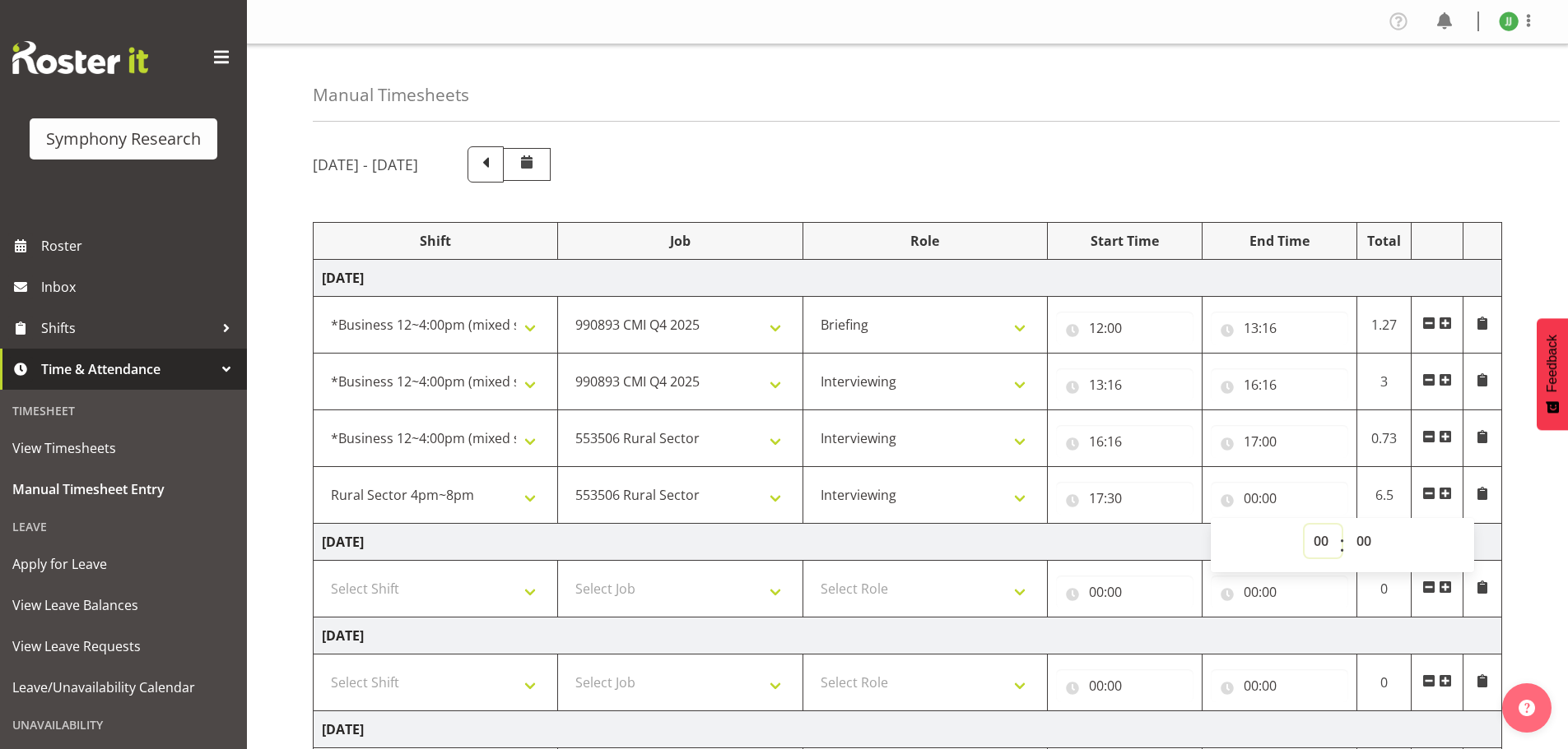
click at [1319, 540] on select "00 01 02 03 04 05 06 07 08 09 10 11 12 13 14 15 16 17 18 19 20 21 22 23" at bounding box center [1322, 541] width 37 height 33
select select "20"
click at [1304, 525] on select "00 01 02 03 04 05 06 07 08 09 10 11 12 13 14 15 16 17 18 19 20 21 22 23" at bounding box center [1322, 541] width 37 height 33
type input "20:00"
drag, startPoint x: 1366, startPoint y: 542, endPoint x: 1366, endPoint y: 526, distance: 16.0
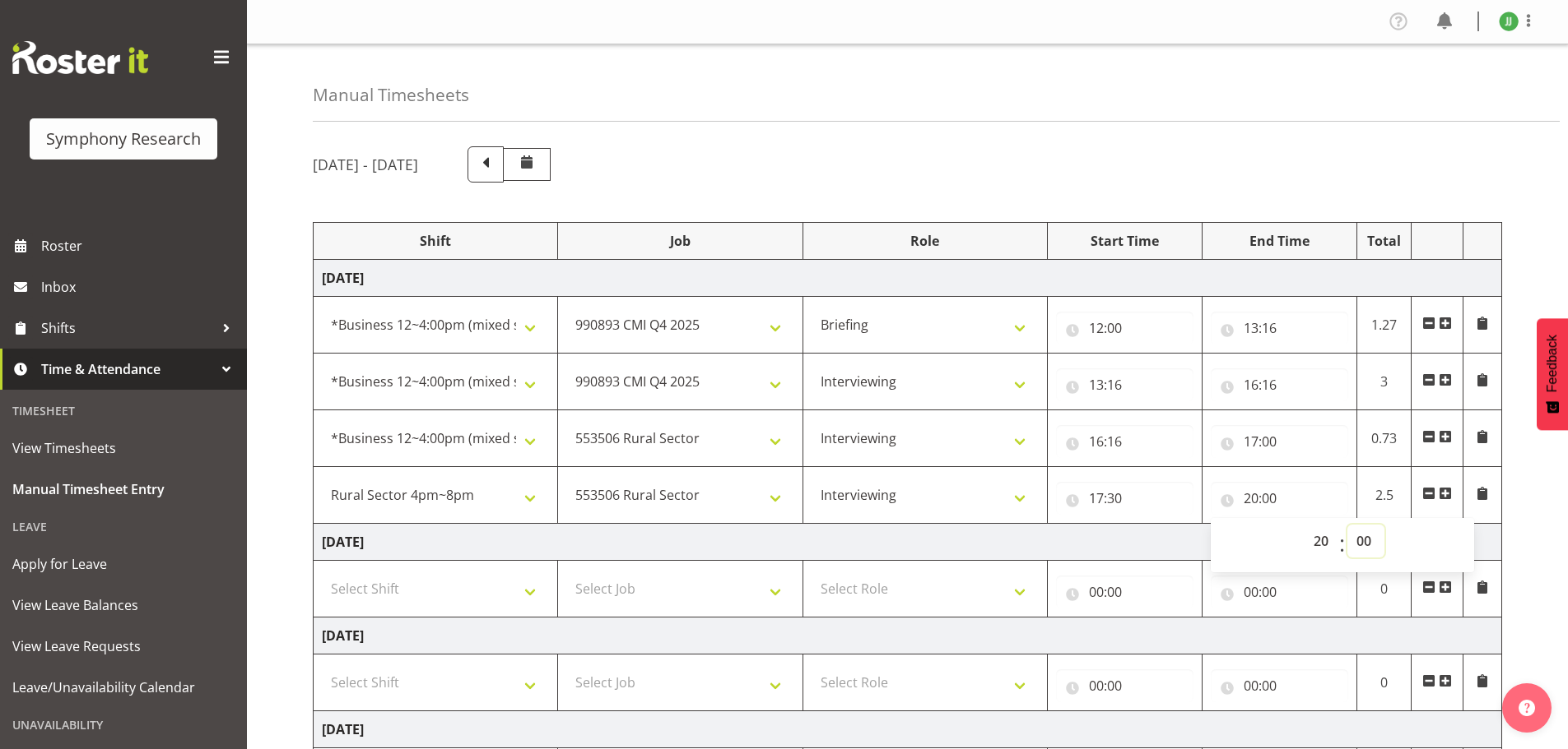
click at [1366, 542] on select "00 01 02 03 04 05 06 07 08 09 10 11 12 13 14 15 16 17 18 19 20 21 22 23 24 25 2…" at bounding box center [1365, 541] width 37 height 33
select select "5"
click at [1347, 525] on select "00 01 02 03 04 05 06 07 08 09 10 11 12 13 14 15 16 17 18 19 20 21 22 23 24 25 2…" at bounding box center [1365, 541] width 37 height 33
type input "20:05"
click at [1426, 168] on div "September 29th - October 5th 2025" at bounding box center [906, 164] width 1189 height 36
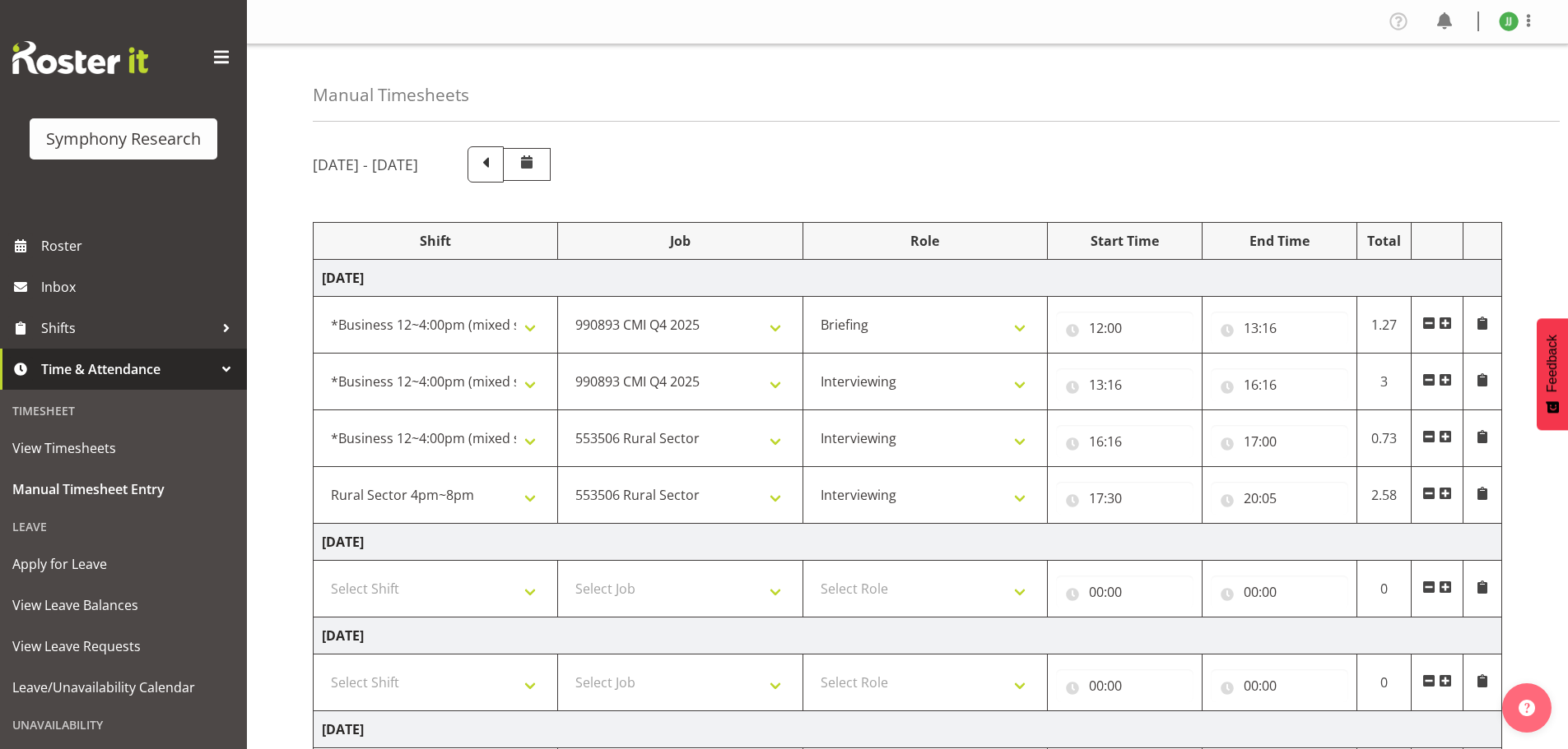
click at [1436, 541] on td "Tuesday 30th September 2025" at bounding box center [907, 542] width 1188 height 37
click at [1210, 545] on td "Tuesday 30th September 2025" at bounding box center [907, 542] width 1188 height 37
click at [1270, 383] on input "16:16" at bounding box center [1279, 385] width 137 height 33
click at [1365, 427] on select "00 01 02 03 04 05 06 07 08 09 10 11 12 13 14 15 16 17 18 19 20 21 22 23 24 25 2…" at bounding box center [1365, 428] width 37 height 33
select select "41"
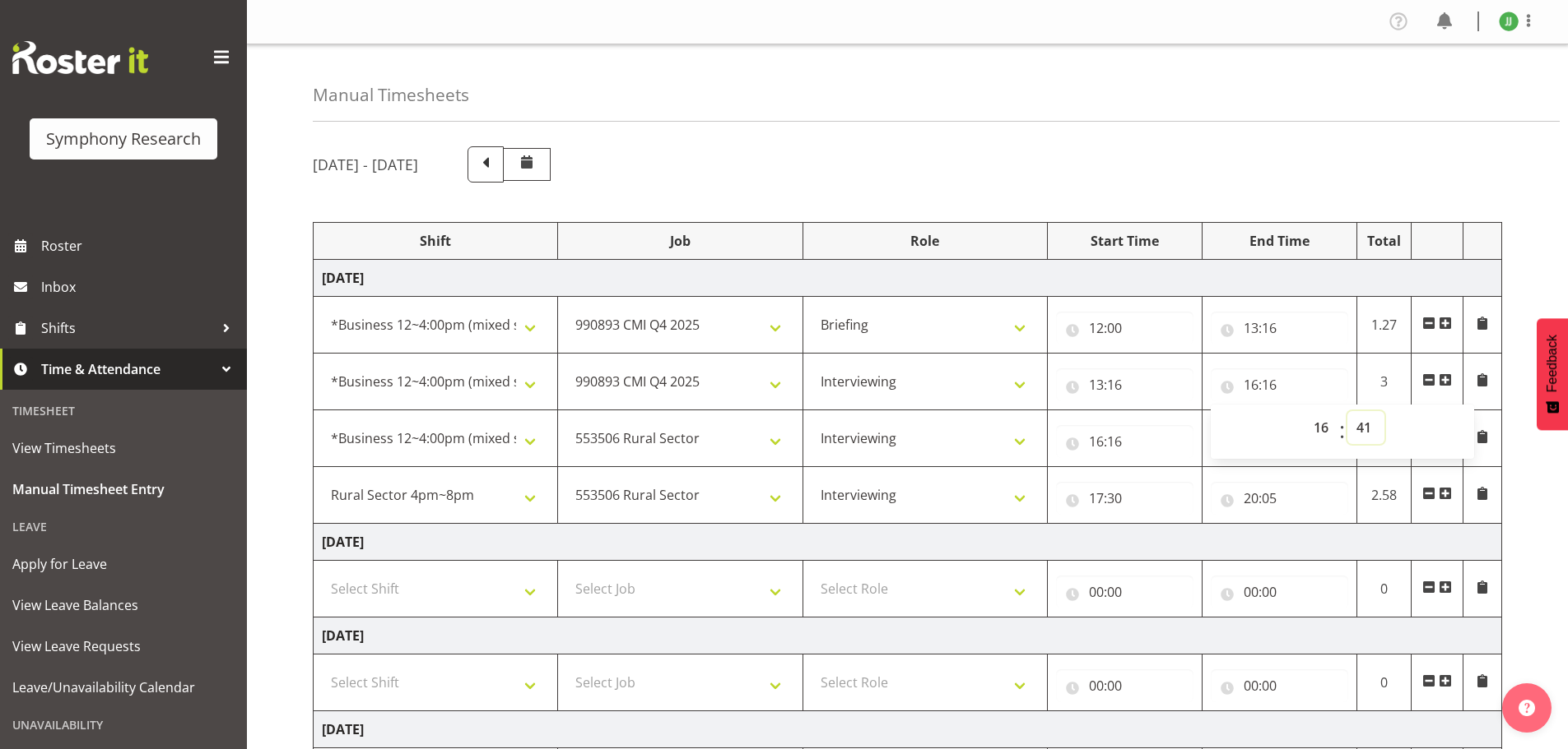
click at [1347, 412] on select "00 01 02 03 04 05 06 07 08 09 10 11 12 13 14 15 16 17 18 19 20 21 22 23 24 25 2…" at bounding box center [1365, 428] width 37 height 33
type input "16:41"
click at [1120, 438] on input "16:16" at bounding box center [1124, 442] width 137 height 33
click at [1211, 480] on select "00 01 02 03 04 05 06 07 08 09 10 11 12 13 14 15 16 17 18 19 20 21 22 23 24 25 2…" at bounding box center [1210, 484] width 37 height 33
select select "41"
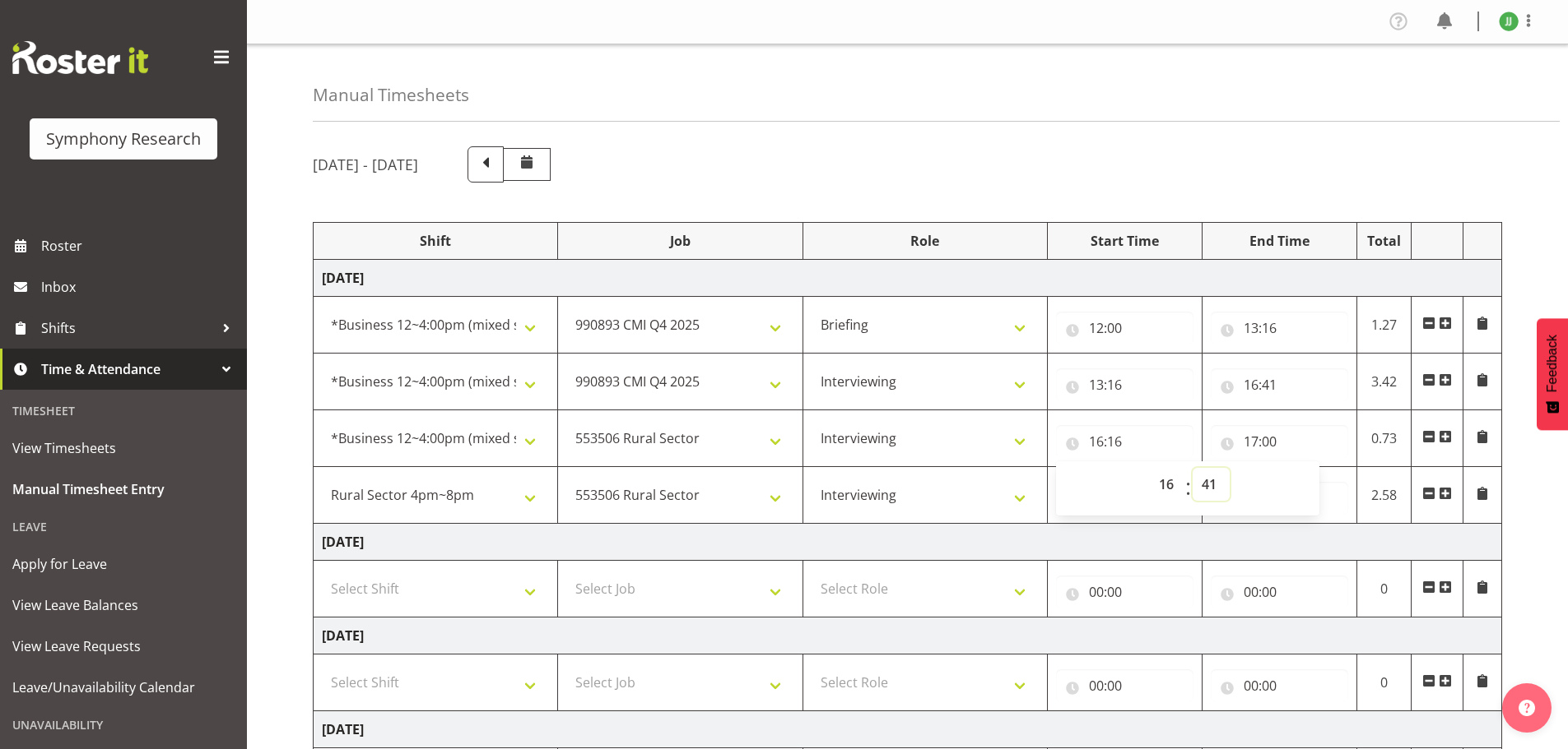
click at [1192, 468] on select "00 01 02 03 04 05 06 07 08 09 10 11 12 13 14 15 16 17 18 19 20 21 22 23 24 25 2…" at bounding box center [1210, 484] width 37 height 33
type input "16:41"
click at [1359, 278] on td "Monday 29th September 2025" at bounding box center [907, 278] width 1188 height 37
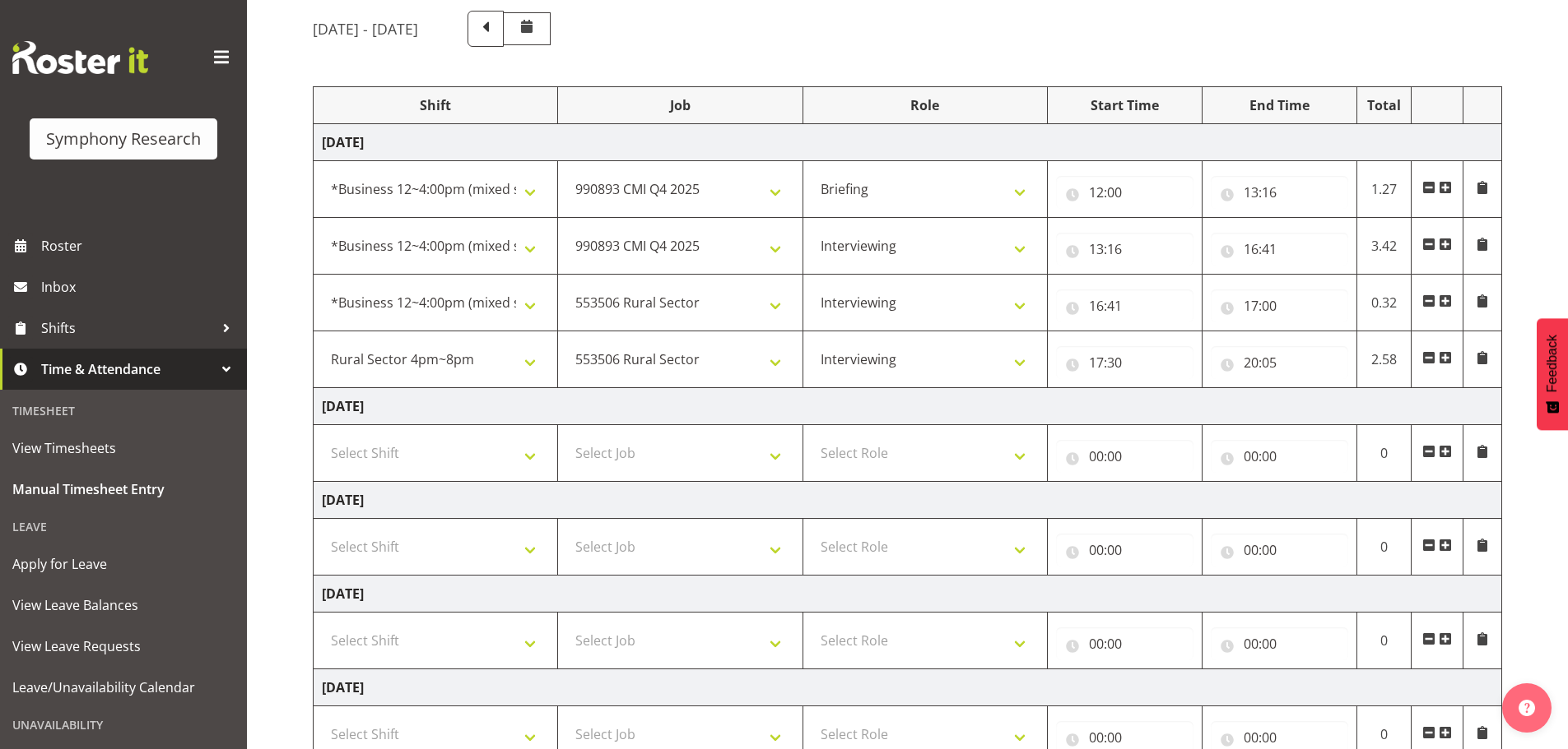
scroll to position [112, 0]
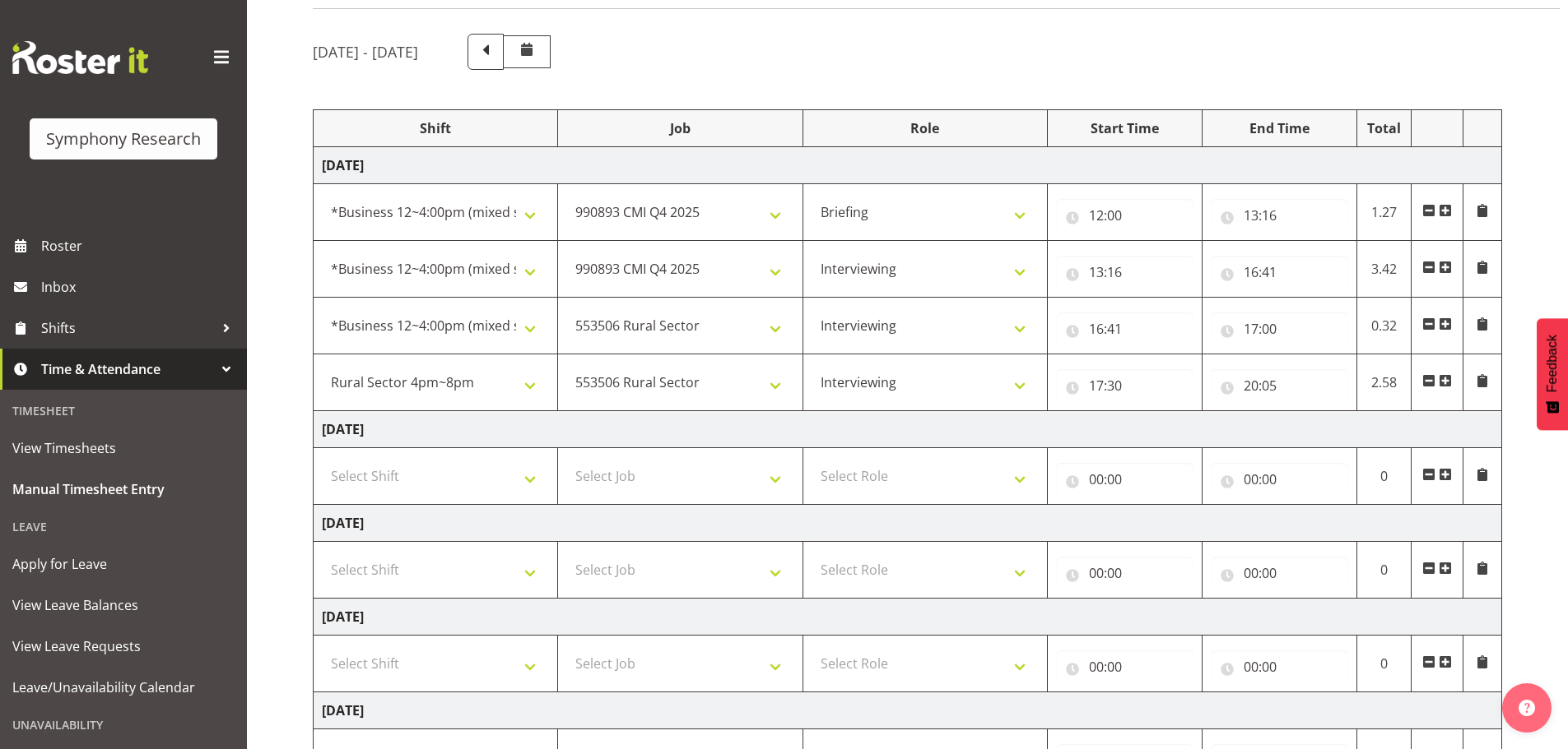
click at [1264, 428] on td "Tuesday 30th September 2025" at bounding box center [907, 430] width 1188 height 37
click at [1160, 170] on td "Monday 29th September 2025" at bounding box center [907, 165] width 1188 height 37
click at [1329, 434] on td "Tuesday 30th September 2025" at bounding box center [907, 430] width 1188 height 37
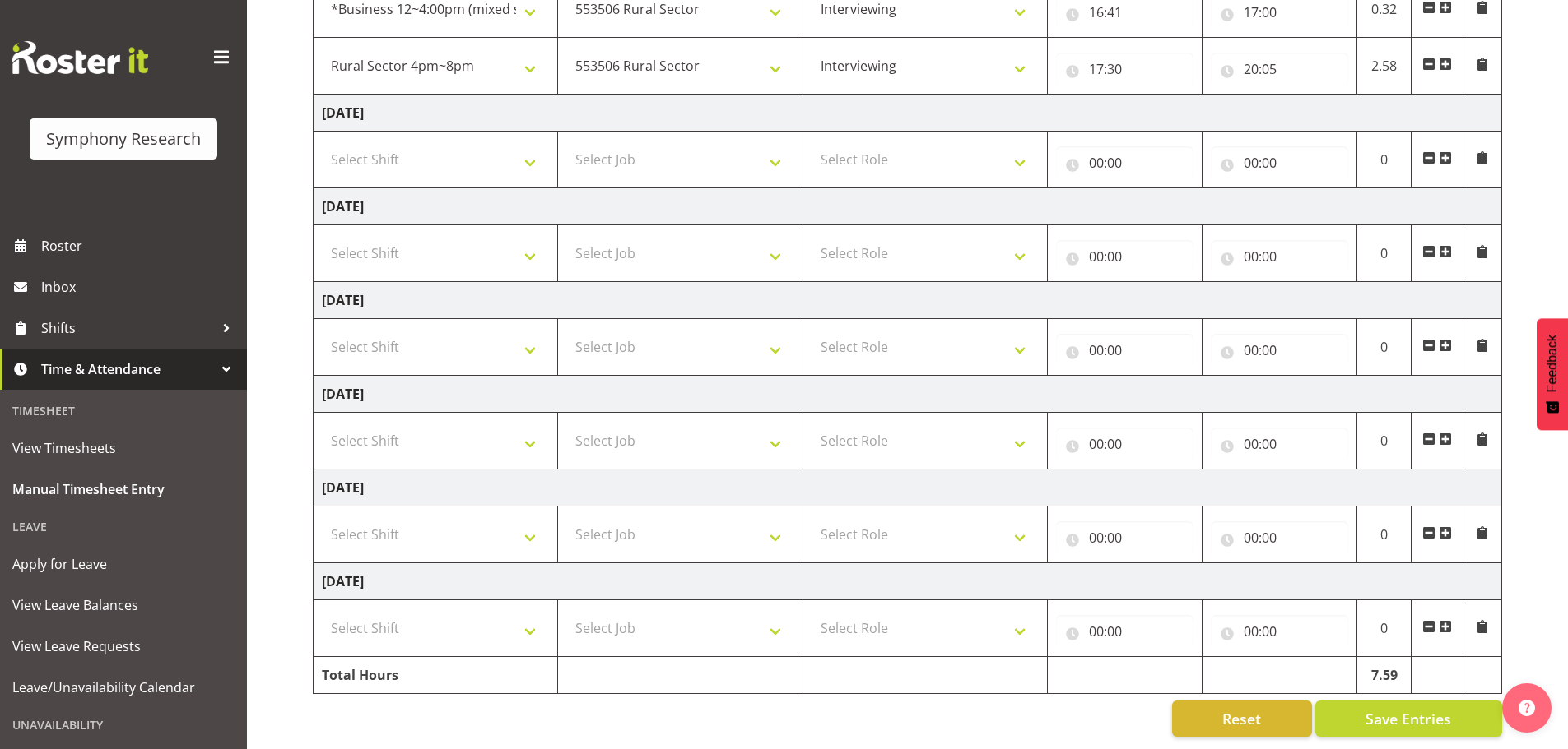
scroll to position [442, 0]
click at [1440, 658] on td at bounding box center [1437, 675] width 52 height 37
click at [1472, 704] on button "Save Entries" at bounding box center [1409, 719] width 187 height 36
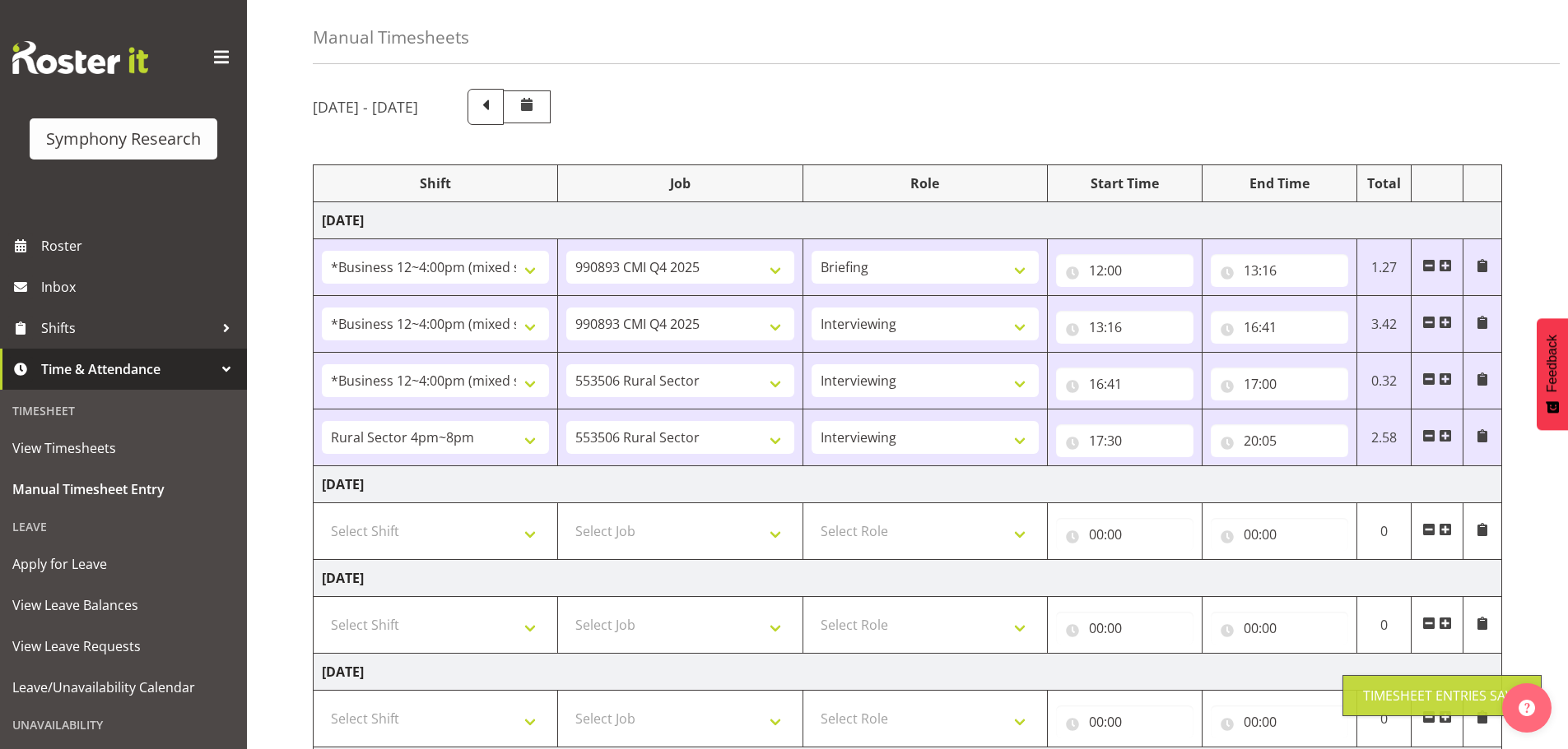
scroll to position [0, 0]
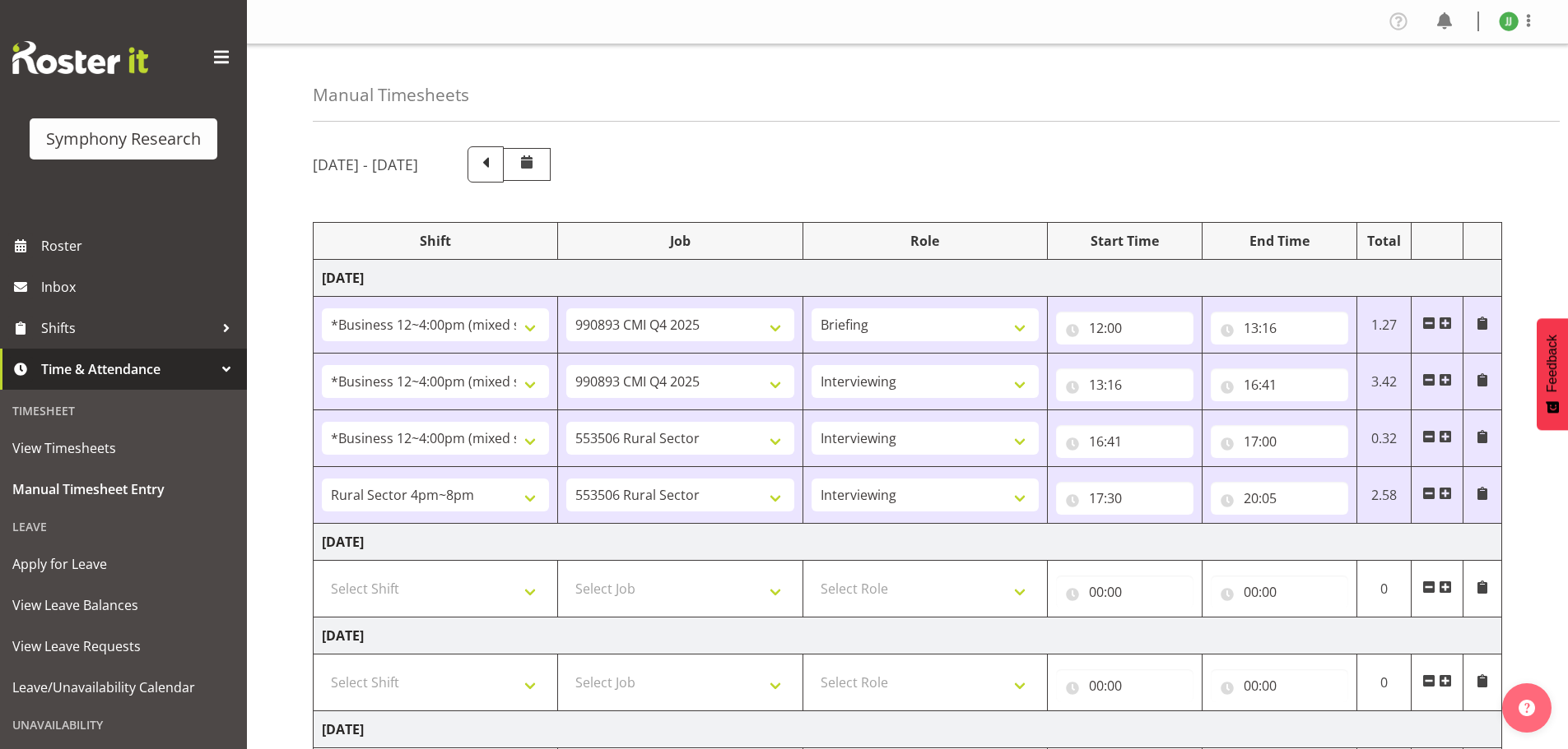
click at [1360, 545] on td "Tuesday 30th September 2025" at bounding box center [907, 542] width 1188 height 37
drag, startPoint x: 864, startPoint y: 237, endPoint x: 990, endPoint y: 246, distance: 126.3
click at [983, 246] on div "Role" at bounding box center [924, 241] width 227 height 20
drag, startPoint x: 1096, startPoint y: 247, endPoint x: 1125, endPoint y: 245, distance: 29.1
click at [1097, 247] on div "Start Time" at bounding box center [1124, 241] width 137 height 20
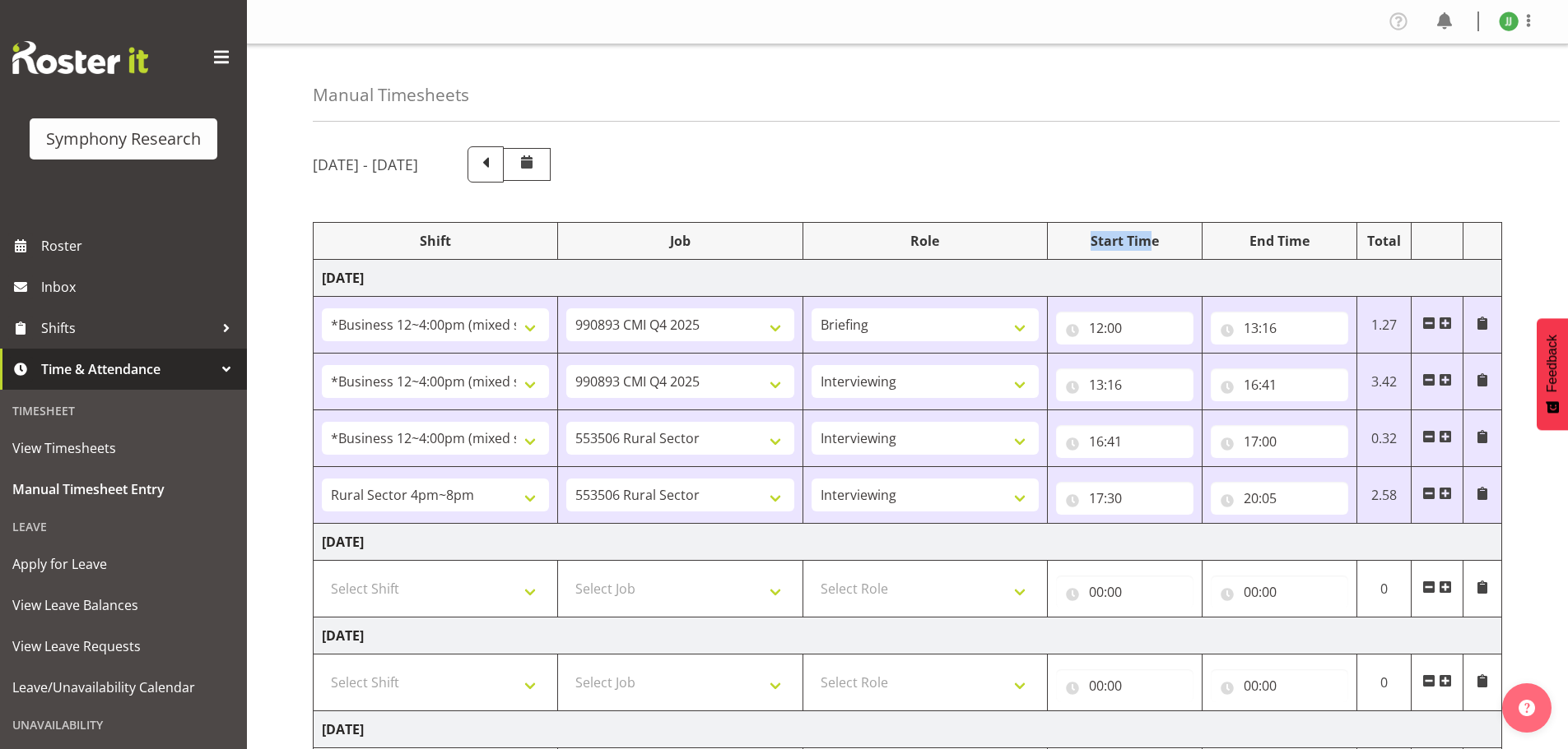
drag, startPoint x: 1092, startPoint y: 236, endPoint x: 1166, endPoint y: 239, distance: 74.1
click at [1166, 239] on div "Start Time" at bounding box center [1124, 241] width 137 height 20
click at [1172, 241] on div "Start Time" at bounding box center [1124, 241] width 137 height 20
drag, startPoint x: 1248, startPoint y: 241, endPoint x: 1298, endPoint y: 240, distance: 50.0
click at [1295, 239] on div "End Time" at bounding box center [1279, 241] width 137 height 20
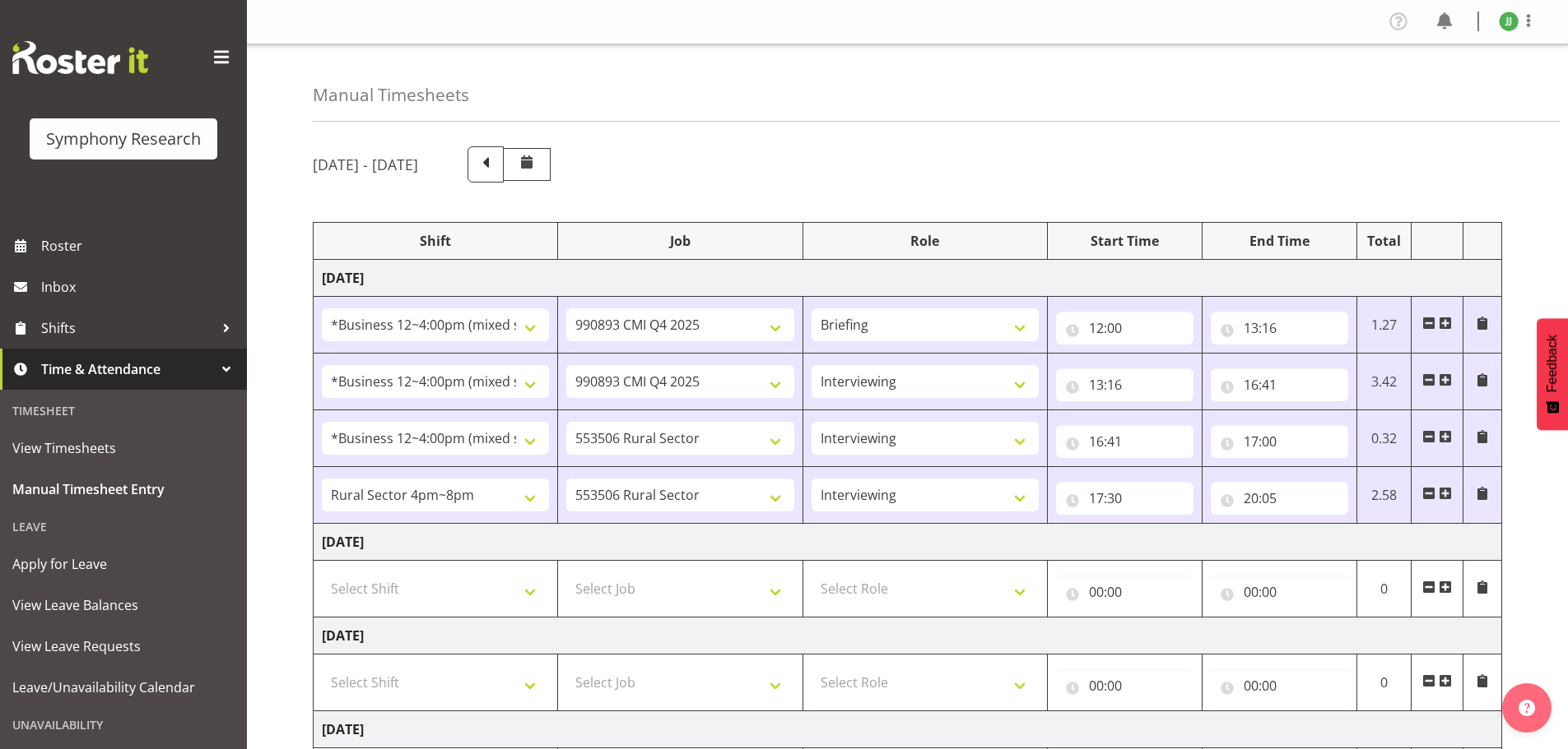
click at [1308, 240] on div "End Time" at bounding box center [1279, 241] width 137 height 20
click at [1103, 209] on div "September 29th - October 5th 2025 Shift Job Role Start Time End Time Total Mond…" at bounding box center [939, 656] width 1255 height 1044
click at [1214, 244] on div "End Time" at bounding box center [1279, 241] width 137 height 20
click at [1024, 240] on div "Role" at bounding box center [924, 241] width 227 height 20
click at [808, 228] on th "Role" at bounding box center [924, 241] width 245 height 37
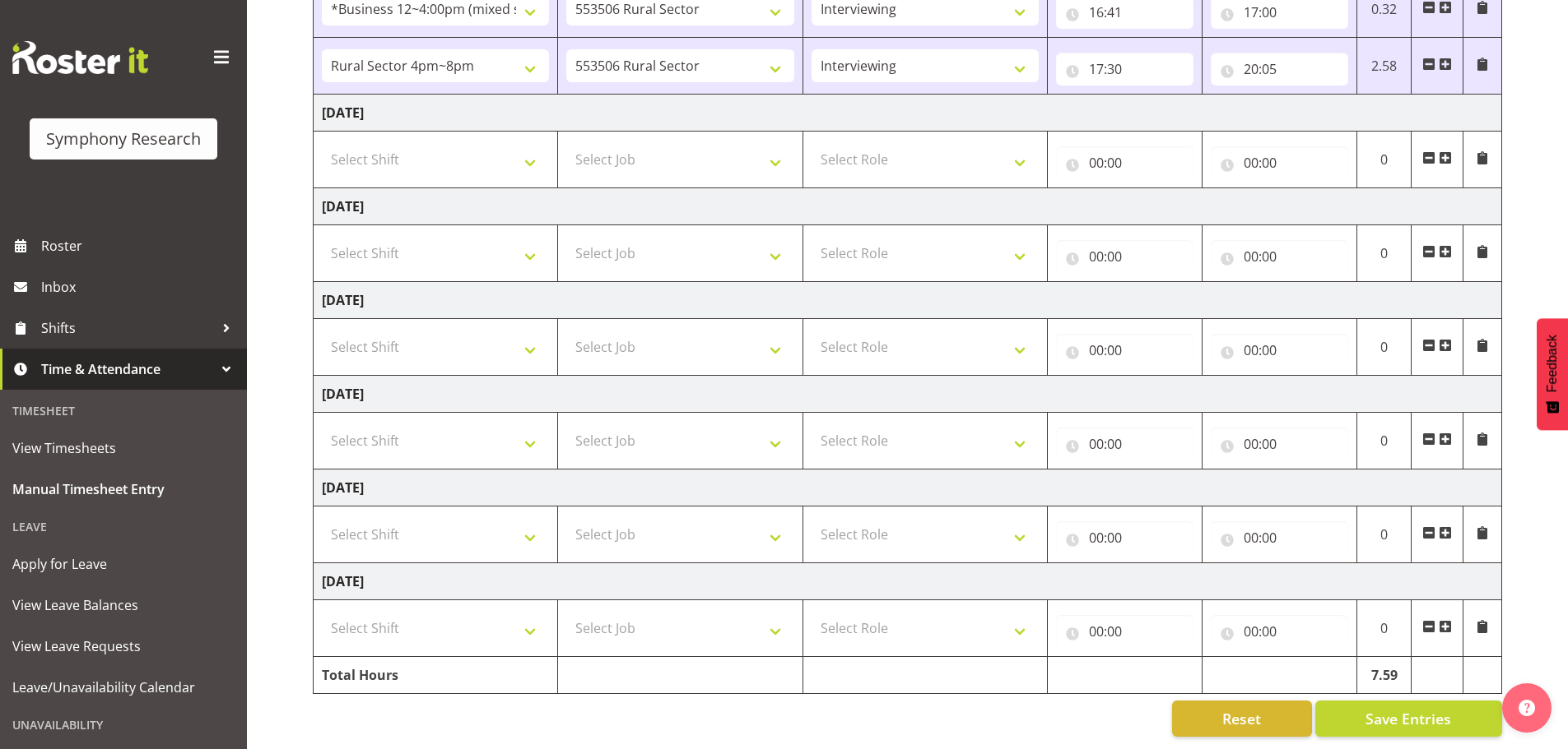
scroll to position [442, 0]
click at [1412, 708] on span "Save Entries" at bounding box center [1408, 719] width 86 height 22
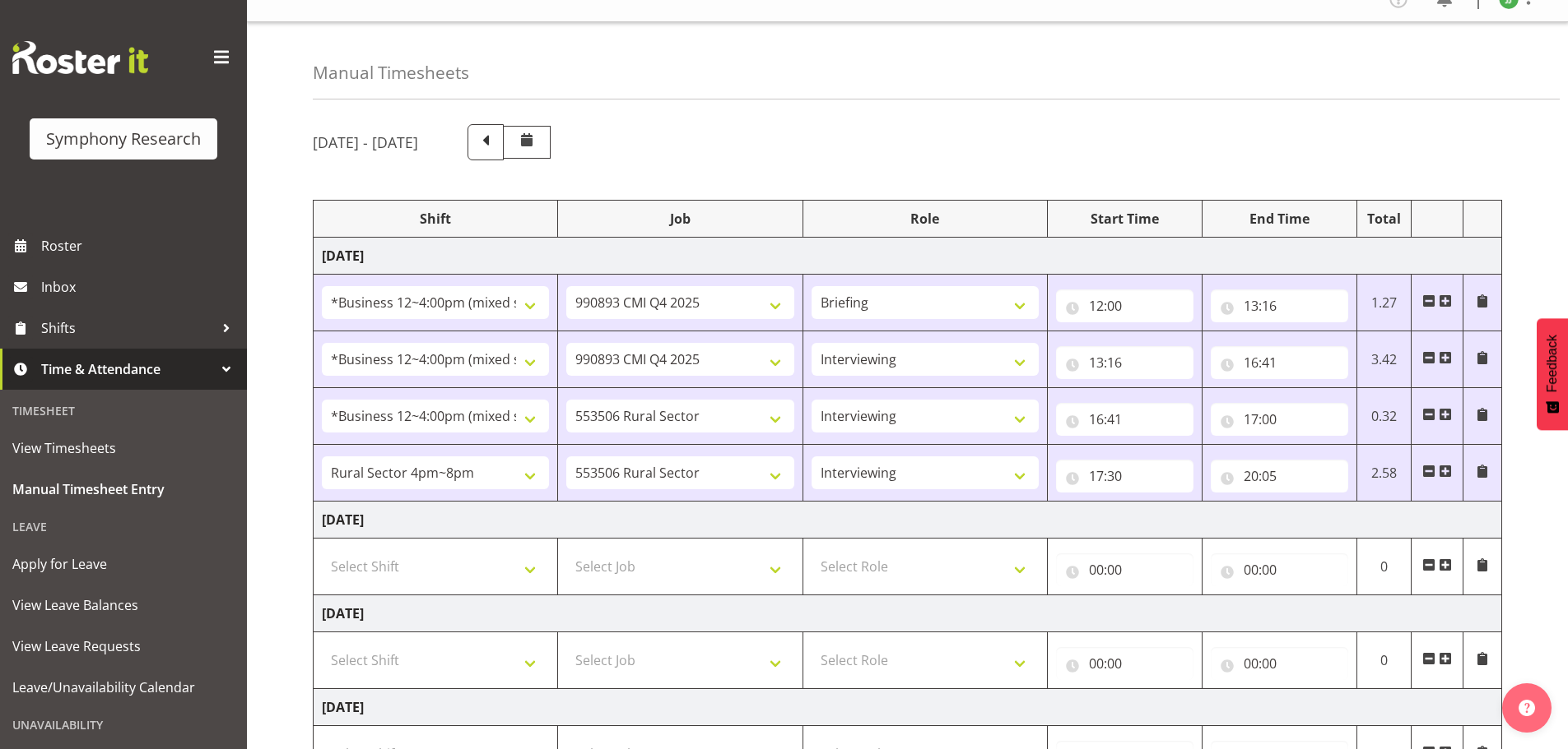
scroll to position [0, 0]
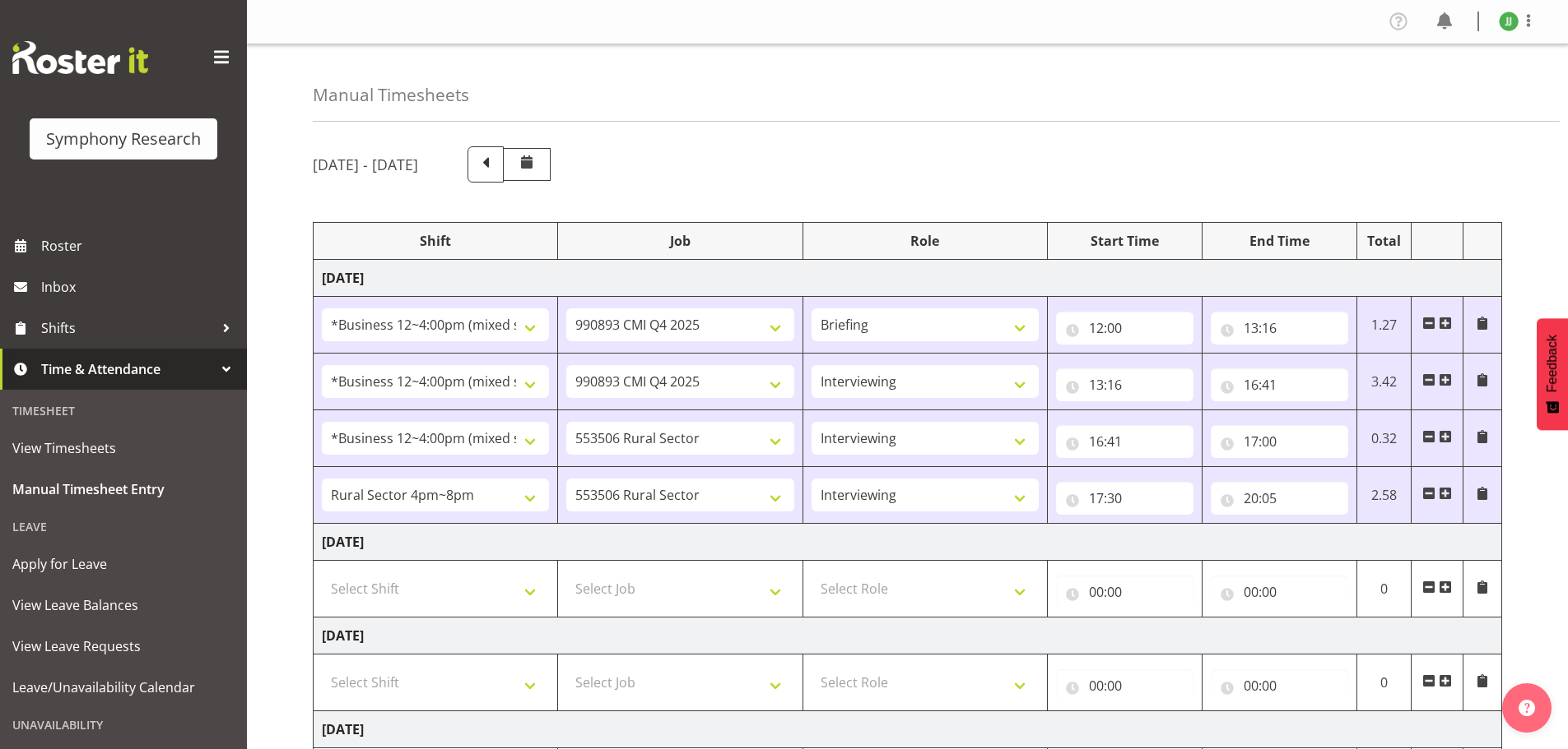
click at [1501, 295] on td "Monday 29th September 2025" at bounding box center [907, 278] width 1188 height 37
click at [1487, 242] on th at bounding box center [1482, 241] width 39 height 37
click at [1482, 236] on th at bounding box center [1482, 241] width 39 height 37
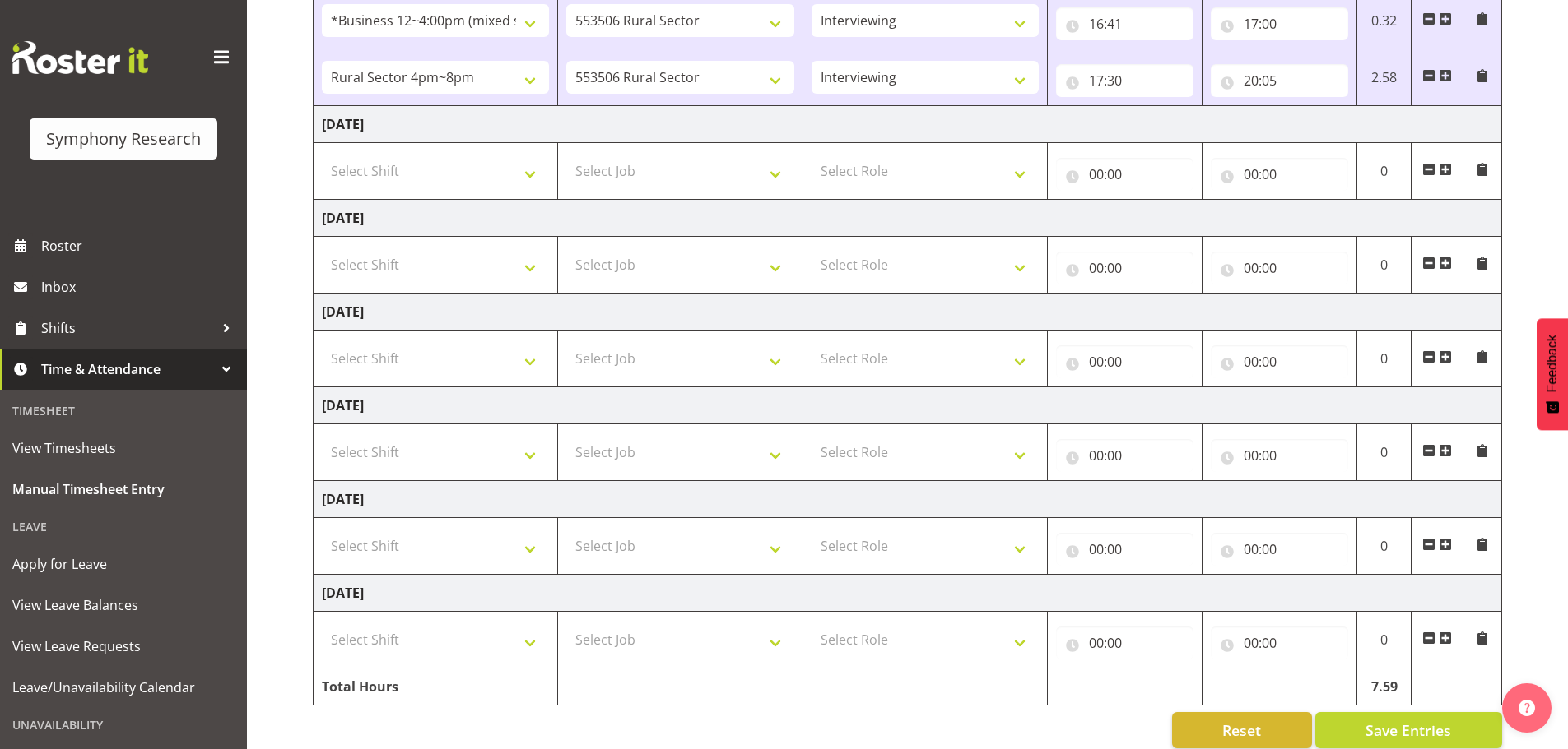
scroll to position [442, 0]
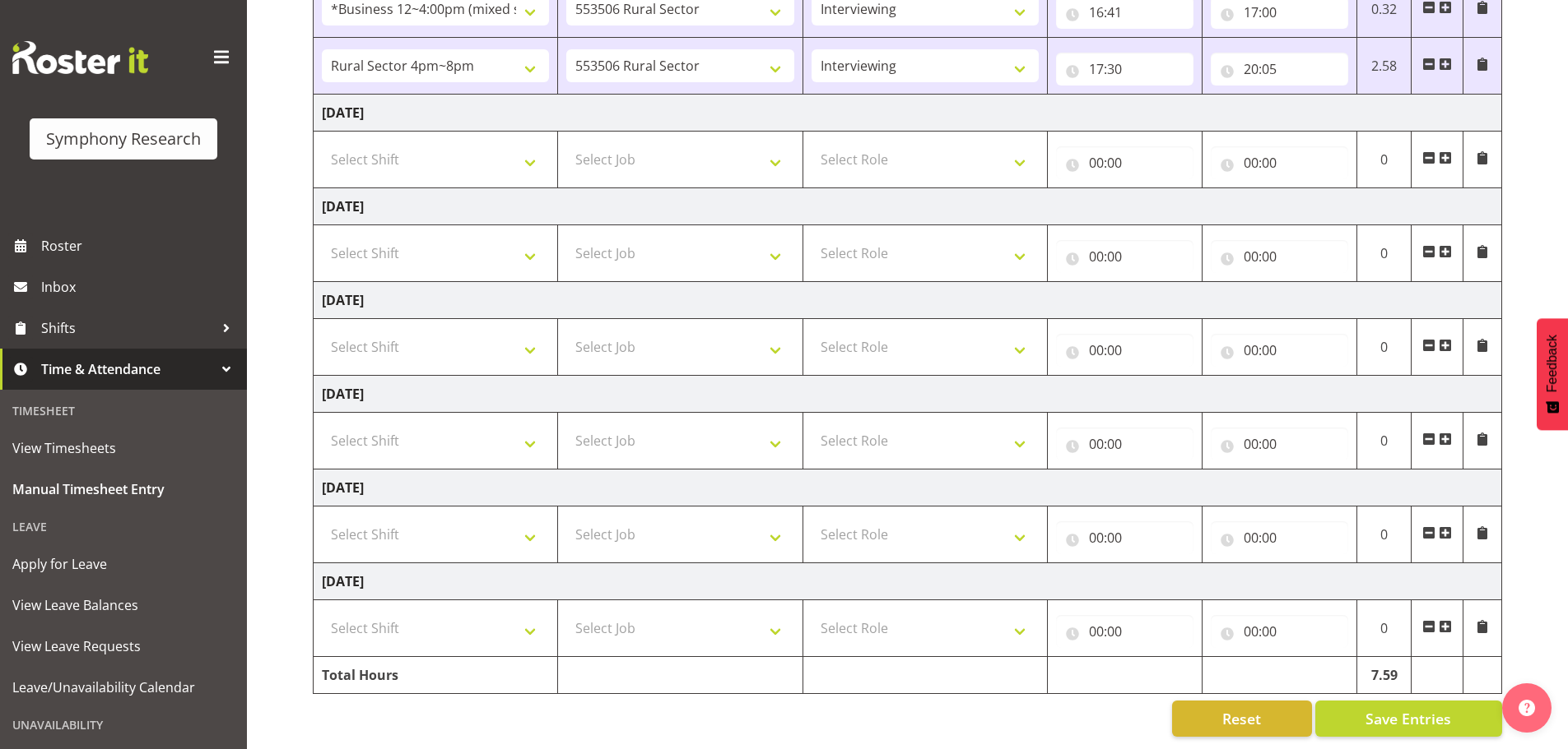
click at [1480, 564] on td "Sunday 5th October 2025" at bounding box center [907, 582] width 1188 height 37
click at [1482, 472] on td "Saturday 4th October 2025" at bounding box center [907, 487] width 1188 height 37
click at [1474, 376] on td "Friday 3rd October 2025" at bounding box center [907, 394] width 1188 height 37
click at [1465, 282] on td "Thursday 2nd October 2025" at bounding box center [907, 300] width 1188 height 37
click at [1457, 188] on td "Wednesday 1st October 2025" at bounding box center [907, 206] width 1188 height 37
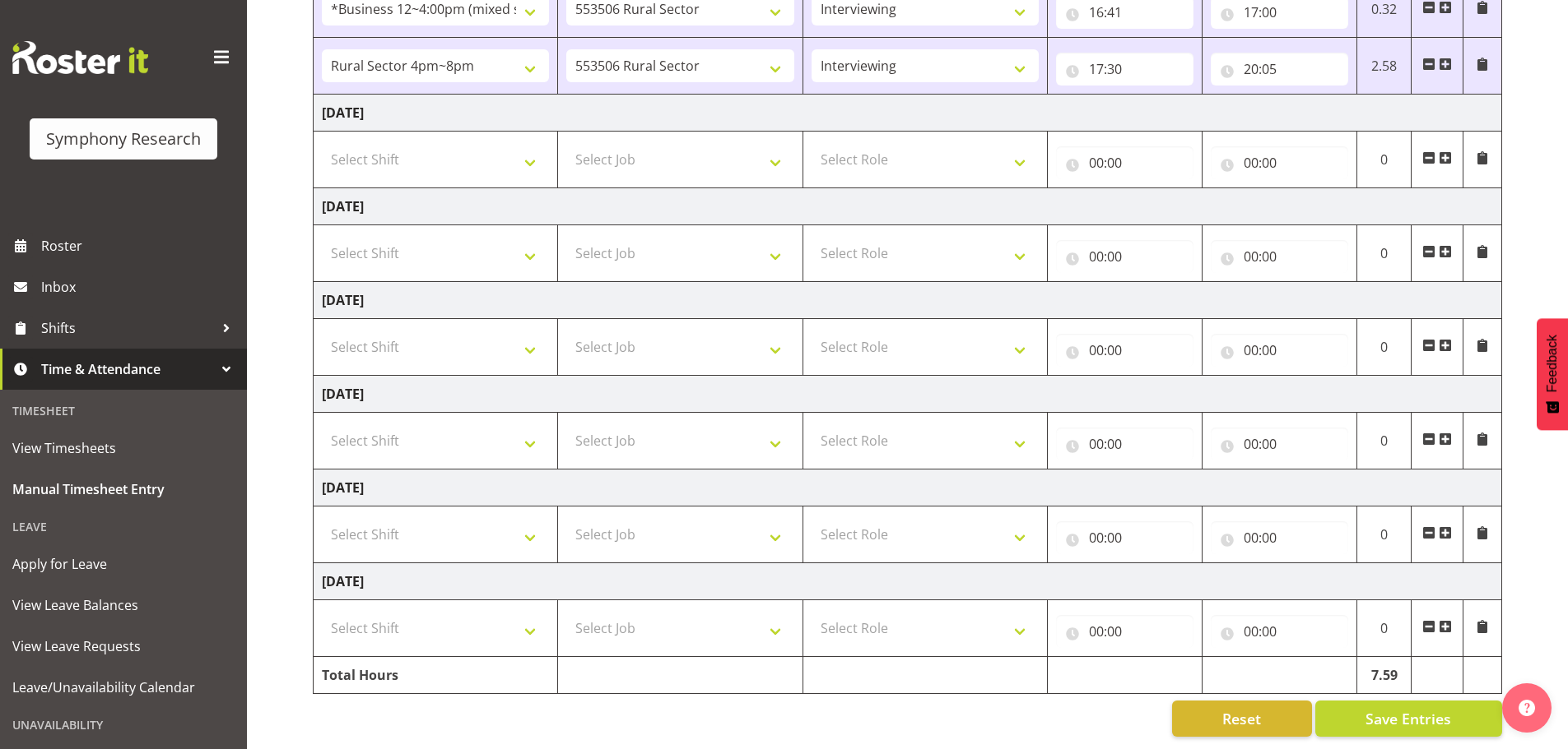
click at [1447, 102] on td "Tuesday 30th September 2025" at bounding box center [907, 112] width 1188 height 37
click at [265, 681] on div "Manual Timesheets September 29th - October 5th 2025 Shift Job Role Start Time E…" at bounding box center [906, 182] width 1320 height 1135
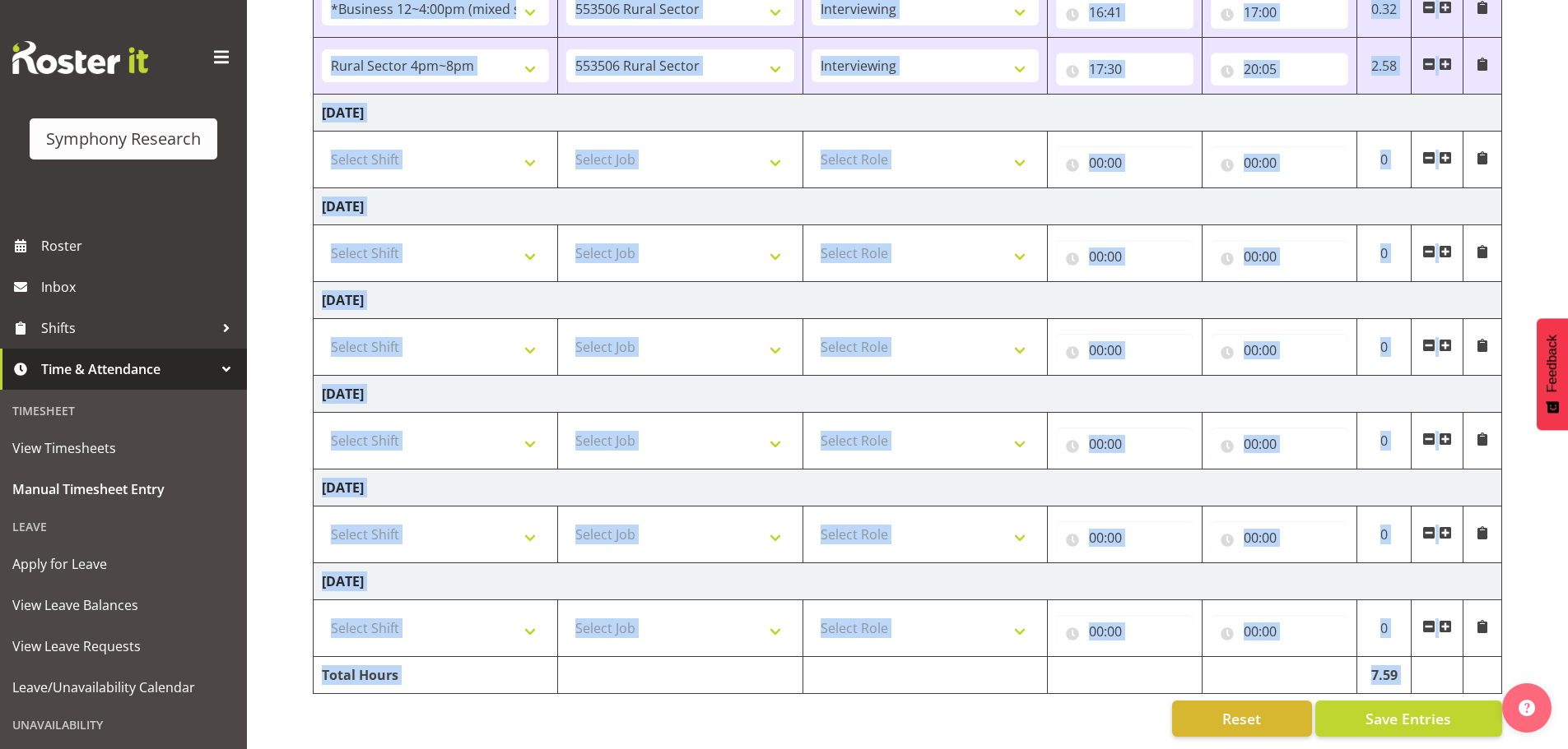
drag, startPoint x: 421, startPoint y: 720, endPoint x: 305, endPoint y: 667, distance: 127.5
click at [305, 667] on div "Manual Timesheets September 29th - October 5th 2025 Shift Job Role Start Time E…" at bounding box center [906, 182] width 1320 height 1135
click at [431, 701] on div "Reset Save Entries" at bounding box center [906, 719] width 1189 height 36
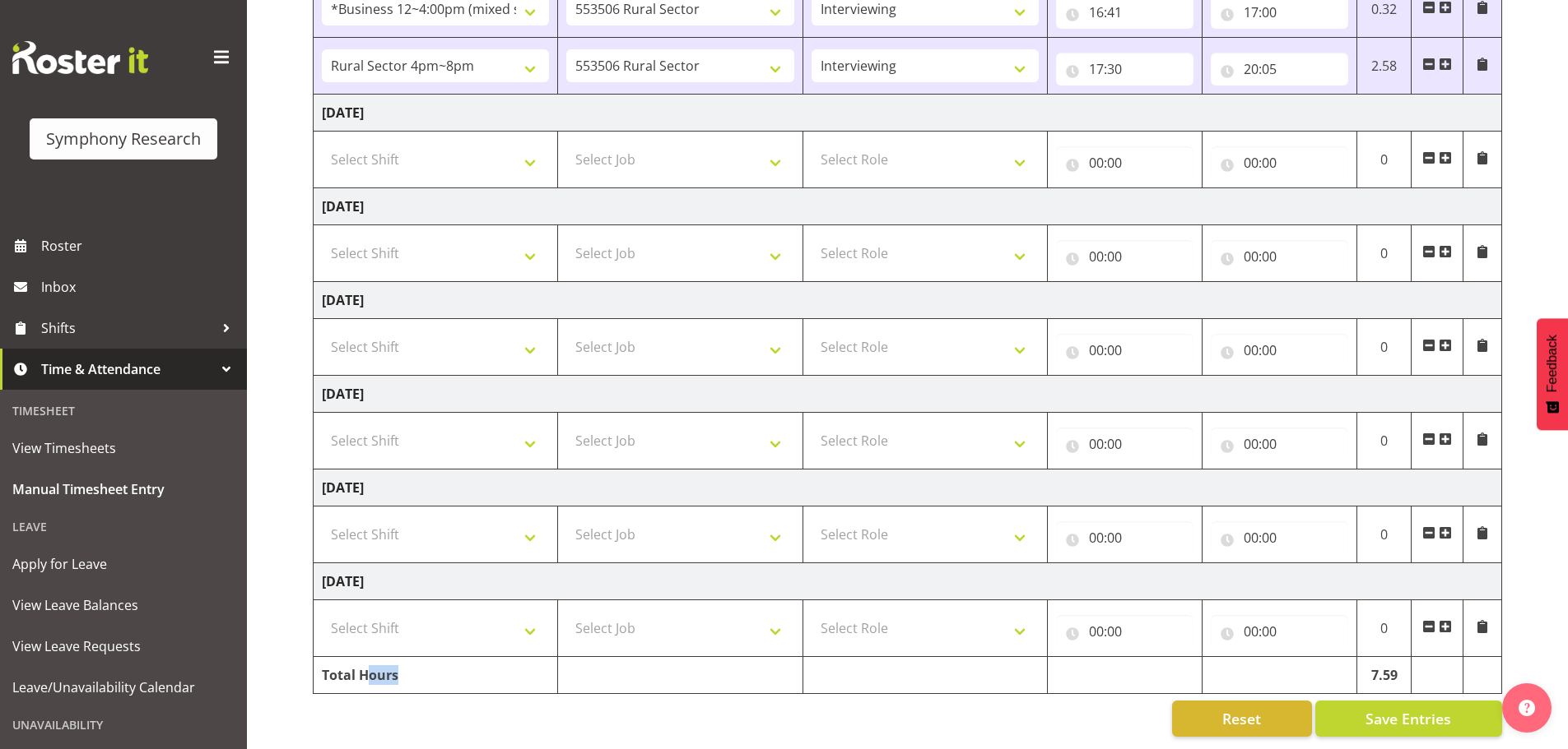
drag, startPoint x: 407, startPoint y: 666, endPoint x: 369, endPoint y: 660, distance: 38.5
click at [369, 660] on td "Total Hours" at bounding box center [436, 675] width 245 height 37
click at [412, 659] on td "Total Hours" at bounding box center [436, 675] width 245 height 37
click at [464, 662] on td "Total Hours" at bounding box center [436, 675] width 245 height 37
click at [725, 673] on td at bounding box center [681, 675] width 245 height 37
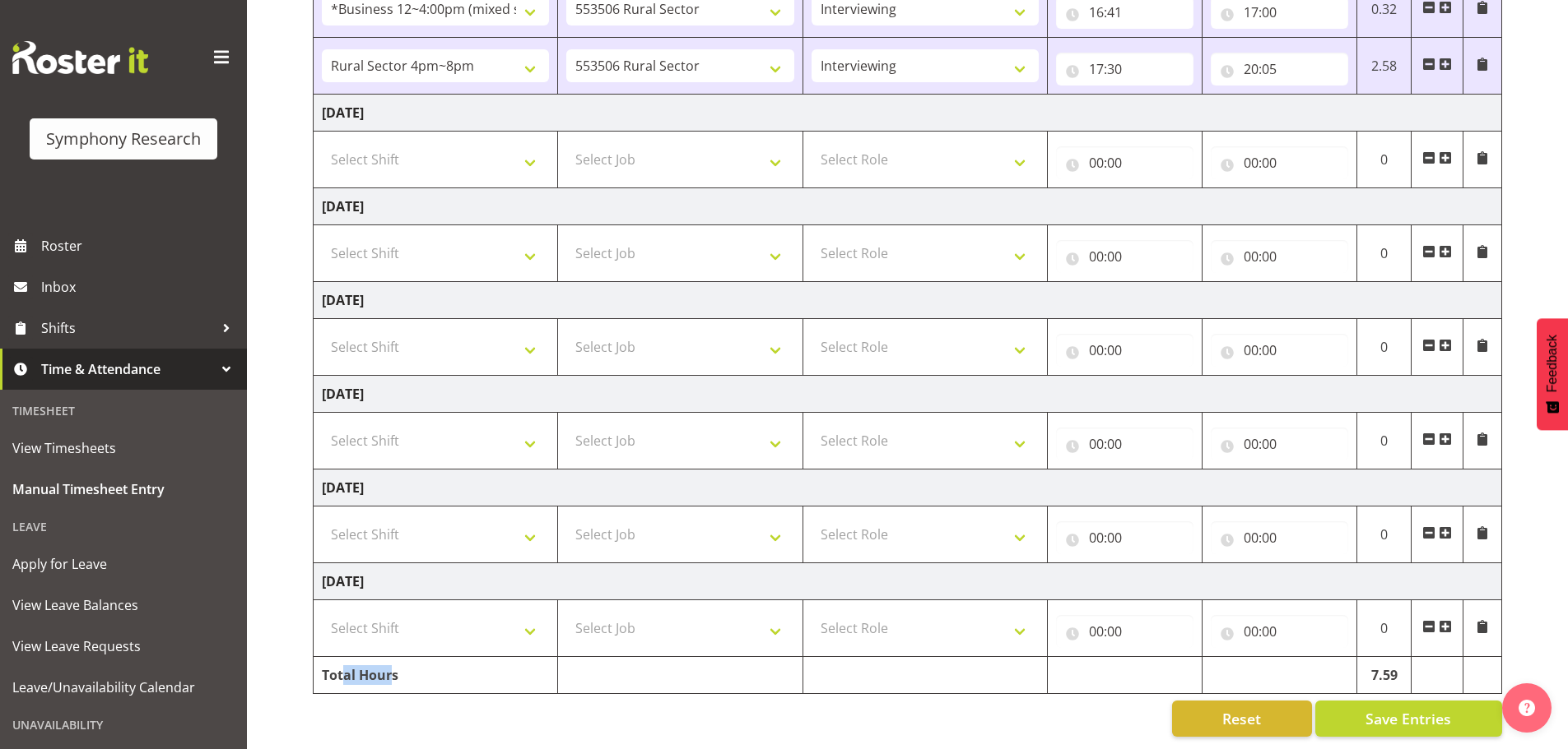
drag, startPoint x: 344, startPoint y: 665, endPoint x: 411, endPoint y: 663, distance: 67.0
click at [396, 663] on td "Total Hours" at bounding box center [436, 675] width 245 height 37
click at [421, 663] on td "Total Hours" at bounding box center [436, 675] width 245 height 37
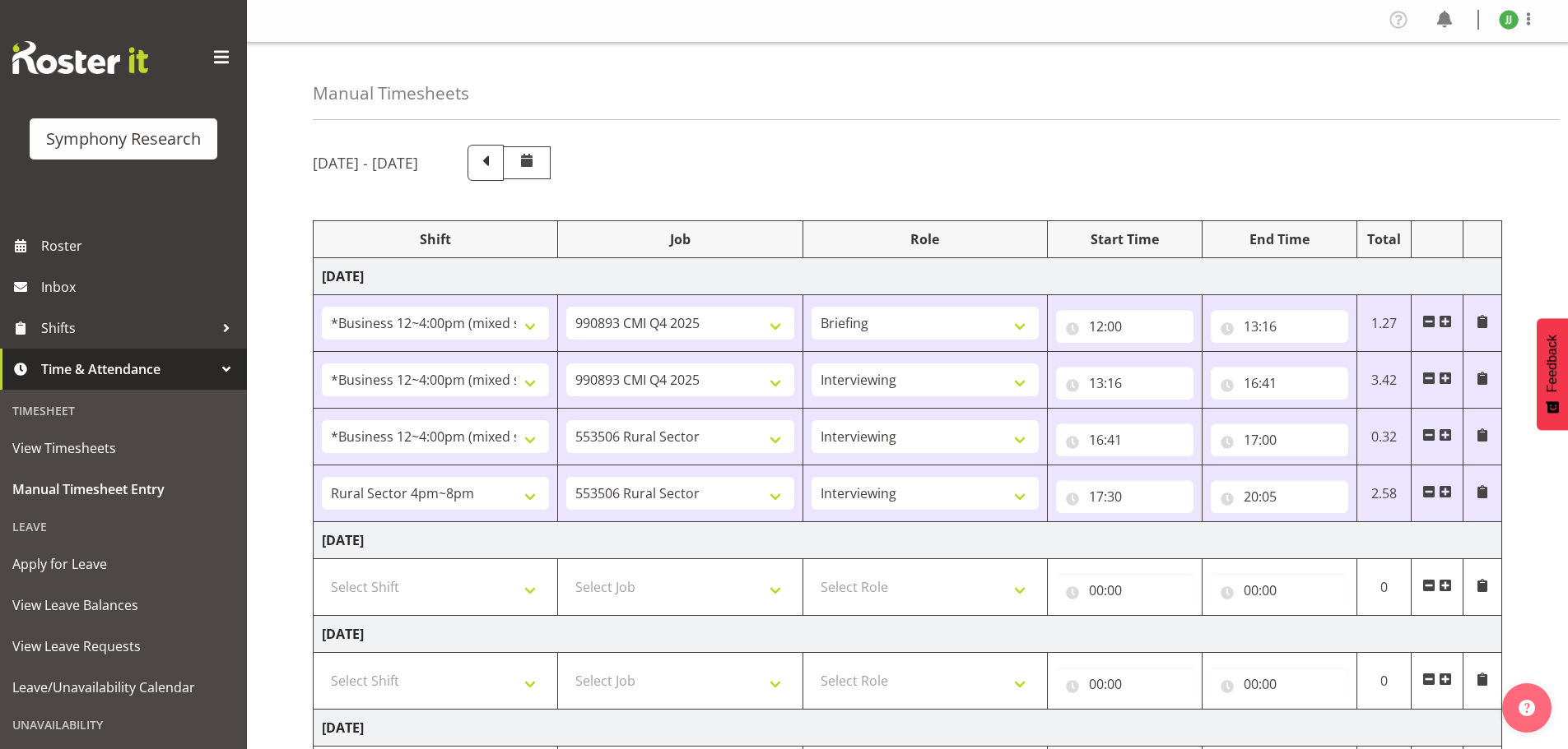
scroll to position [0, 0]
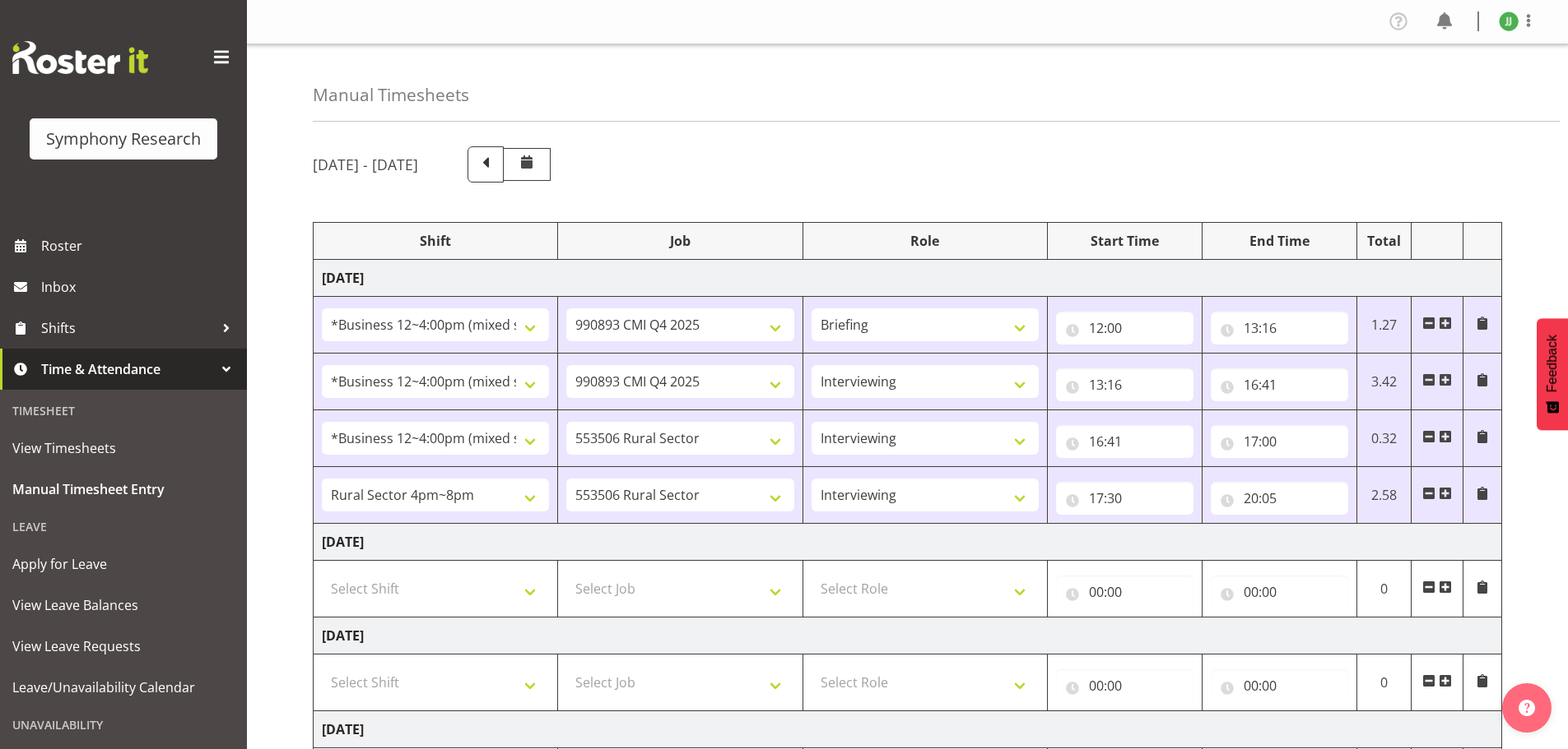
drag, startPoint x: 368, startPoint y: 159, endPoint x: 440, endPoint y: 162, distance: 72.1
click at [418, 161] on h5 "September 29th - October 5th 2025" at bounding box center [365, 164] width 105 height 18
click at [418, 166] on h5 "September 29th - October 5th 2025" at bounding box center [365, 164] width 105 height 18
drag, startPoint x: 515, startPoint y: 162, endPoint x: 337, endPoint y: 163, distance: 178.0
click at [337, 163] on h5 "September 29th - October 5th 2025" at bounding box center [365, 164] width 105 height 18
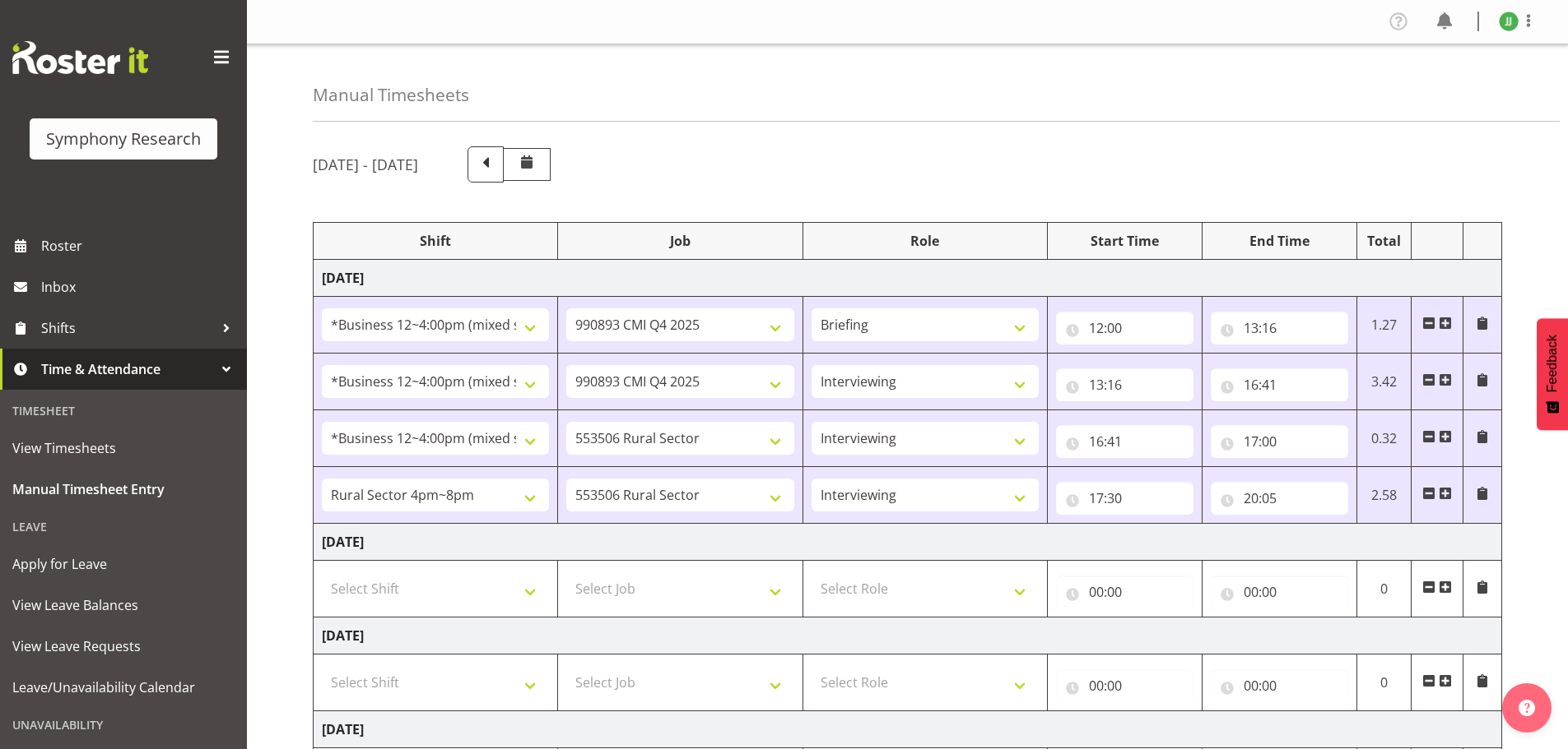
click at [397, 164] on h5 "September 29th - October 5th 2025" at bounding box center [365, 164] width 105 height 18
click at [418, 165] on h5 "September 29th - October 5th 2025" at bounding box center [365, 164] width 105 height 18
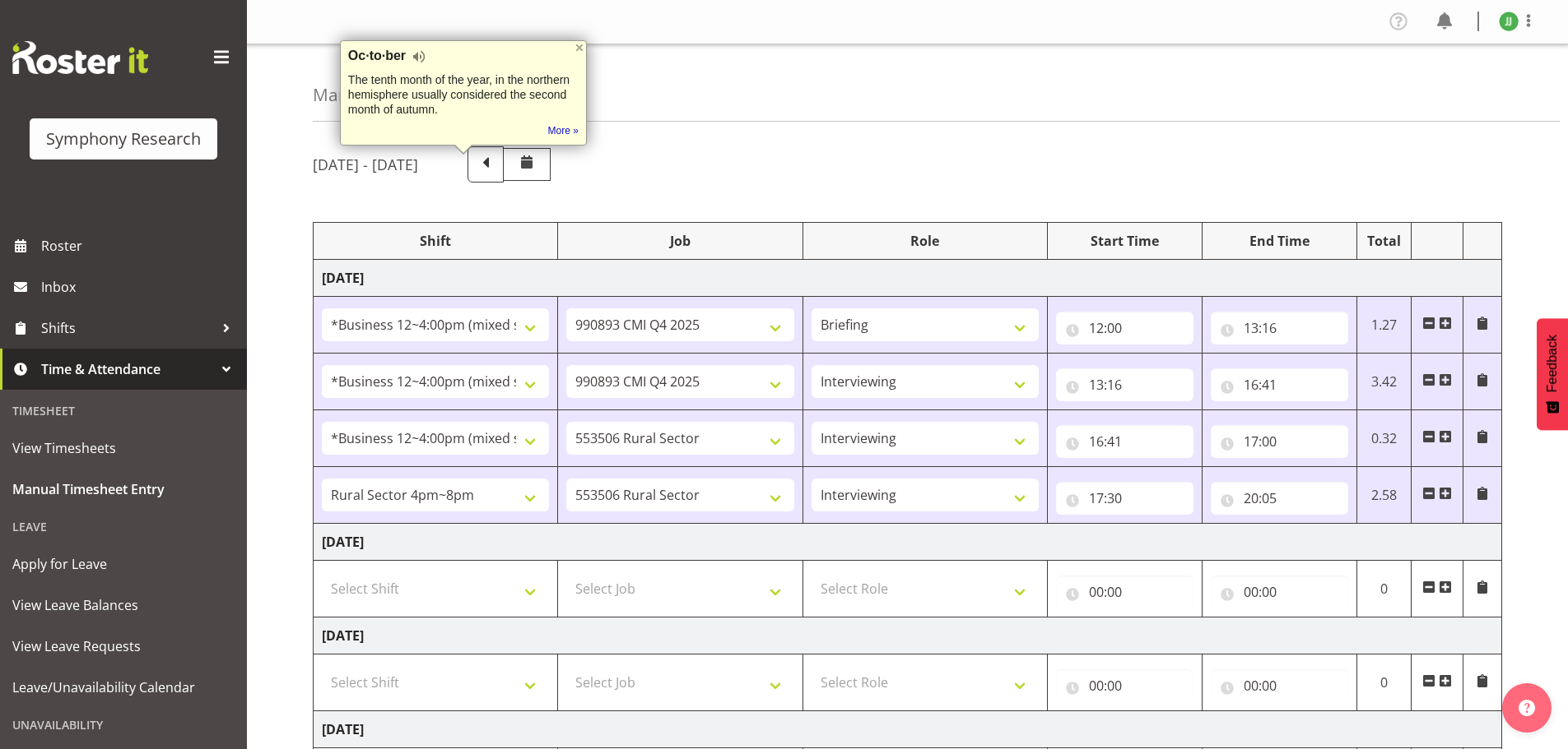
click at [418, 161] on h5 "September 29th - October 5th 2025" at bounding box center [365, 164] width 105 height 18
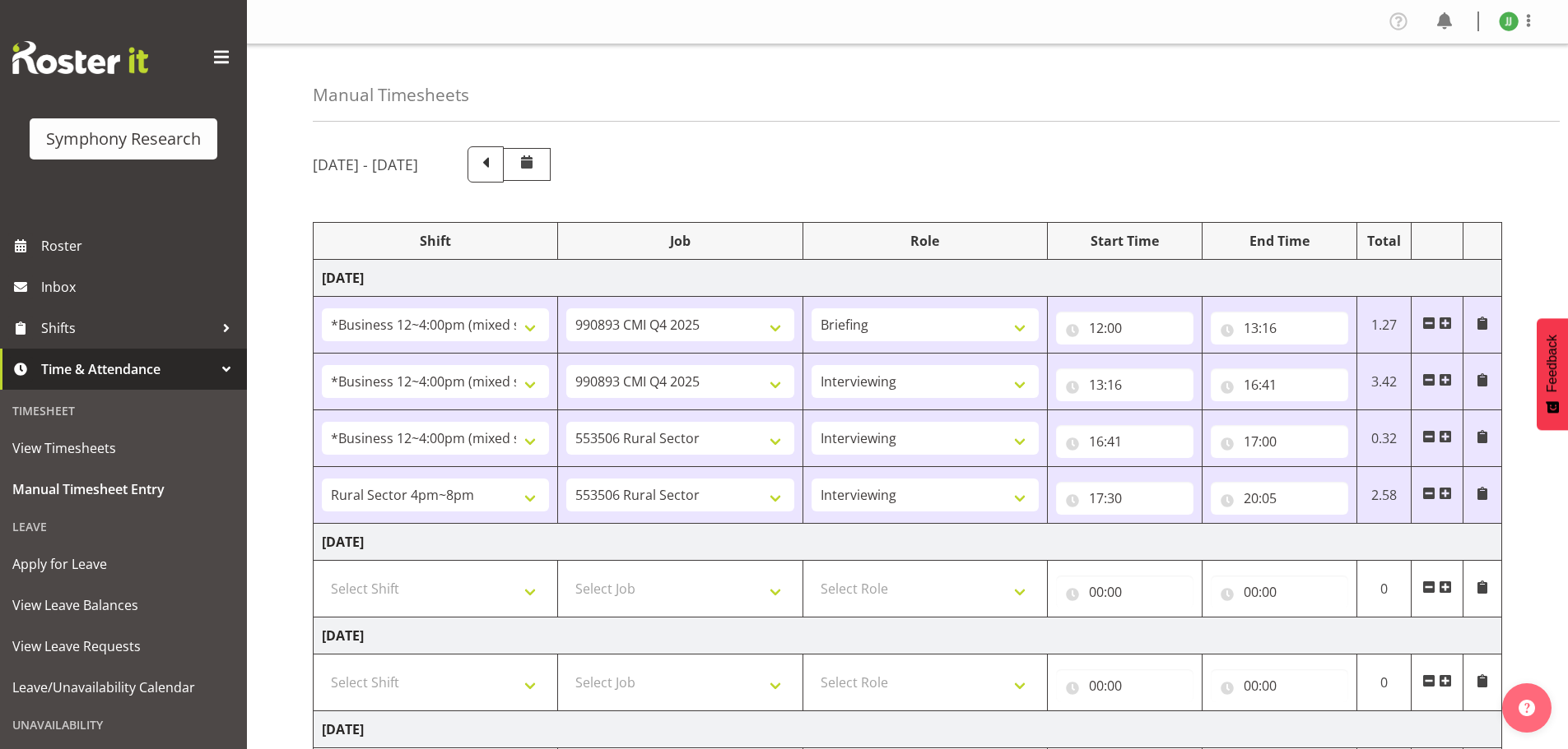
click at [827, 208] on div "September 29th - October 5th 2025 Shift Job Role Start Time End Time Total Mond…" at bounding box center [939, 656] width 1255 height 1044
click at [712, 160] on div "September 29th - October 5th 2025" at bounding box center [906, 164] width 1189 height 36
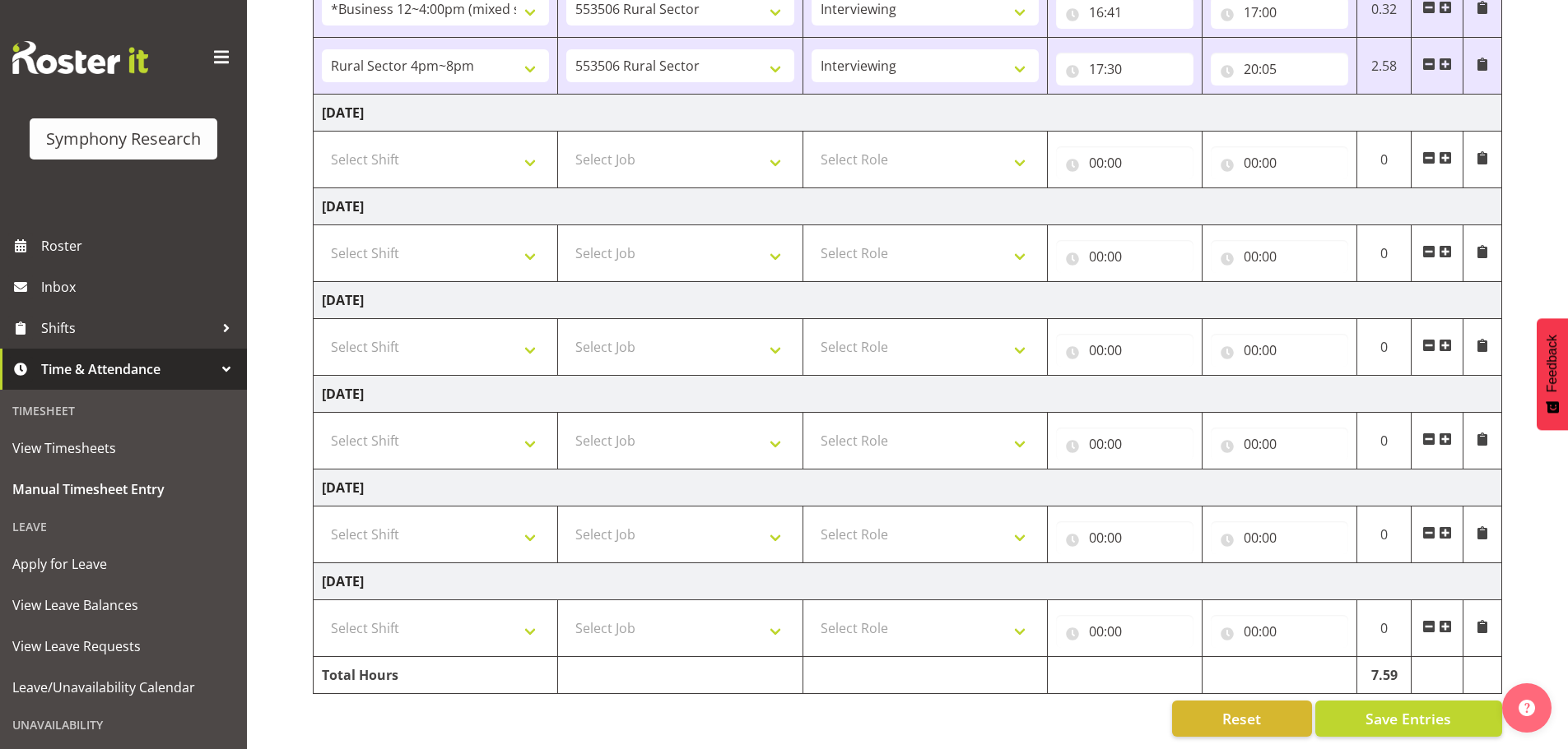
scroll to position [442, 0]
click at [1486, 701] on button "Save Entries" at bounding box center [1409, 719] width 187 height 36
drag, startPoint x: 336, startPoint y: 569, endPoint x: 479, endPoint y: 569, distance: 143.0
click at [479, 569] on td "Sunday 5th October 2025" at bounding box center [907, 582] width 1188 height 37
click at [493, 567] on td "Sunday 5th October 2025" at bounding box center [907, 582] width 1188 height 37
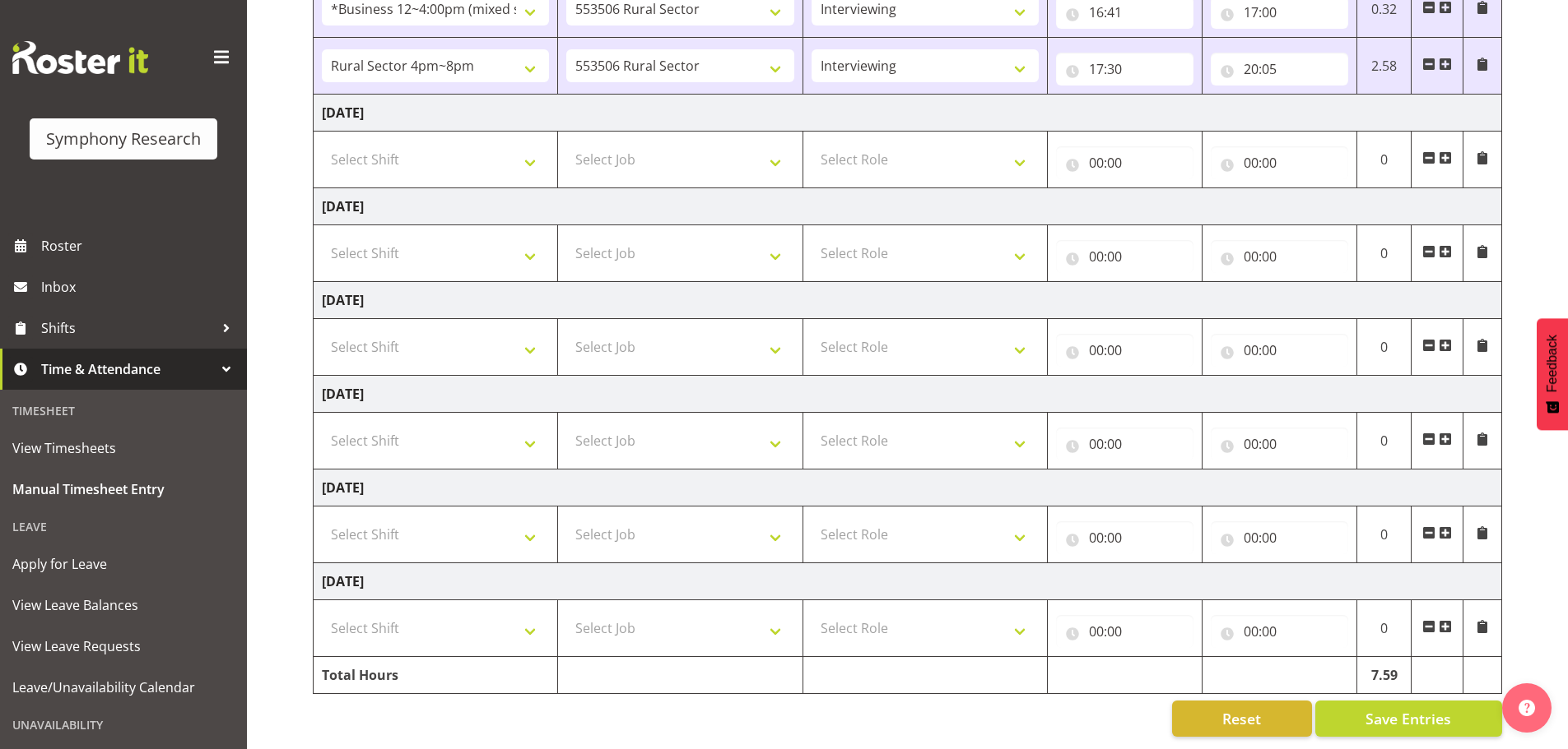
drag, startPoint x: 477, startPoint y: 569, endPoint x: 330, endPoint y: 575, distance: 147.1
click at [330, 575] on td "Sunday 5th October 2025" at bounding box center [907, 582] width 1188 height 37
click at [338, 570] on td "Sunday 5th October 2025" at bounding box center [907, 582] width 1188 height 37
drag, startPoint x: 341, startPoint y: 570, endPoint x: 479, endPoint y: 570, distance: 138.0
click at [474, 571] on td "Sunday 5th October 2025" at bounding box center [907, 582] width 1188 height 37
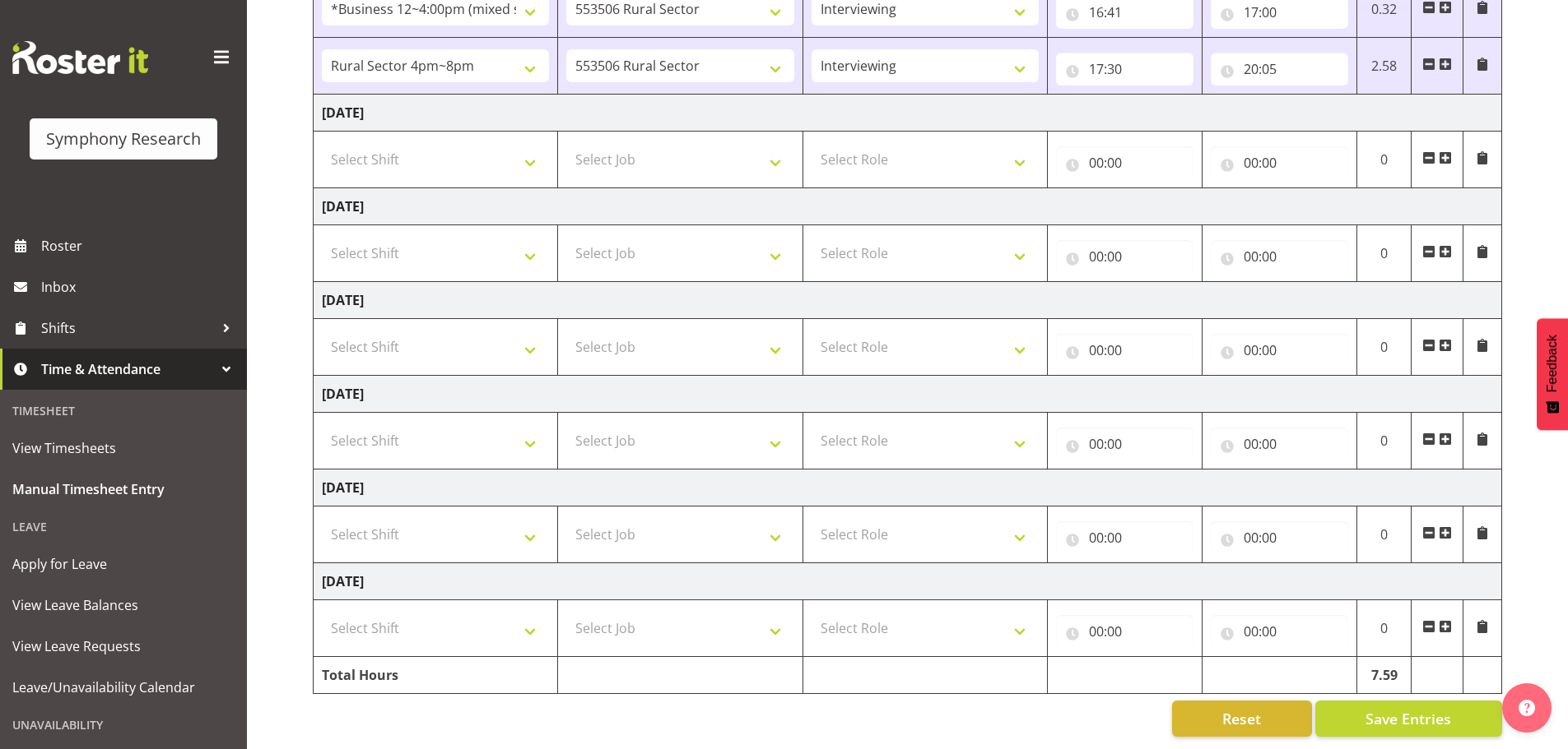
click at [479, 570] on td "Sunday 5th October 2025" at bounding box center [907, 582] width 1188 height 37
click at [693, 564] on td "Sunday 5th October 2025" at bounding box center [907, 582] width 1188 height 37
drag, startPoint x: 346, startPoint y: 566, endPoint x: 453, endPoint y: 567, distance: 107.0
click at [453, 567] on td "Sunday 5th October 2025" at bounding box center [907, 582] width 1188 height 37
click at [477, 567] on td "Sunday 5th October 2025" at bounding box center [907, 582] width 1188 height 37
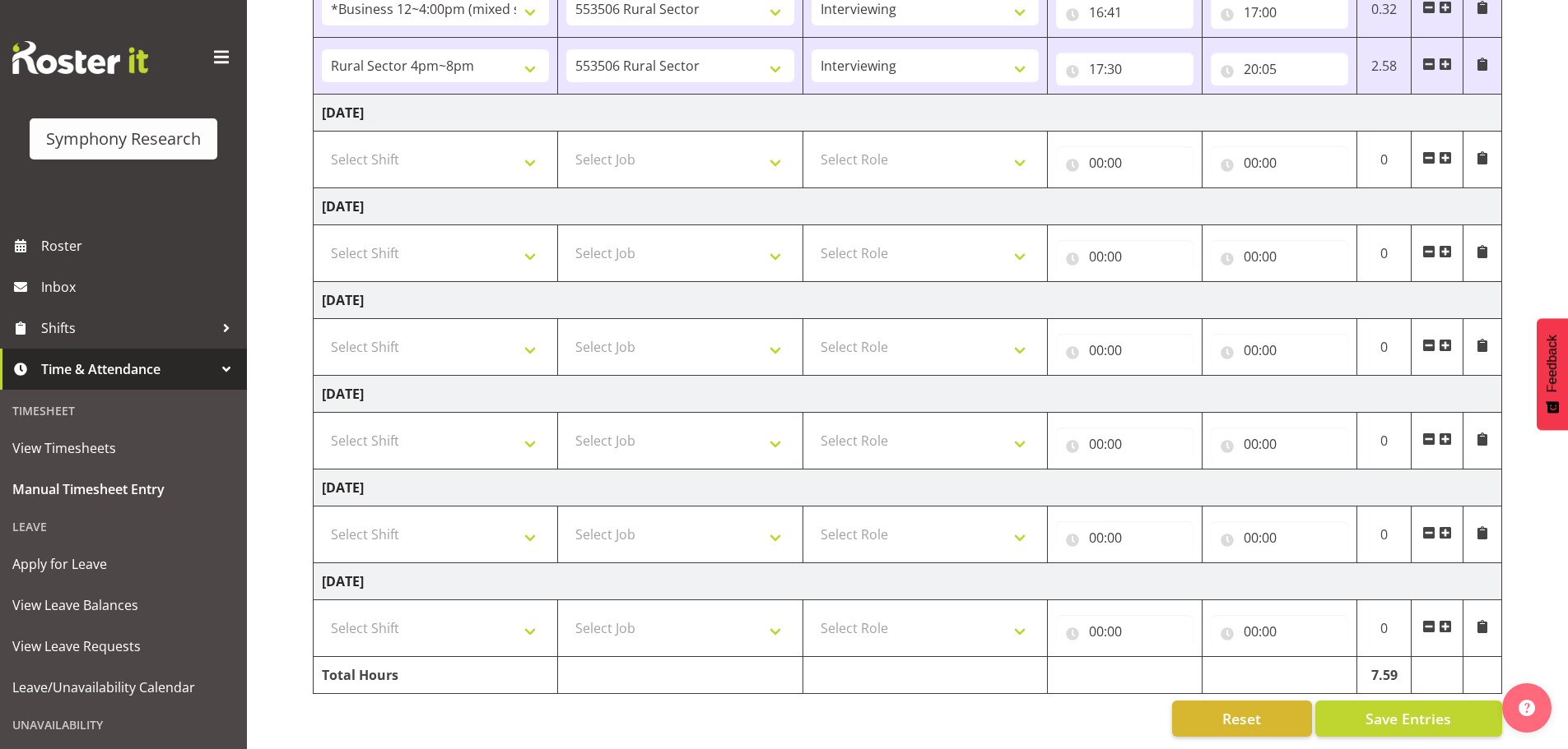
drag, startPoint x: 483, startPoint y: 568, endPoint x: 380, endPoint y: 565, distance: 103.0
click at [380, 565] on td "Sunday 5th October 2025" at bounding box center [907, 582] width 1188 height 37
drag, startPoint x: 373, startPoint y: 565, endPoint x: 350, endPoint y: 565, distance: 23.0
click at [360, 565] on td "Sunday 5th October 2025" at bounding box center [907, 582] width 1188 height 37
drag, startPoint x: 340, startPoint y: 567, endPoint x: 412, endPoint y: 566, distance: 72.0
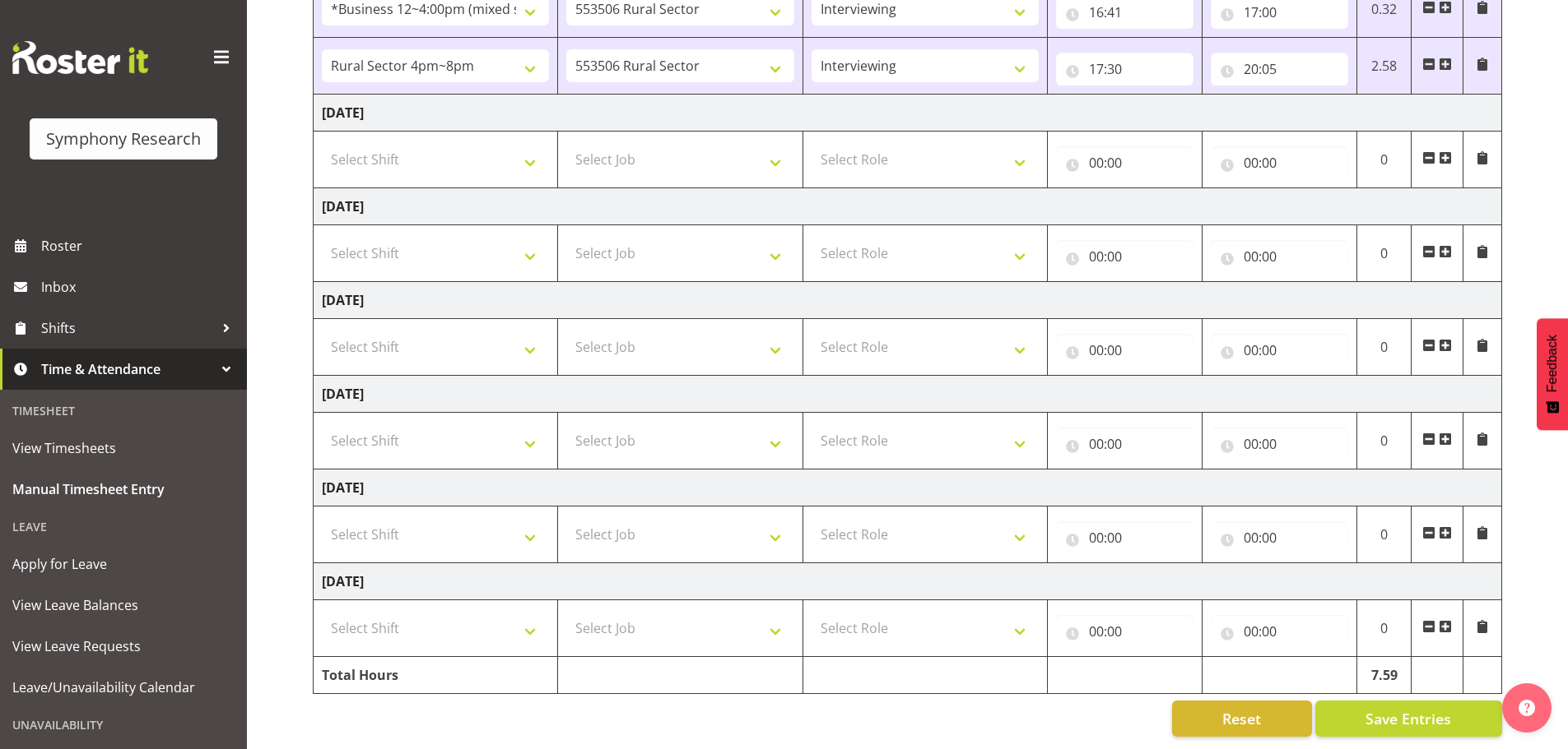
click at [412, 566] on td "Sunday 5th October 2025" at bounding box center [907, 582] width 1188 height 37
click at [455, 569] on td "Sunday 5th October 2025" at bounding box center [907, 582] width 1188 height 37
drag, startPoint x: 480, startPoint y: 567, endPoint x: 338, endPoint y: 569, distance: 142.0
click at [338, 569] on td "Sunday 5th October 2025" at bounding box center [907, 582] width 1188 height 37
click at [334, 569] on td "Sunday 5th October 2025" at bounding box center [907, 582] width 1188 height 37
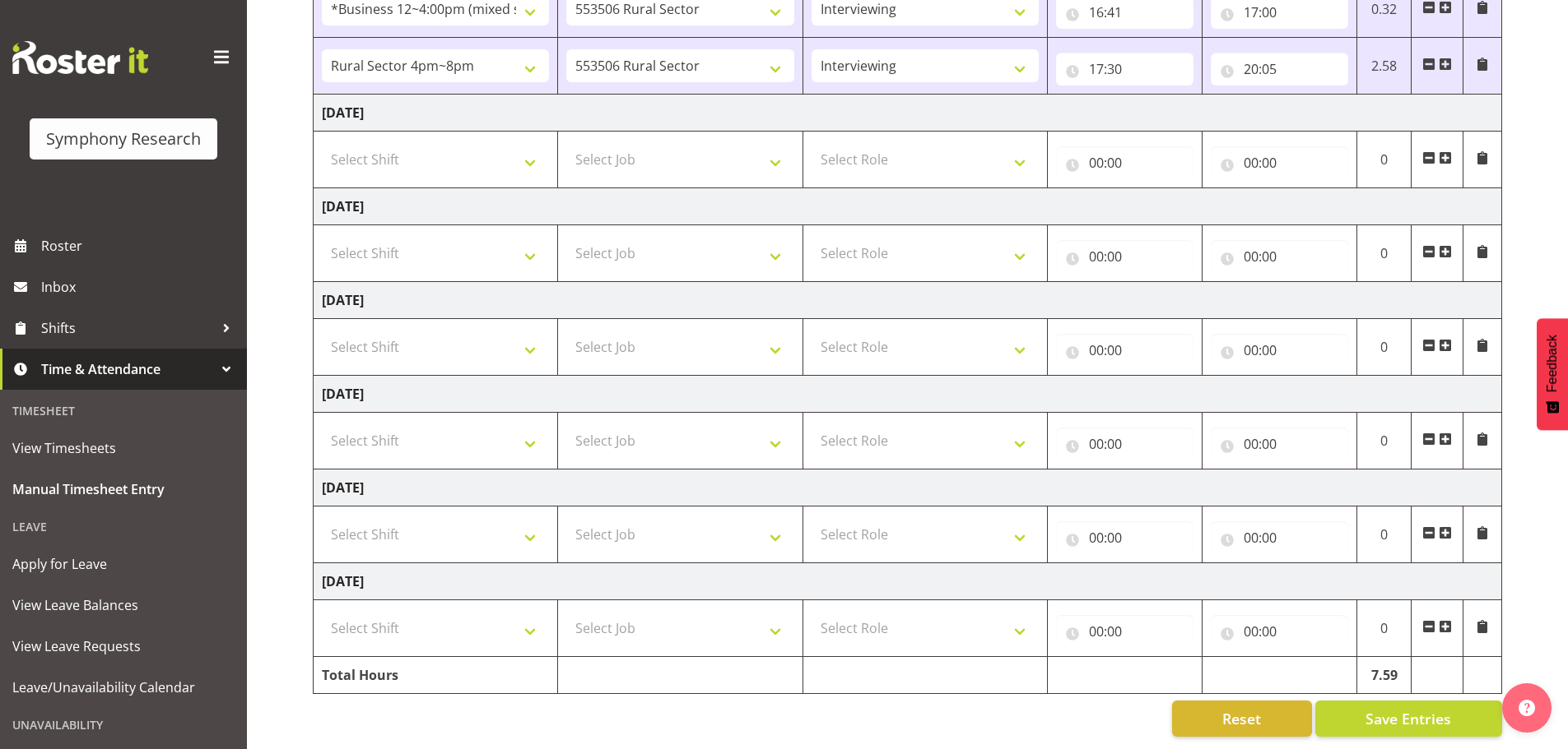
drag, startPoint x: 327, startPoint y: 569, endPoint x: 477, endPoint y: 569, distance: 150.0
click at [477, 569] on td "Sunday 5th October 2025" at bounding box center [907, 582] width 1188 height 37
click at [480, 569] on td "Sunday 5th October 2025" at bounding box center [907, 582] width 1188 height 37
drag, startPoint x: 476, startPoint y: 567, endPoint x: 332, endPoint y: 570, distance: 144.0
click at [332, 570] on td "Sunday 5th October 2025" at bounding box center [907, 582] width 1188 height 37
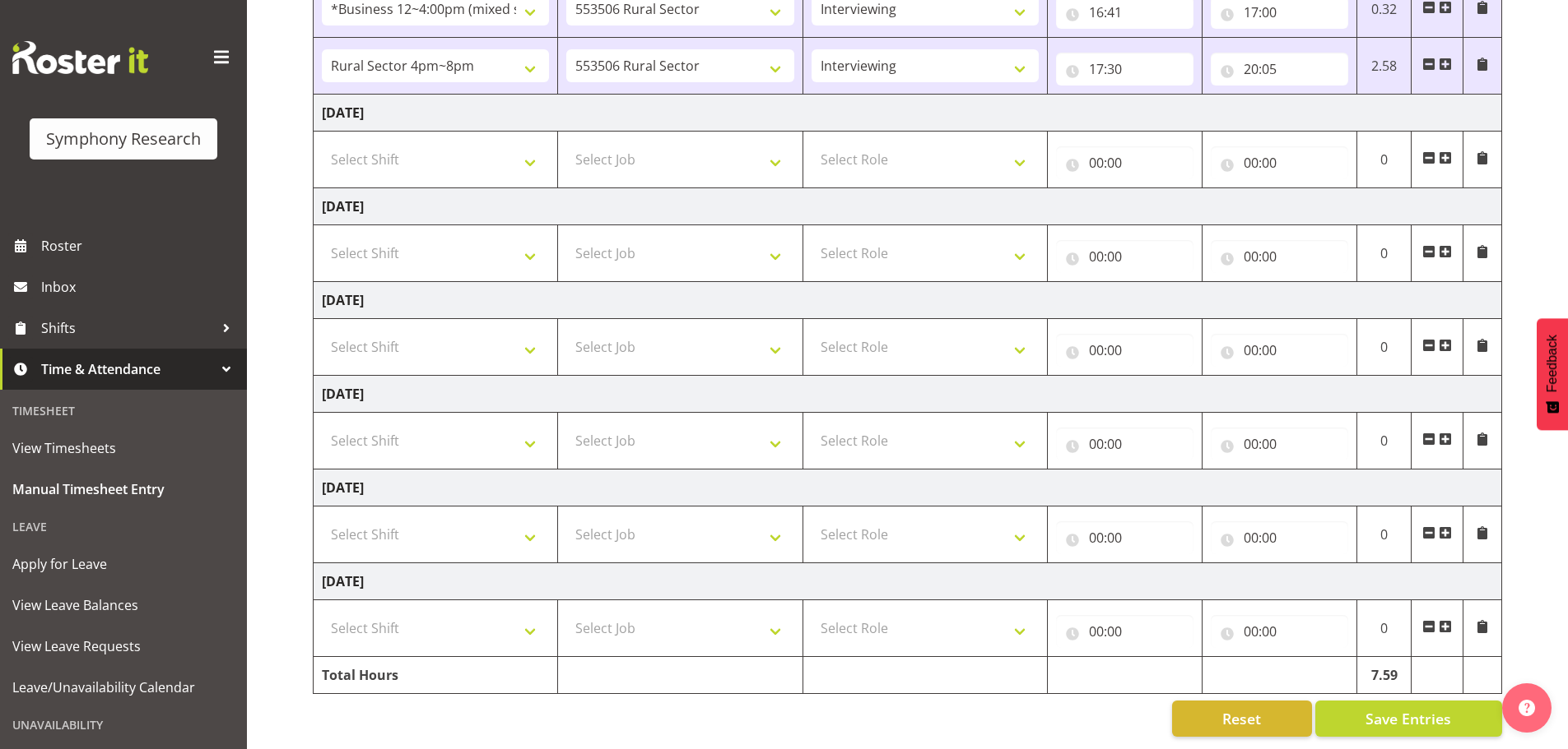
click at [333, 570] on td "Sunday 5th October 2025" at bounding box center [907, 582] width 1188 height 37
drag, startPoint x: 326, startPoint y: 571, endPoint x: 489, endPoint y: 569, distance: 163.0
click at [489, 569] on td "Sunday 5th October 2025" at bounding box center [907, 582] width 1188 height 37
click at [488, 565] on td "Sunday 5th October 2025" at bounding box center [907, 582] width 1188 height 37
drag, startPoint x: 478, startPoint y: 565, endPoint x: 330, endPoint y: 571, distance: 148.1
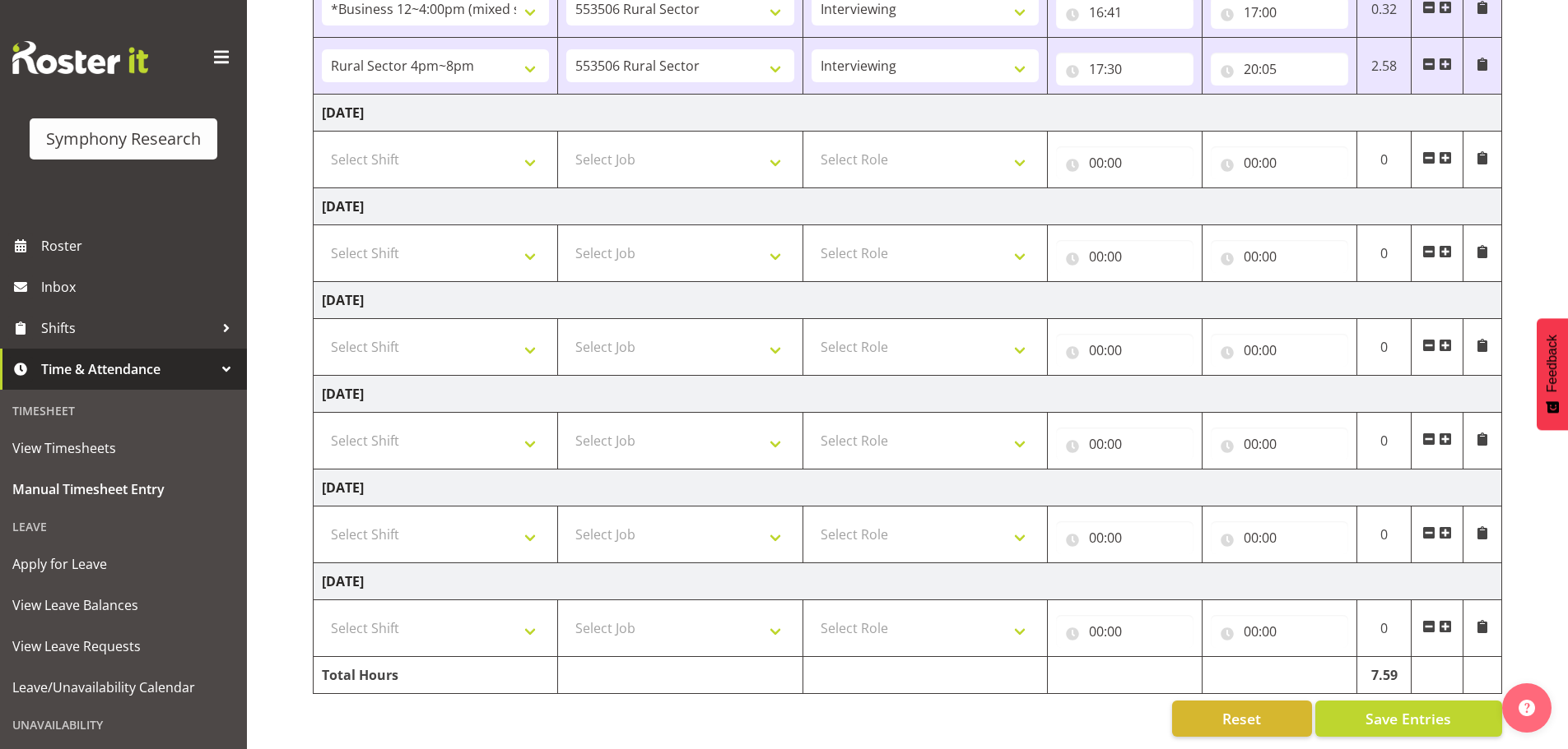
click at [330, 571] on td "Sunday 5th October 2025" at bounding box center [907, 582] width 1188 height 37
click at [328, 570] on td "Sunday 5th October 2025" at bounding box center [907, 582] width 1188 height 37
drag, startPoint x: 329, startPoint y: 570, endPoint x: 477, endPoint y: 564, distance: 148.1
click at [477, 564] on td "Sunday 5th October 2025" at bounding box center [907, 582] width 1188 height 37
click at [478, 564] on td "Sunday 5th October 2025" at bounding box center [907, 582] width 1188 height 37
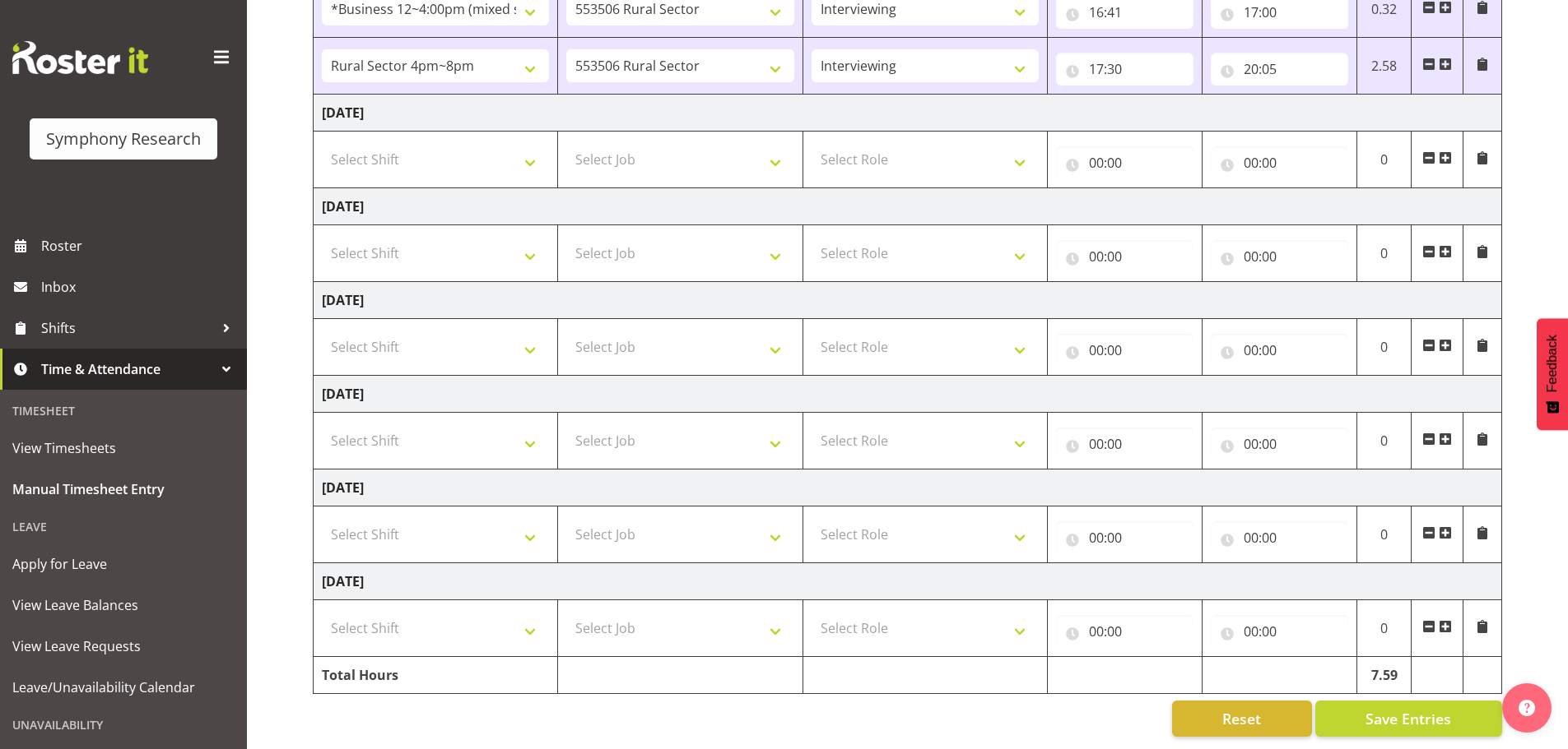
drag, startPoint x: 478, startPoint y: 569, endPoint x: 405, endPoint y: 572, distance: 73.1
click at [405, 572] on td "Sunday 5th October 2025" at bounding box center [907, 582] width 1188 height 37
click at [402, 573] on td "Sunday 5th October 2025" at bounding box center [907, 582] width 1188 height 37
drag, startPoint x: 412, startPoint y: 569, endPoint x: 448, endPoint y: 567, distance: 36.1
click at [448, 567] on td "Sunday 5th October 2025" at bounding box center [907, 582] width 1188 height 37
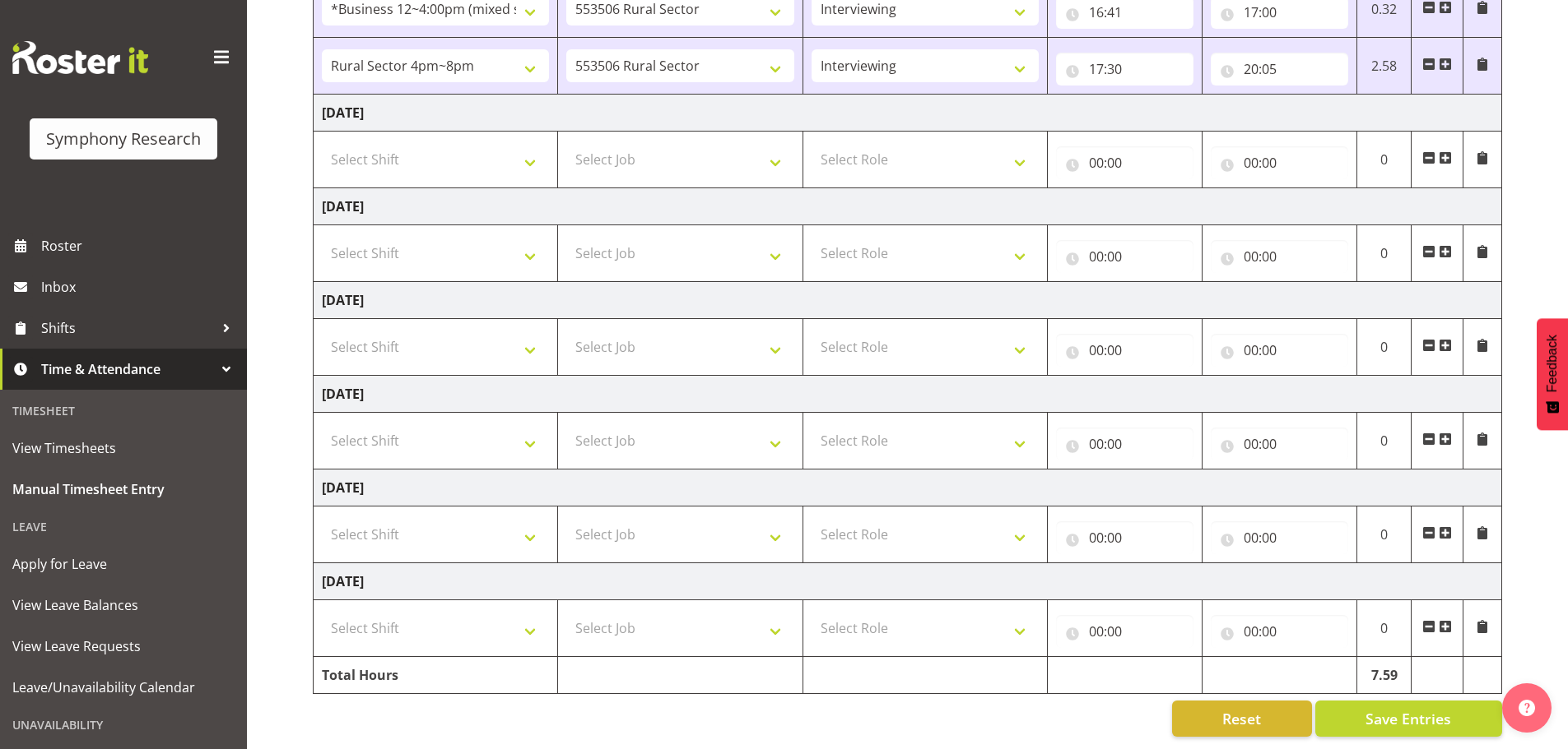
click at [449, 567] on td "Sunday 5th October 2025" at bounding box center [907, 582] width 1188 height 37
drag, startPoint x: 345, startPoint y: 562, endPoint x: 431, endPoint y: 565, distance: 86.1
click at [399, 564] on td "Sunday 5th October 2025" at bounding box center [907, 582] width 1188 height 37
click at [464, 567] on td "Sunday 5th October 2025" at bounding box center [907, 582] width 1188 height 37
drag, startPoint x: 479, startPoint y: 569, endPoint x: 372, endPoint y: 567, distance: 107.0
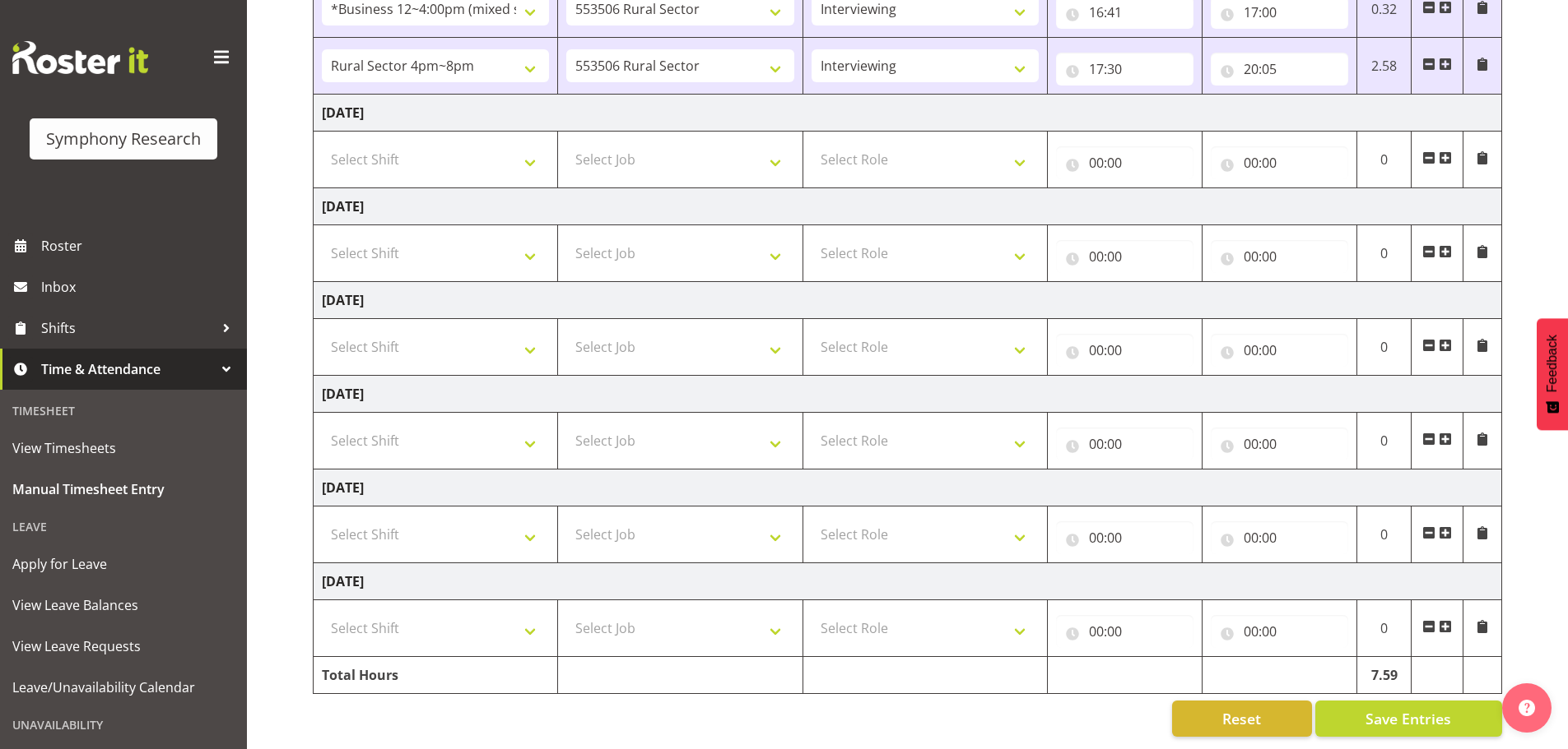
click at [372, 567] on td "Sunday 5th October 2025" at bounding box center [907, 582] width 1188 height 37
drag, startPoint x: 364, startPoint y: 567, endPoint x: 338, endPoint y: 573, distance: 26.7
click at [358, 569] on td "Sunday 5th October 2025" at bounding box center [907, 582] width 1188 height 37
drag, startPoint x: 328, startPoint y: 569, endPoint x: 338, endPoint y: 569, distance: 10.0
click at [330, 569] on td "Sunday 5th October 2025" at bounding box center [907, 582] width 1188 height 37
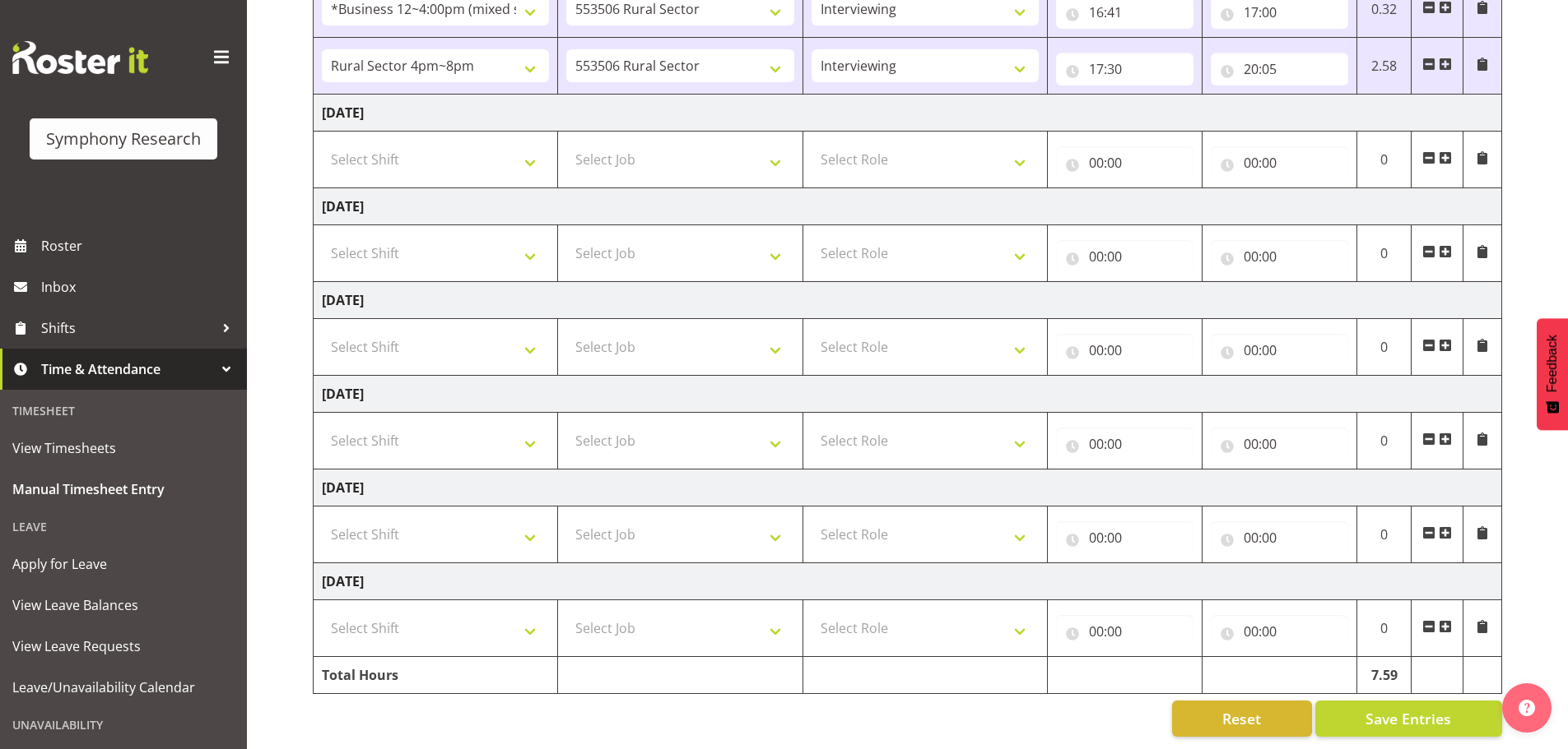
drag, startPoint x: 367, startPoint y: 570, endPoint x: 482, endPoint y: 570, distance: 115.0
click at [482, 570] on td "Sunday 5th October 2025" at bounding box center [907, 582] width 1188 height 37
click at [488, 569] on td "Sunday 5th October 2025" at bounding box center [907, 582] width 1188 height 37
drag, startPoint x: 475, startPoint y: 568, endPoint x: 341, endPoint y: 569, distance: 134.0
click at [345, 569] on td "Sunday 5th October 2025" at bounding box center [907, 582] width 1188 height 37
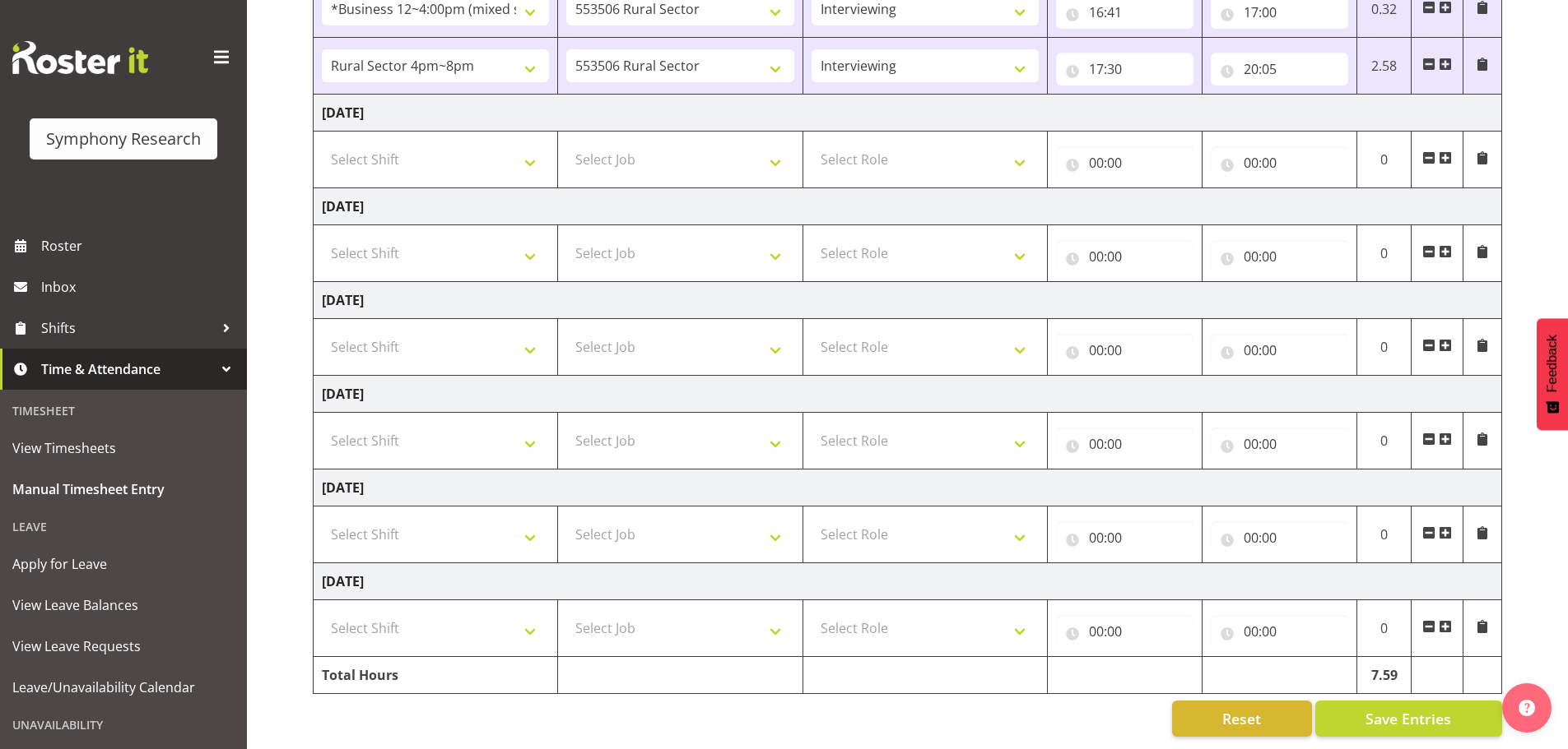
click at [340, 569] on td "Sunday 5th October 2025" at bounding box center [907, 582] width 1188 height 37
drag, startPoint x: 327, startPoint y: 574, endPoint x: 490, endPoint y: 562, distance: 163.4
click at [490, 564] on td "Sunday 5th October 2025" at bounding box center [907, 582] width 1188 height 37
click at [492, 564] on td "Sunday 5th October 2025" at bounding box center [907, 582] width 1188 height 37
drag, startPoint x: 477, startPoint y: 567, endPoint x: 349, endPoint y: 571, distance: 128.1
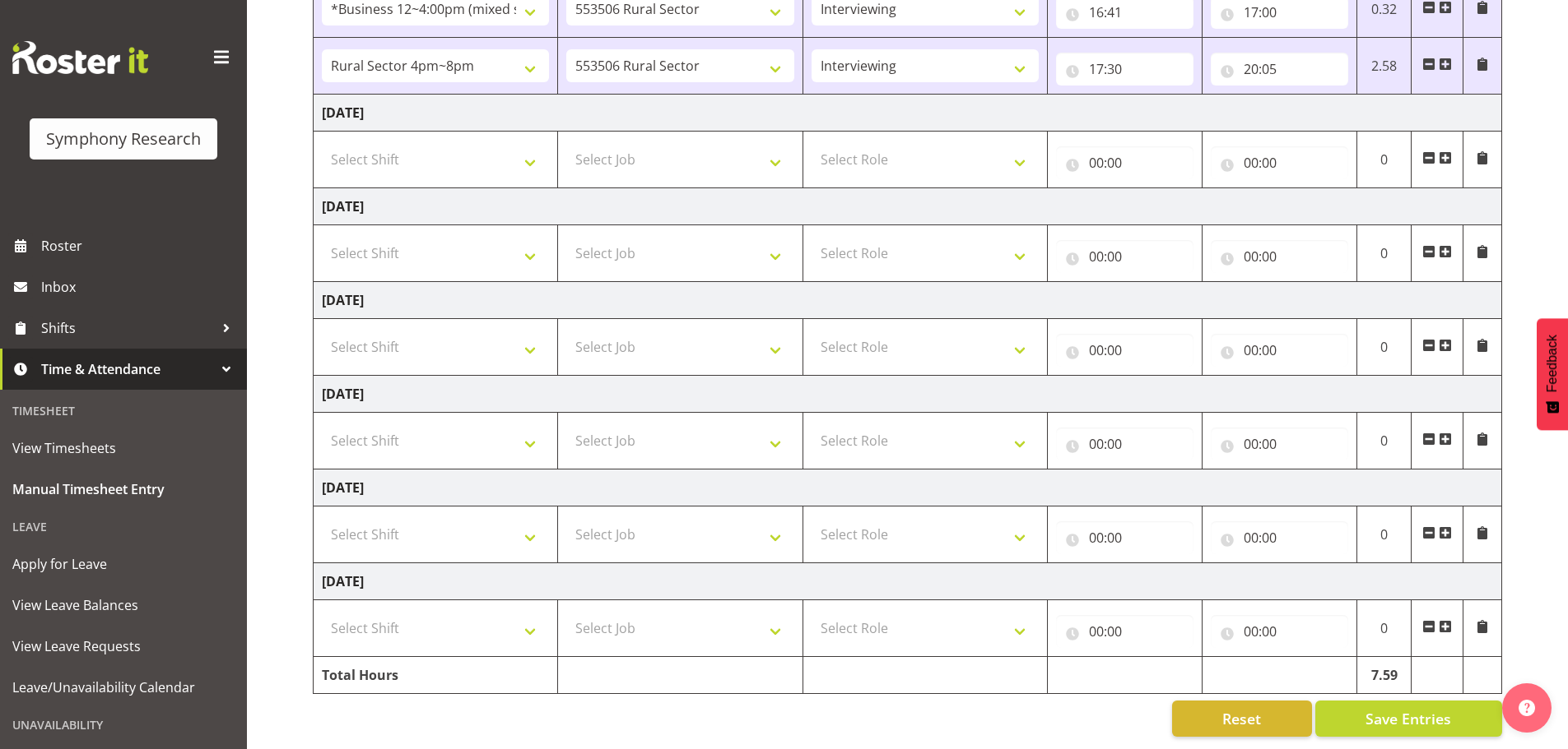
click at [349, 571] on td "Sunday 5th October 2025" at bounding box center [907, 582] width 1188 height 37
click at [339, 573] on td "Sunday 5th October 2025" at bounding box center [907, 582] width 1188 height 37
drag, startPoint x: 331, startPoint y: 571, endPoint x: 455, endPoint y: 569, distance: 124.0
click at [455, 569] on td "Sunday 5th October 2025" at bounding box center [907, 582] width 1188 height 37
click at [475, 569] on td "Sunday 5th October 2025" at bounding box center [907, 582] width 1188 height 37
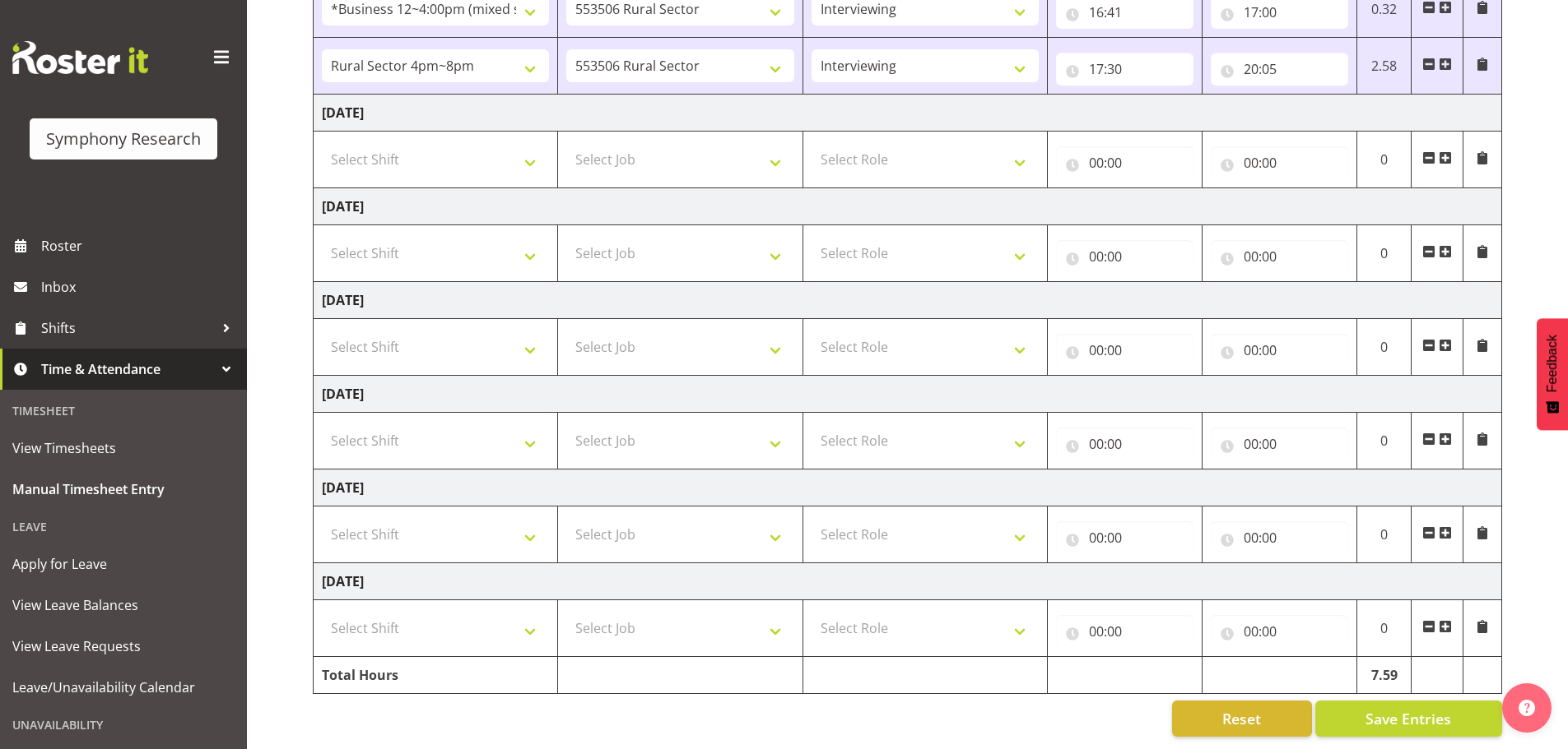
click at [478, 569] on td "Sunday 5th October 2025" at bounding box center [907, 582] width 1188 height 37
click at [479, 568] on td "Sunday 5th October 2025" at bounding box center [907, 582] width 1188 height 37
drag, startPoint x: 469, startPoint y: 569, endPoint x: 408, endPoint y: 569, distance: 61.0
click at [408, 569] on td "Sunday 5th October 2025" at bounding box center [907, 582] width 1188 height 37
click at [406, 569] on td "Sunday 5th October 2025" at bounding box center [907, 582] width 1188 height 37
